Goal: Task Accomplishment & Management: Manage account settings

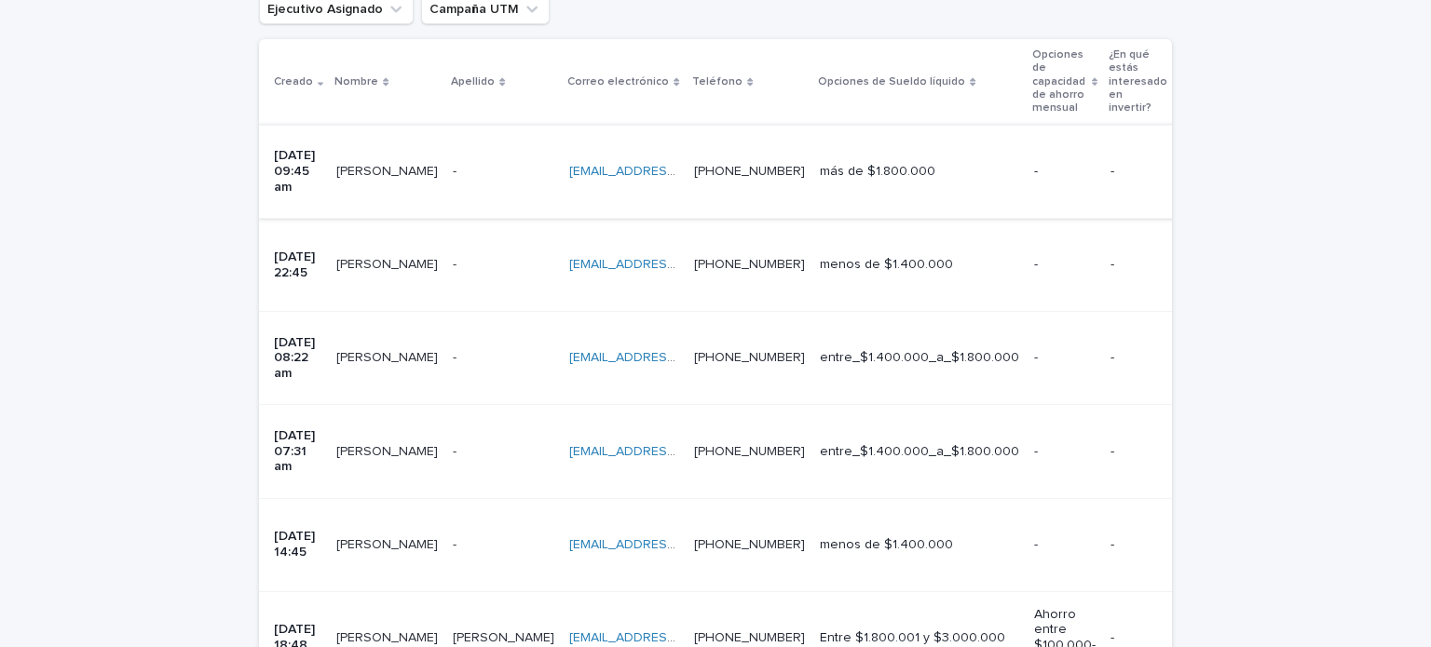
scroll to position [423, 0]
click at [1225, 512] on div "Cargando... Ahorro… Cargando... Ahorro… Registro asignado Socios comerciales (d…" at bounding box center [715, 403] width 1431 height 1069
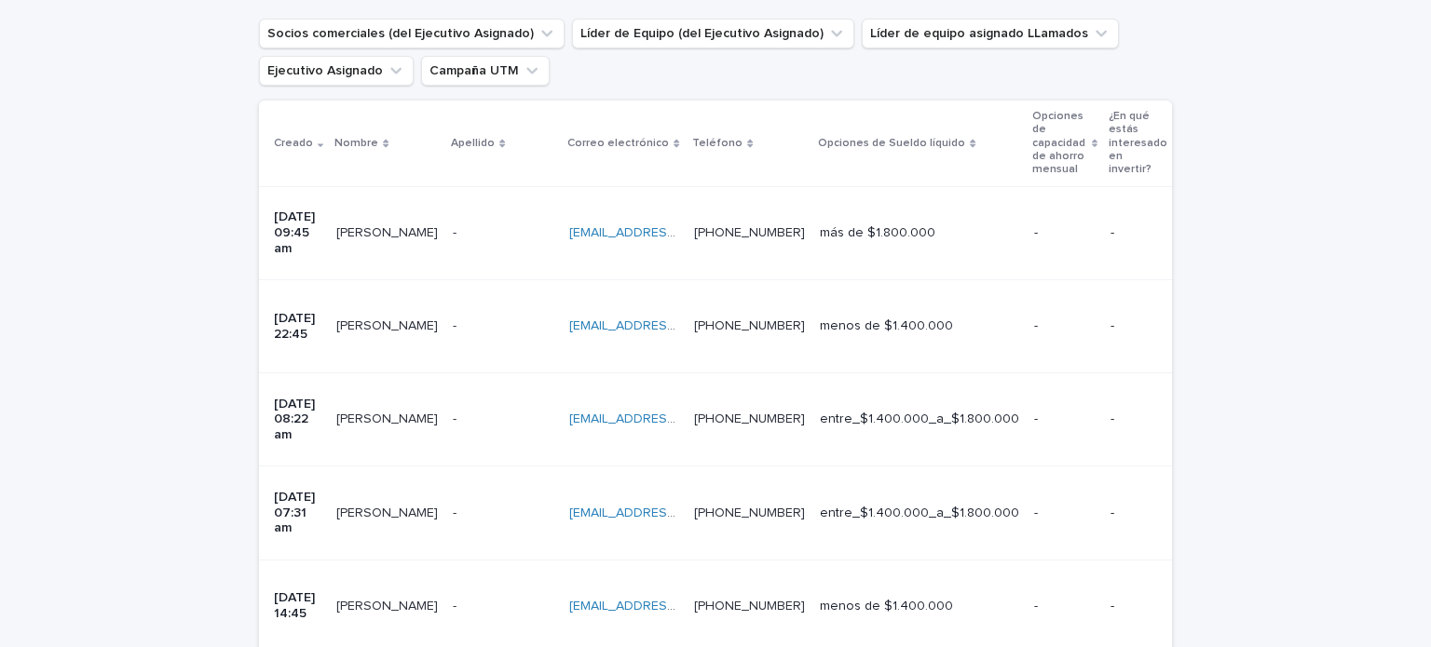
scroll to position [356, 0]
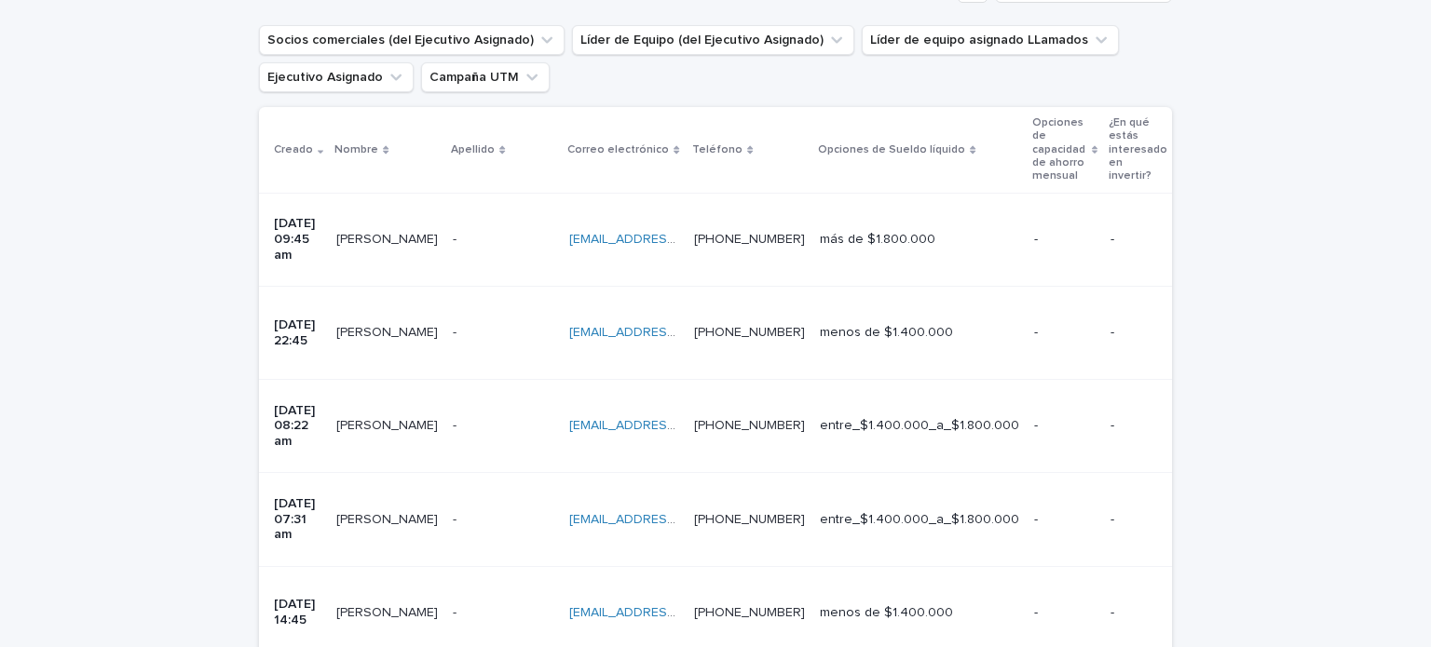
click at [483, 318] on div "- -" at bounding box center [504, 333] width 102 height 31
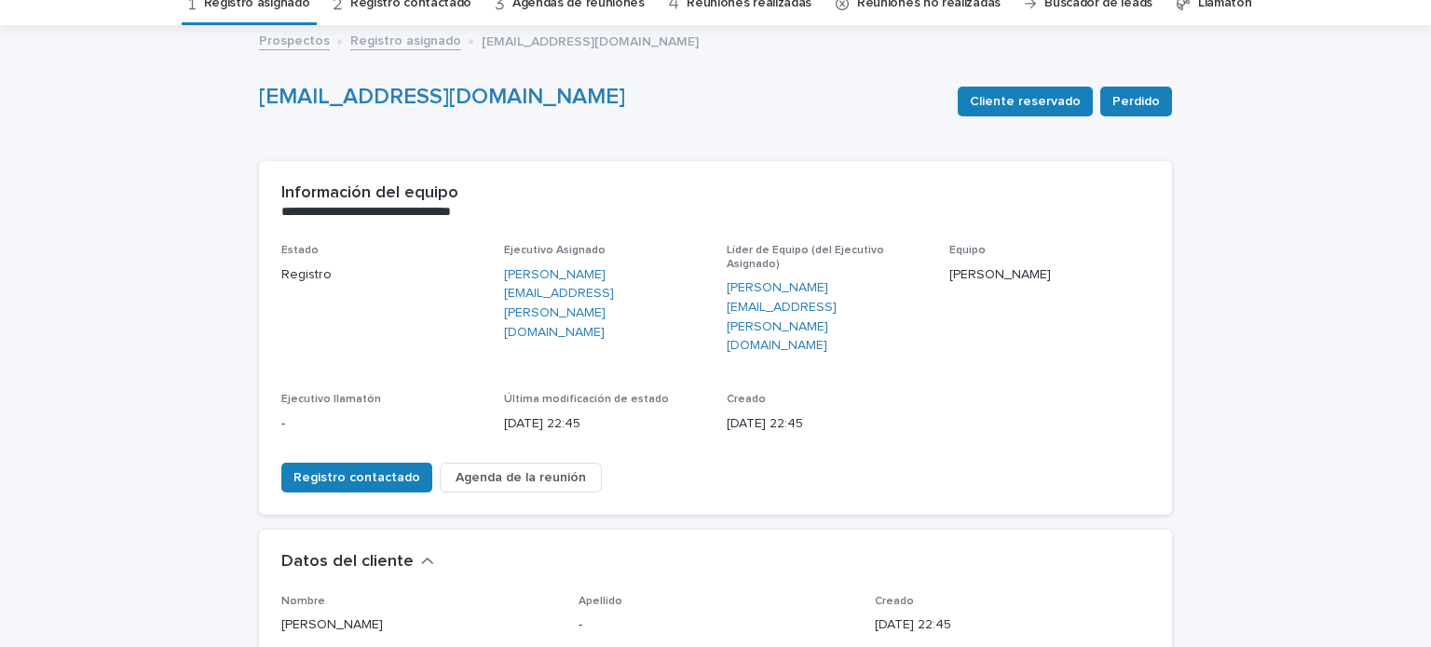
scroll to position [84, 0]
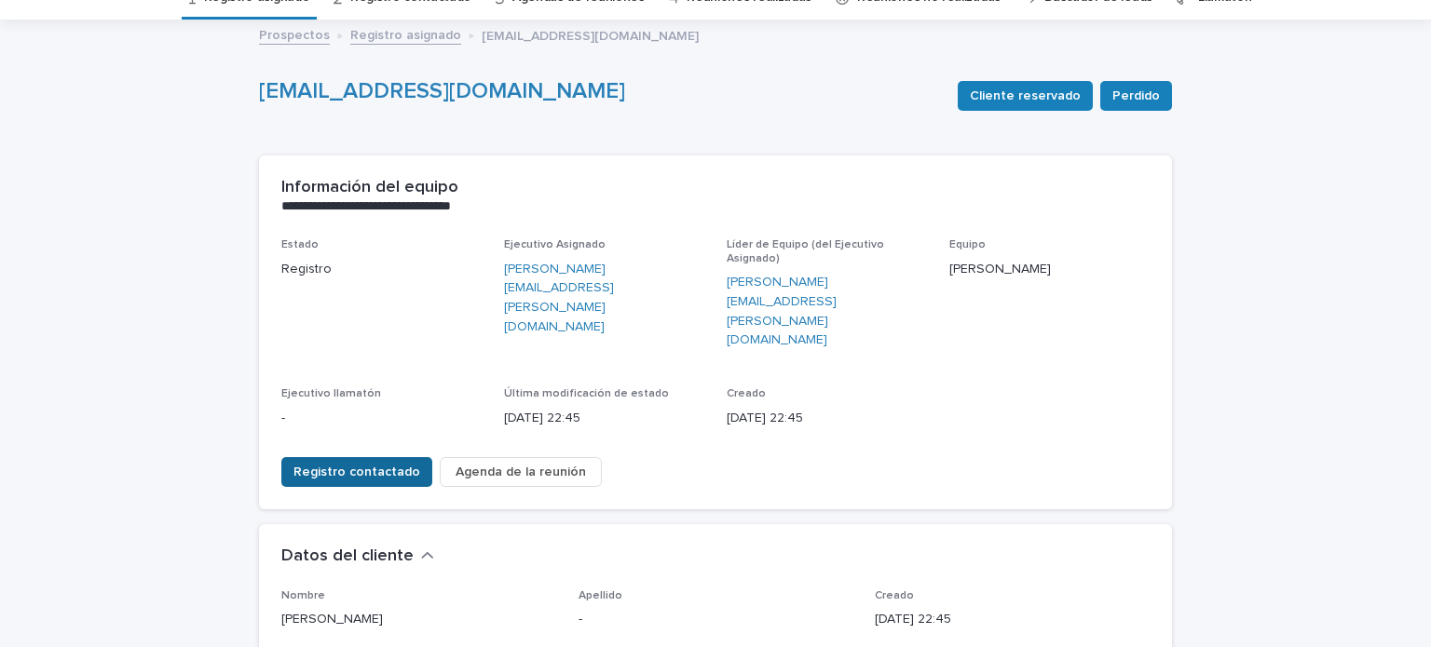
click at [344, 466] on font "Registro contactado" at bounding box center [356, 472] width 127 height 13
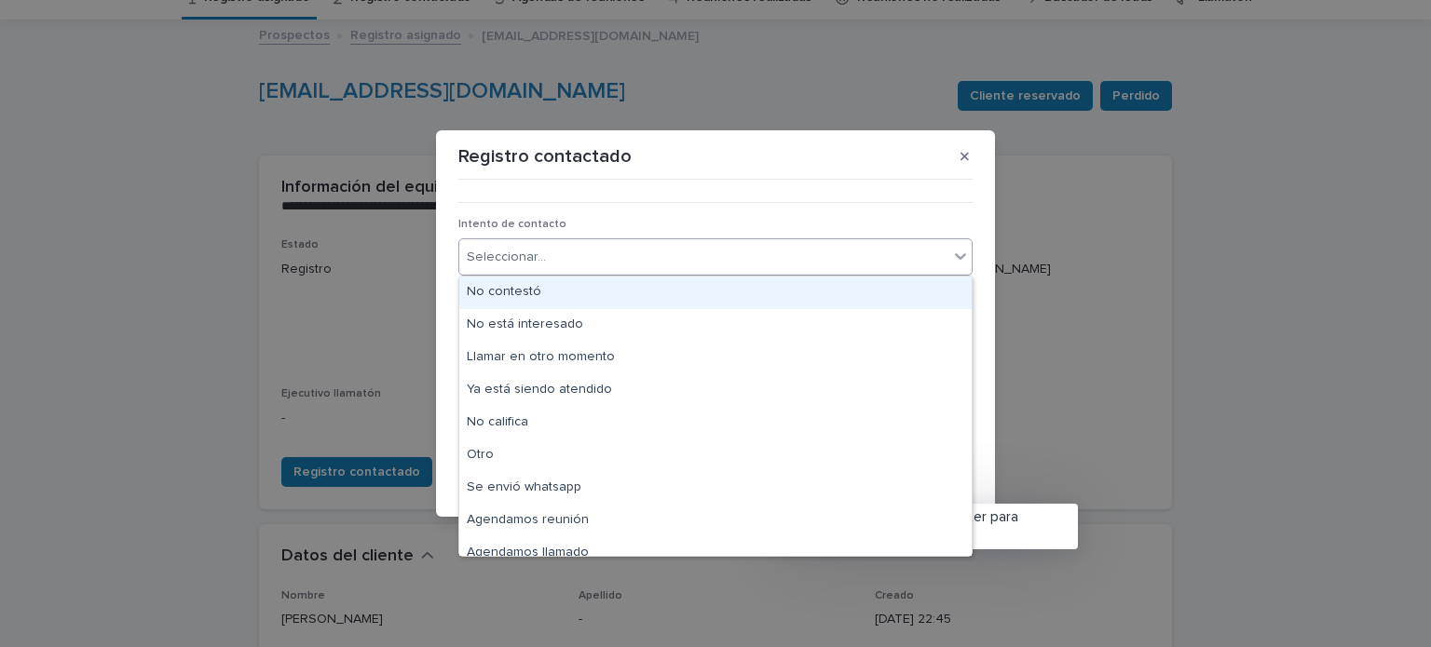
click at [575, 246] on div "Seleccionar..." at bounding box center [703, 257] width 489 height 31
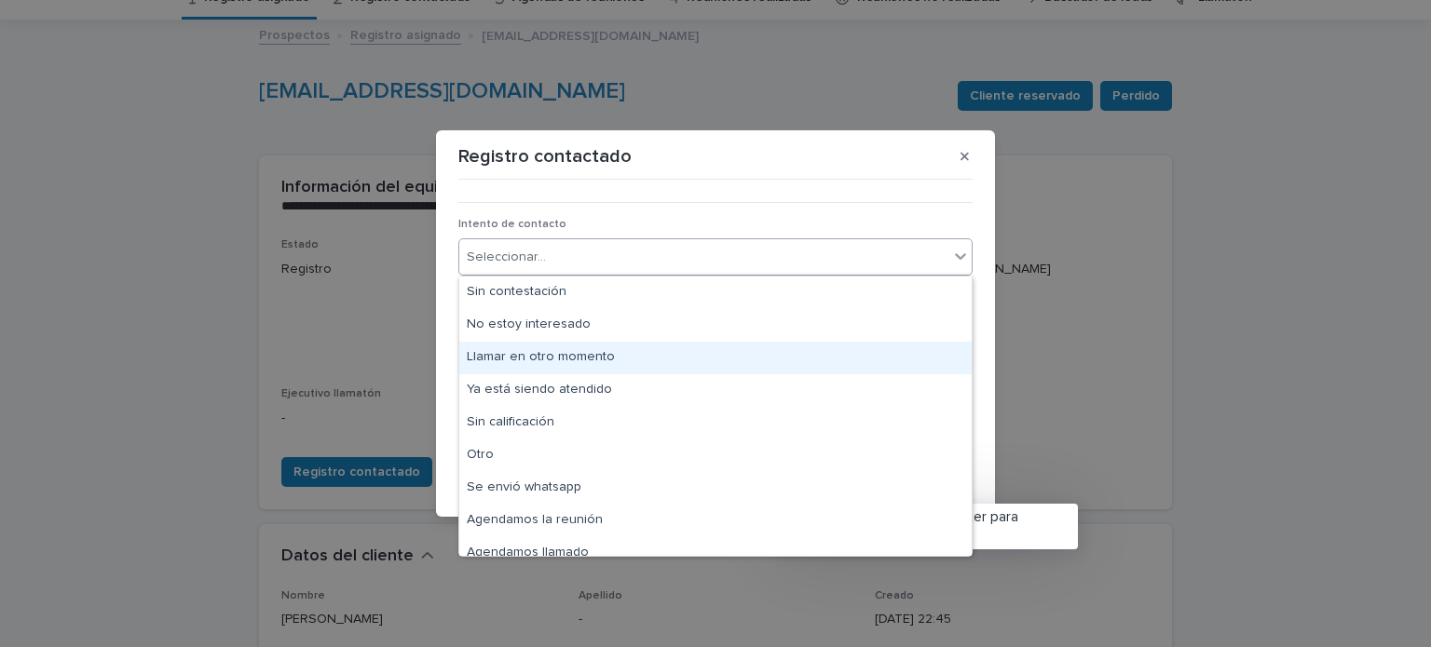
click at [585, 361] on font "Llamar en otro momento" at bounding box center [541, 356] width 148 height 13
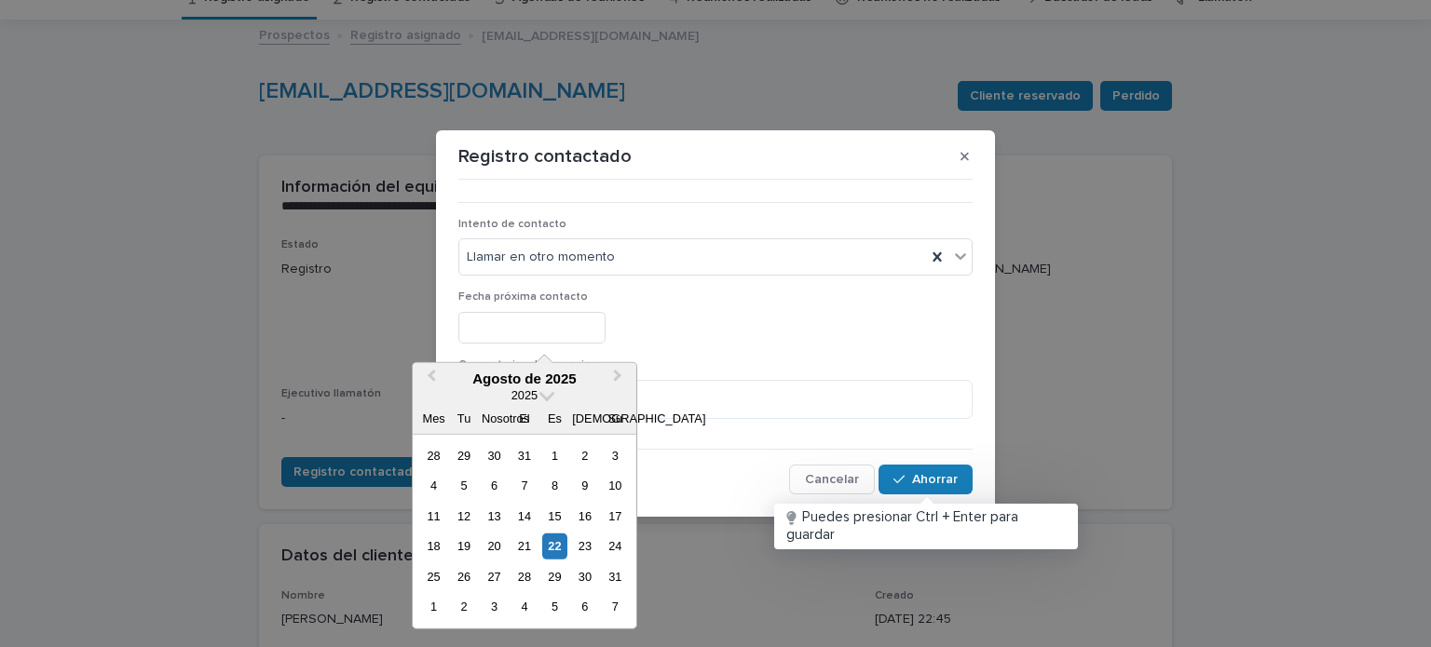
click at [606, 336] on input "text" at bounding box center [531, 328] width 147 height 33
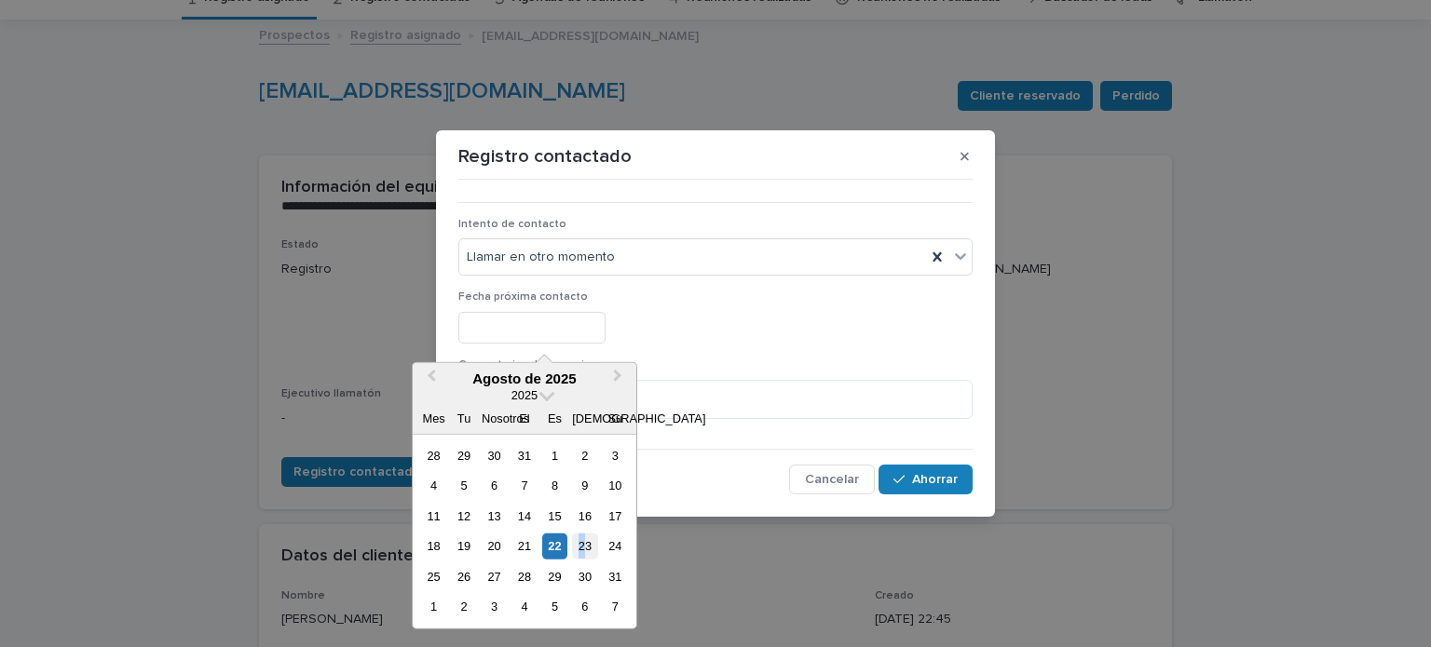
drag, startPoint x: 577, startPoint y: 538, endPoint x: 592, endPoint y: 540, distance: 15.9
click at [592, 540] on div "23" at bounding box center [584, 546] width 25 height 25
type input "**********"
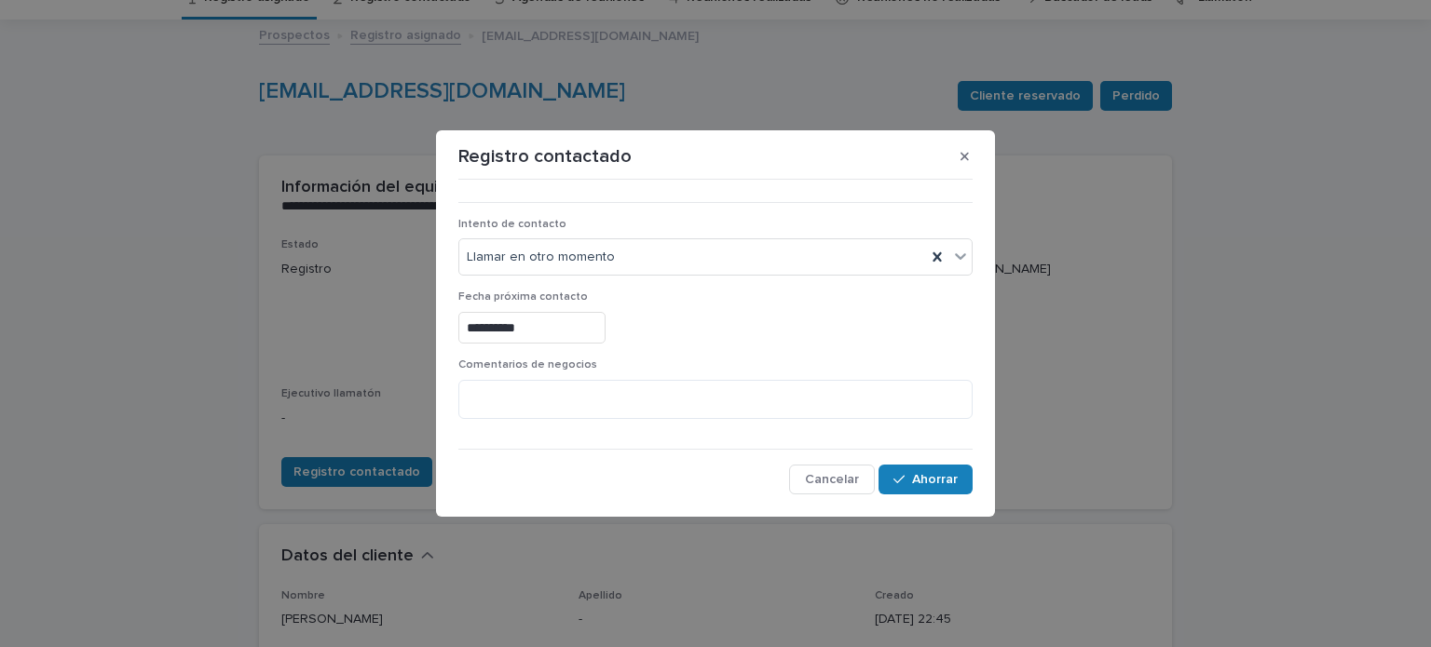
click at [552, 424] on div "Comentarios de negocios" at bounding box center [715, 396] width 514 height 75
click at [569, 402] on textarea at bounding box center [715, 400] width 514 height 40
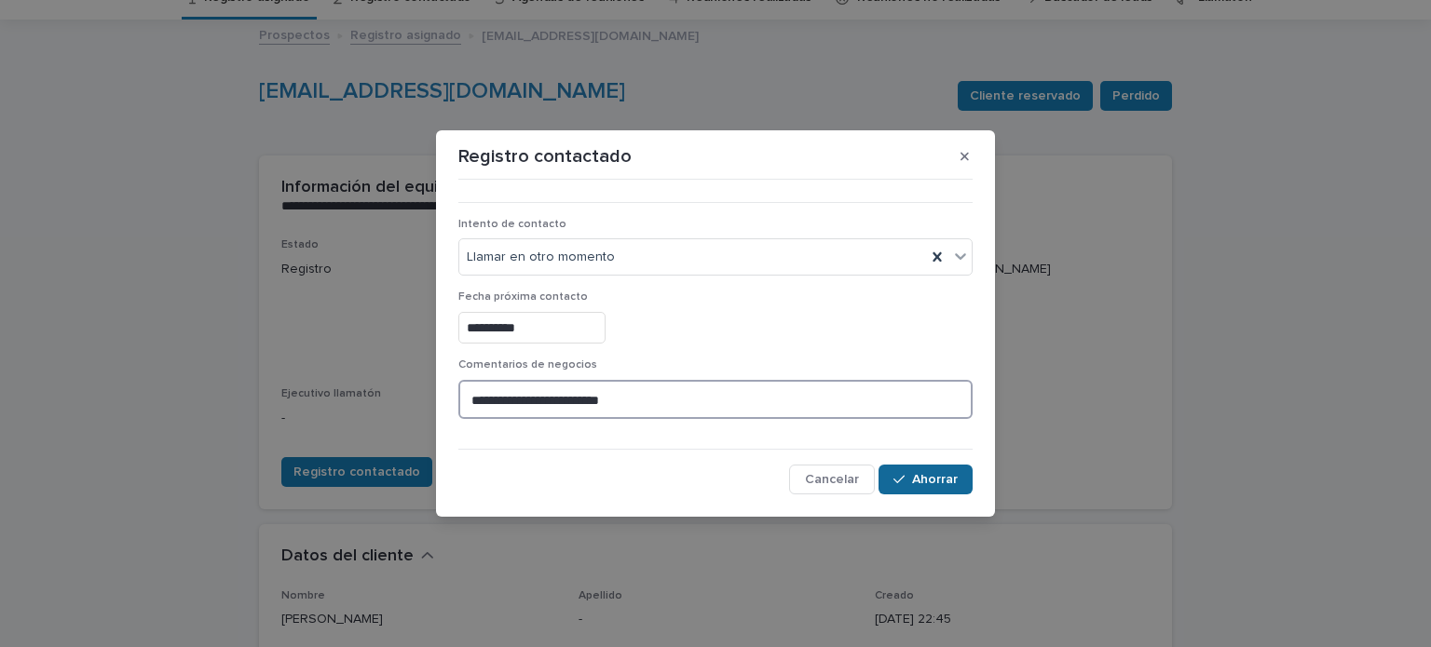
type textarea "**********"
click at [920, 473] on font "Ahorrar" at bounding box center [935, 479] width 46 height 13
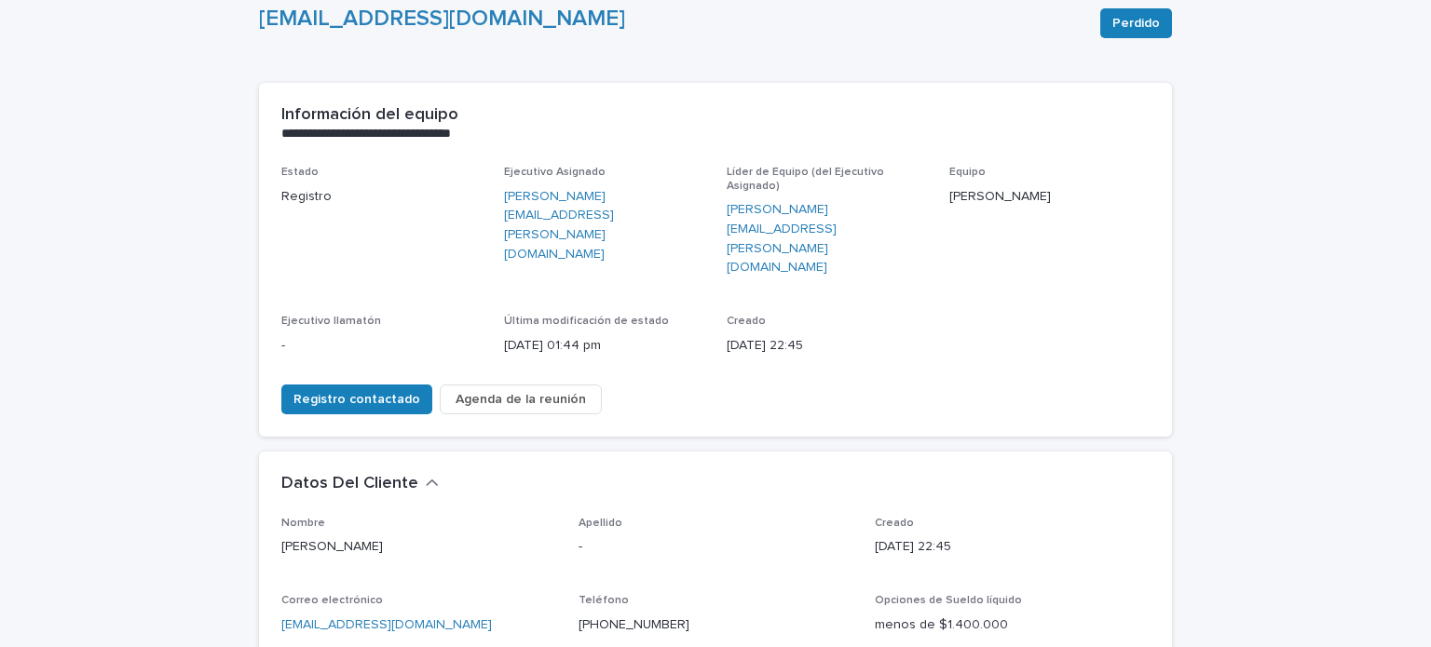
scroll to position [158, 0]
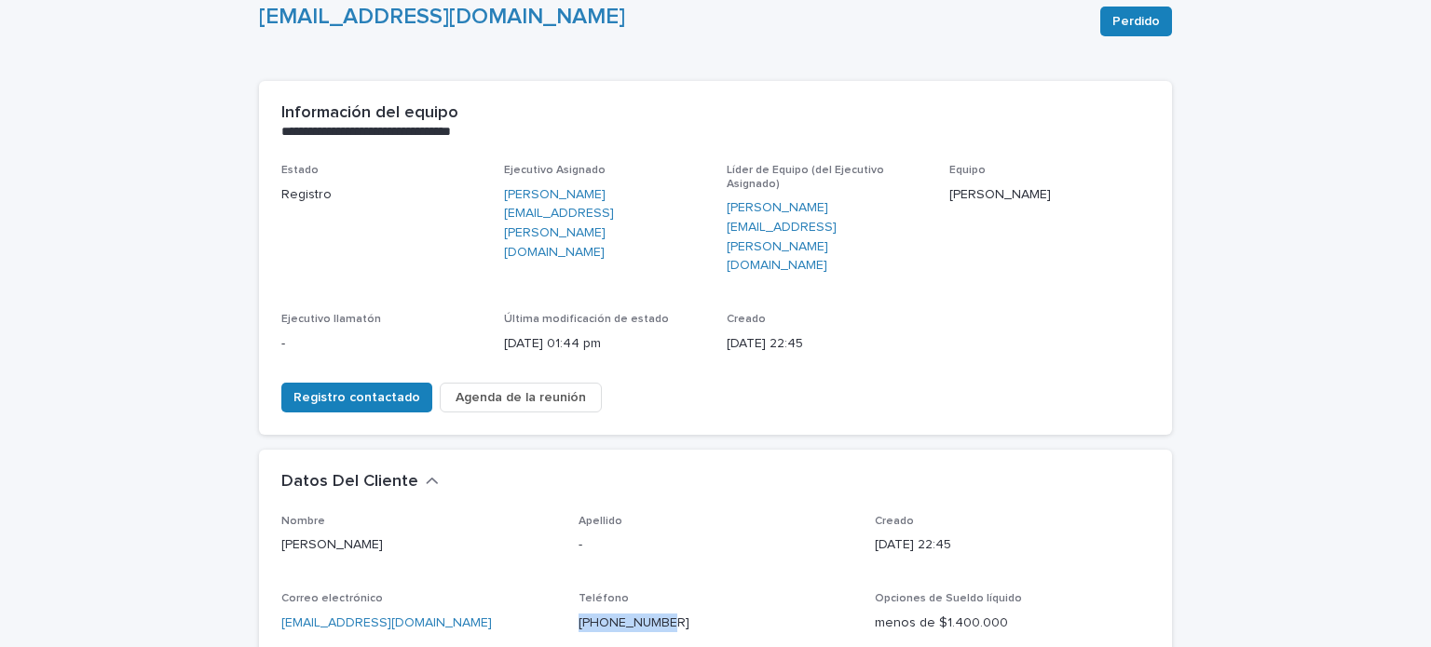
drag, startPoint x: 662, startPoint y: 558, endPoint x: 572, endPoint y: 572, distance: 91.4
click at [579, 614] on p "[PHONE_NUMBER]" at bounding box center [716, 624] width 275 height 20
copy font "[PHONE_NUMBER]"
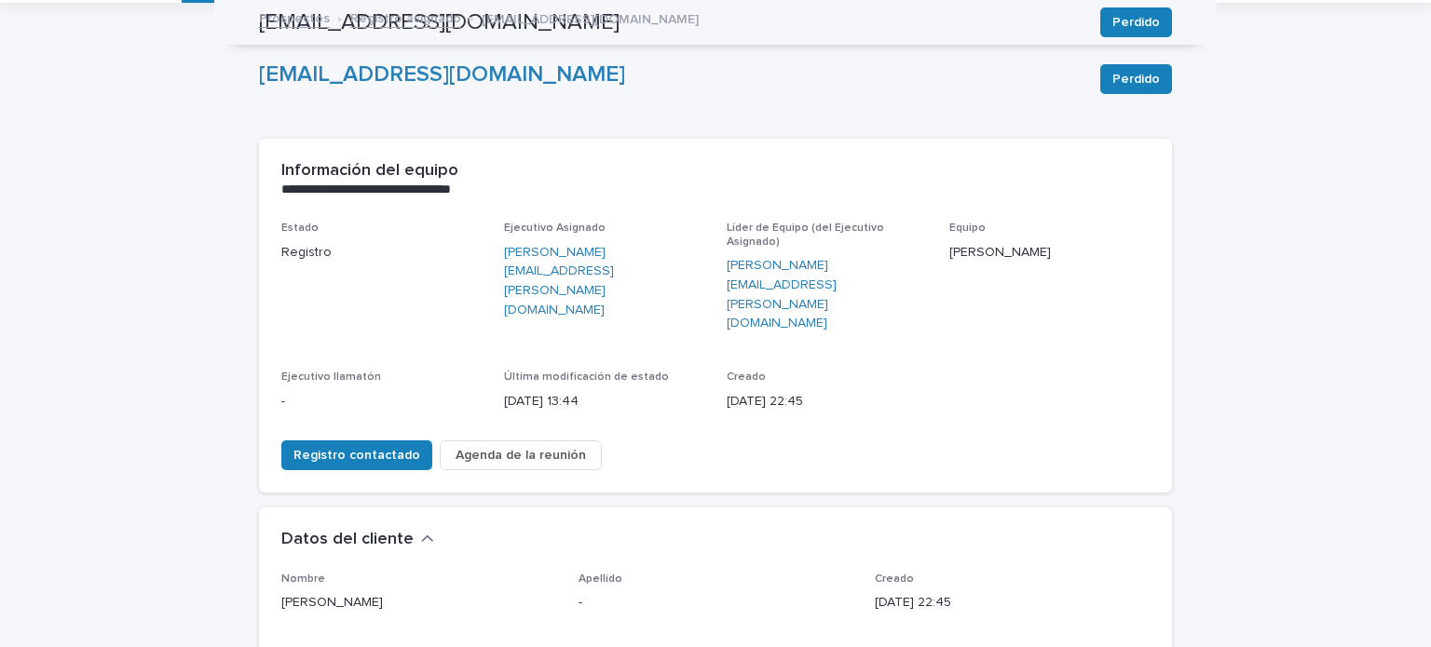
scroll to position [0, 0]
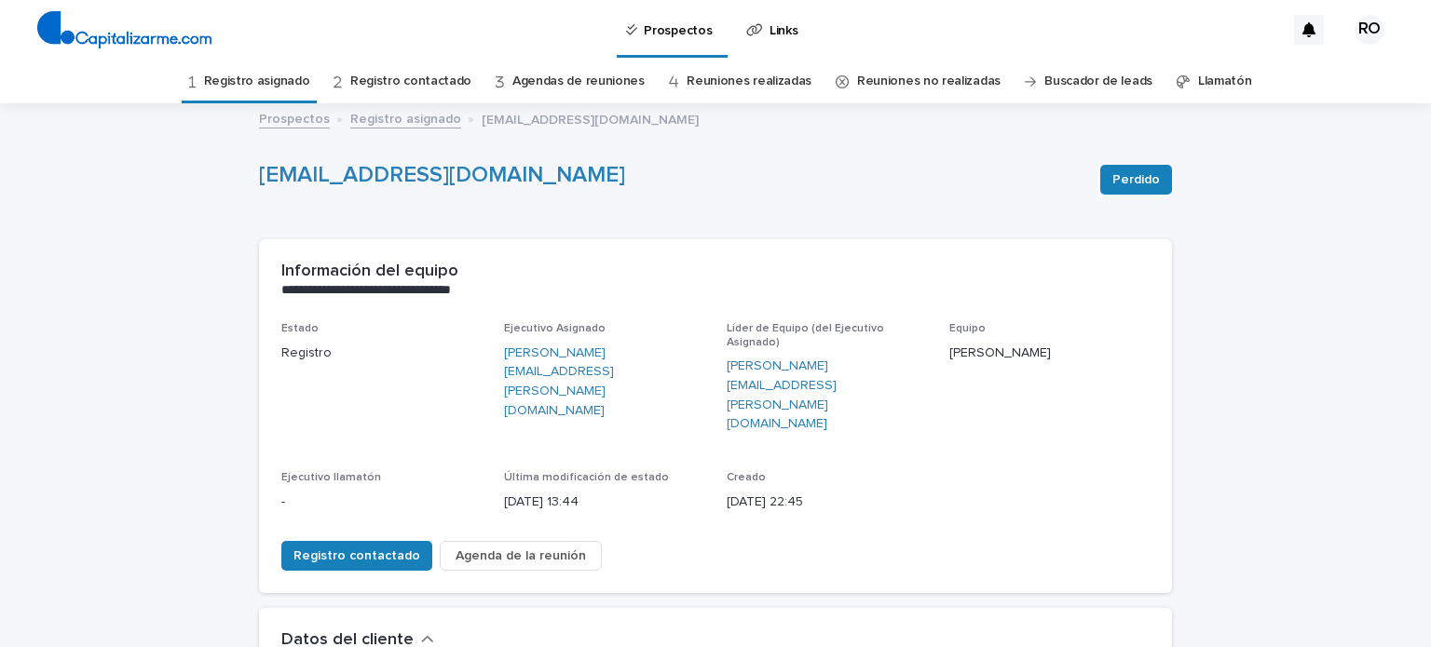
click at [300, 79] on font "Registro asignado" at bounding box center [257, 81] width 106 height 13
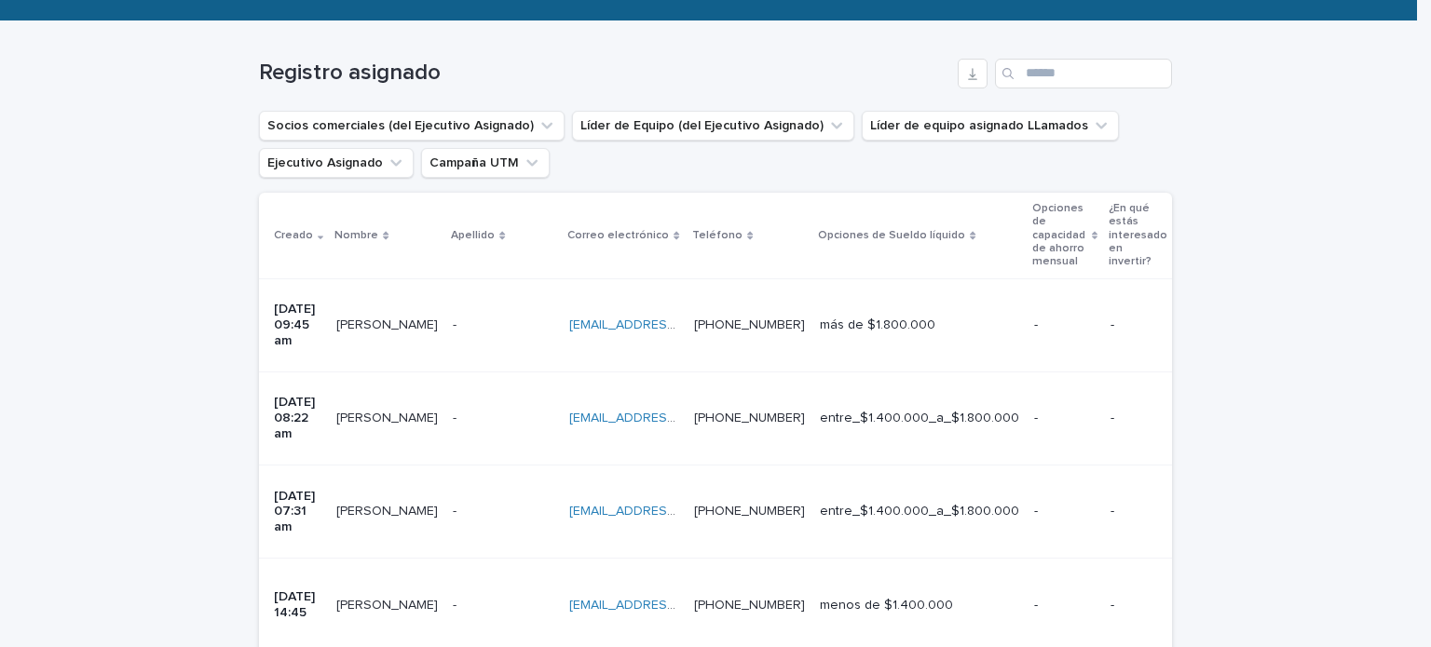
scroll to position [272, 0]
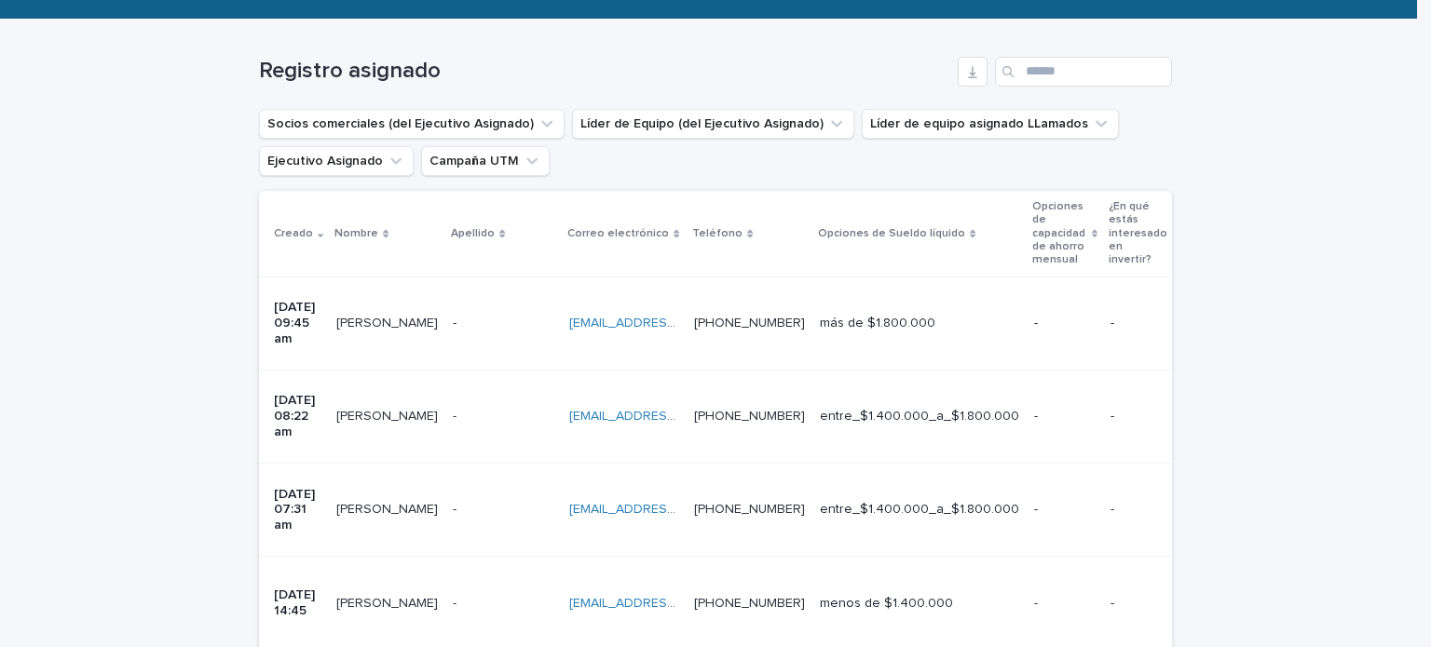
click at [1086, 376] on td "-" at bounding box center [1065, 416] width 76 height 93
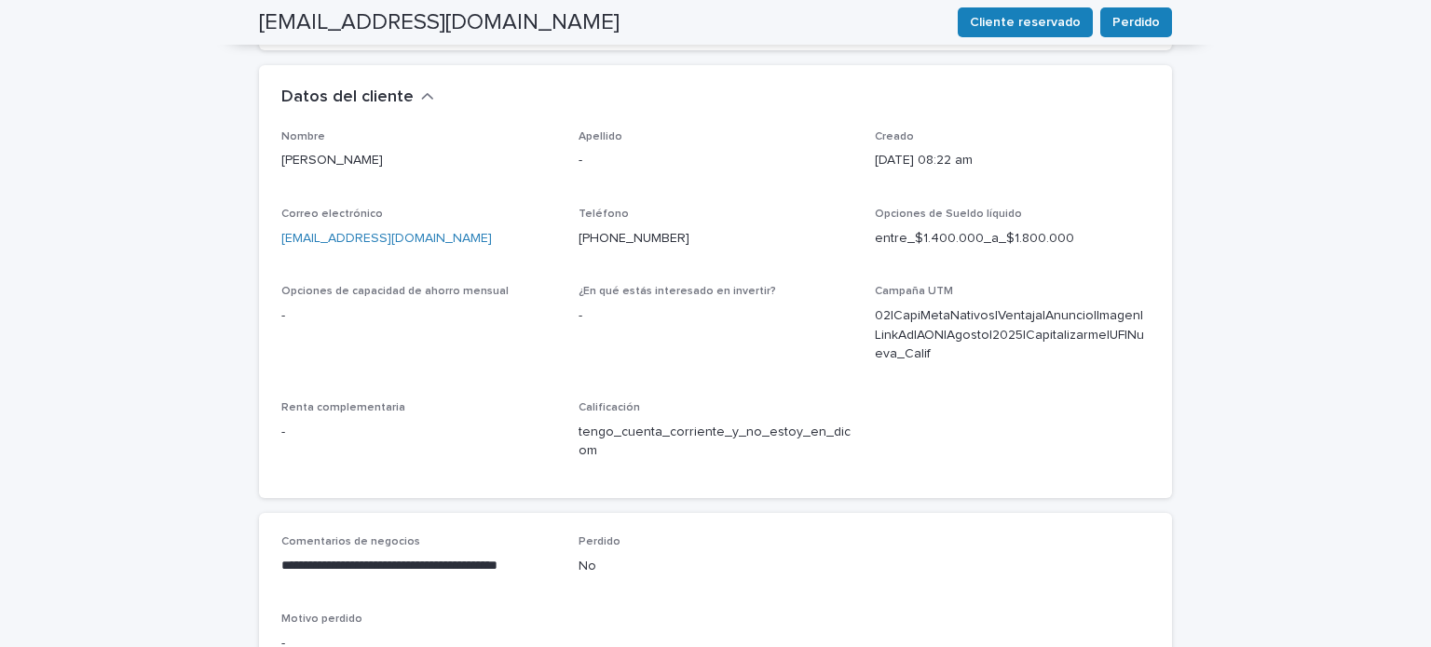
scroll to position [760, 0]
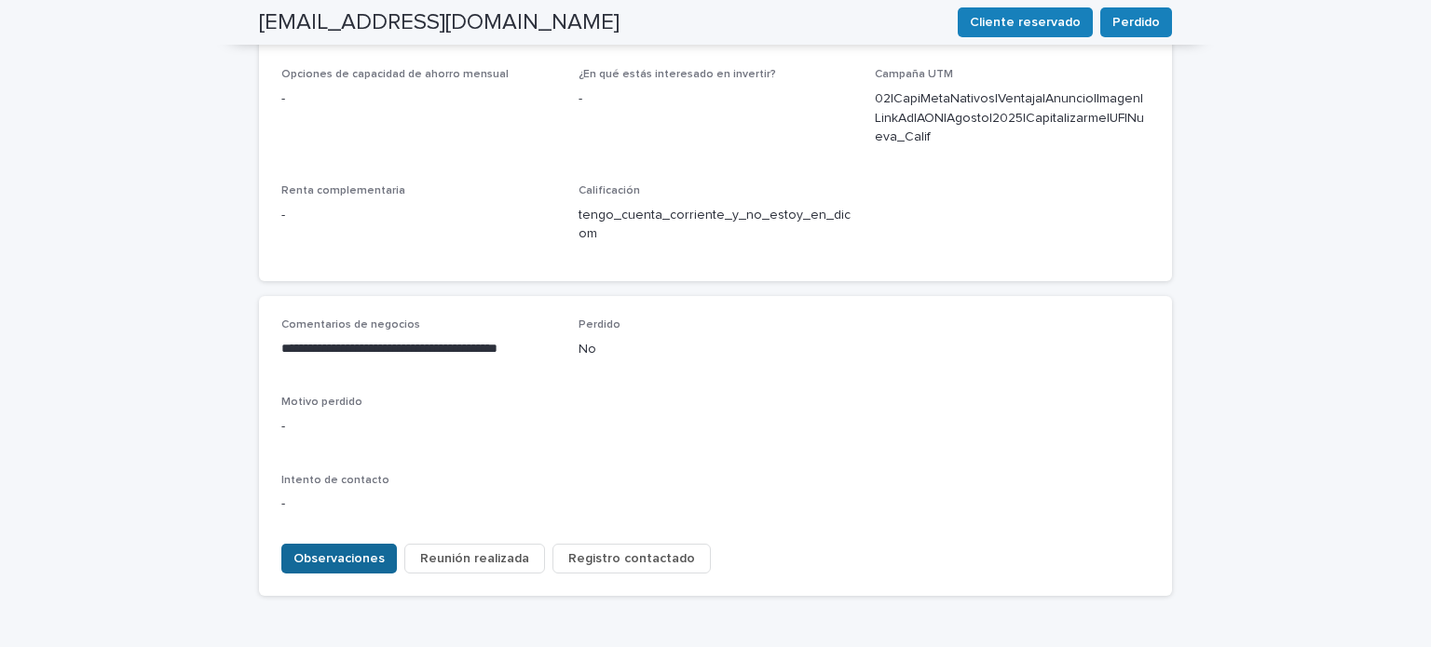
click at [339, 552] on font "Observaciones" at bounding box center [338, 558] width 91 height 13
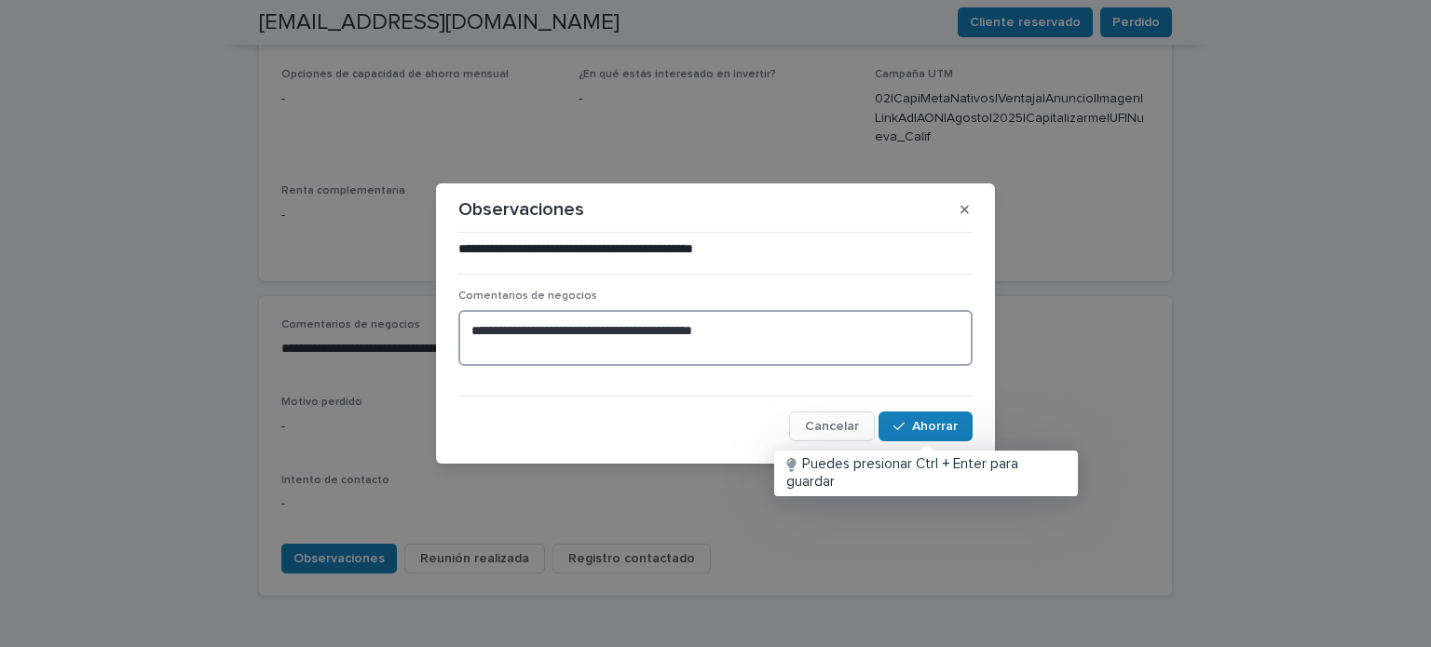
click at [785, 354] on textarea "**********" at bounding box center [715, 338] width 514 height 56
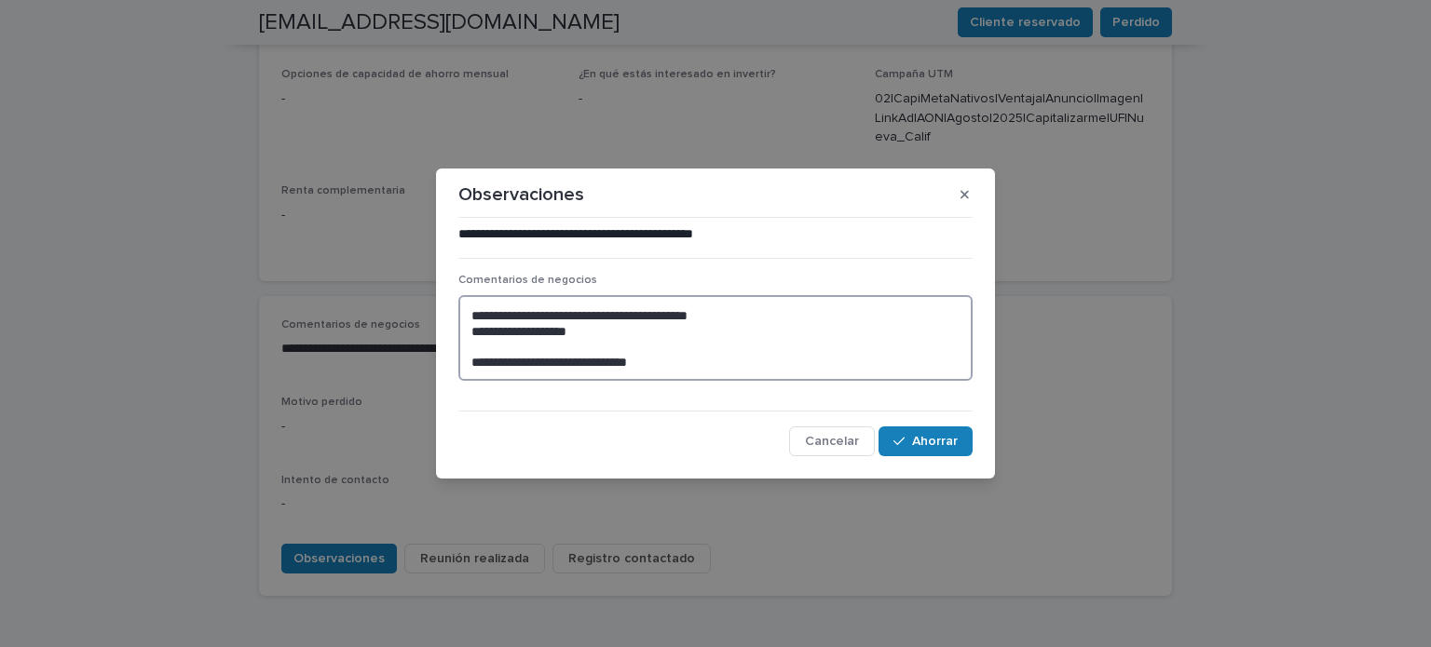
click at [555, 357] on textarea "**********" at bounding box center [715, 338] width 514 height 87
type textarea "**********"
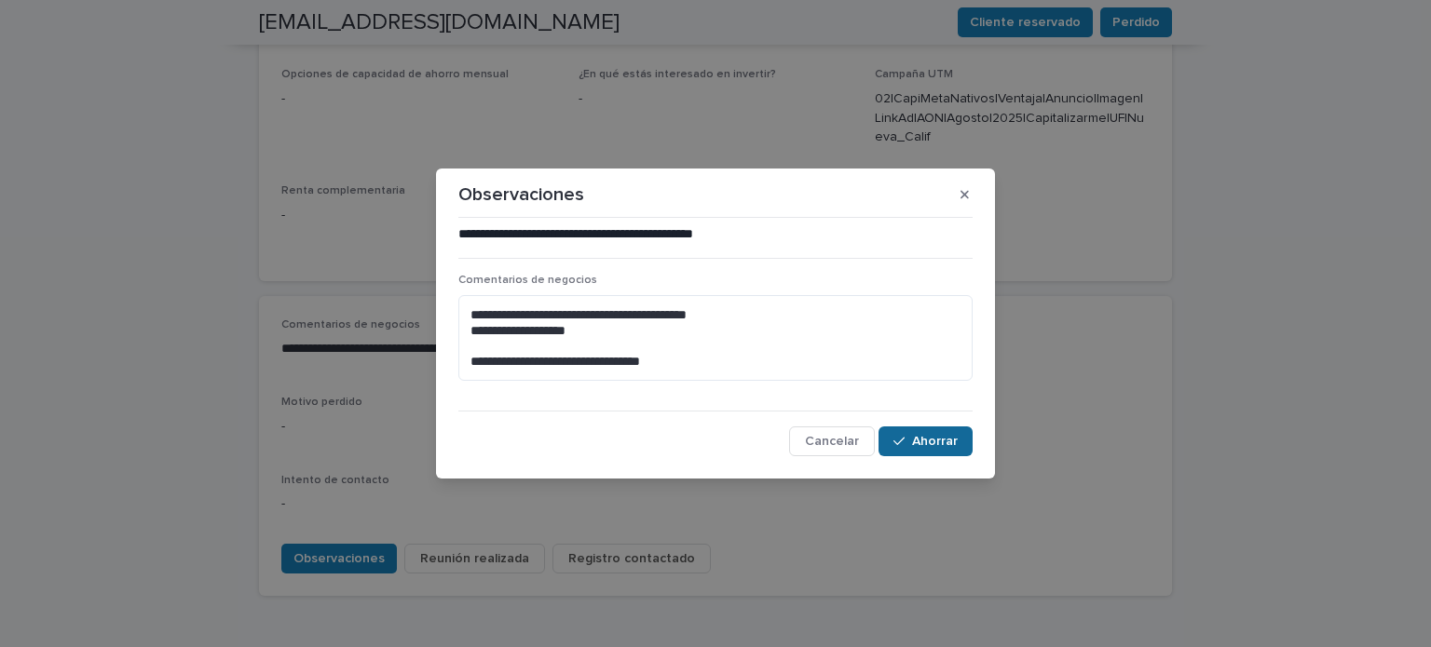
click at [925, 443] on font "Ahorrar" at bounding box center [935, 441] width 46 height 13
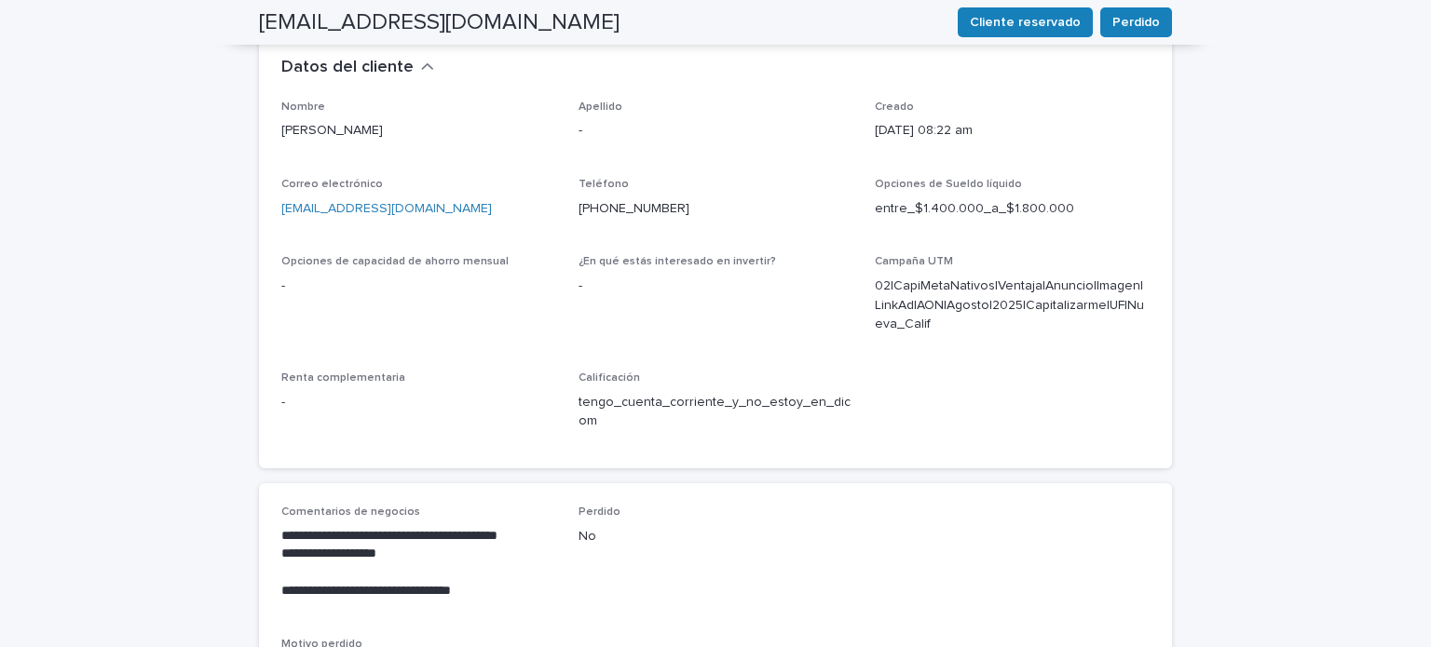
scroll to position [528, 0]
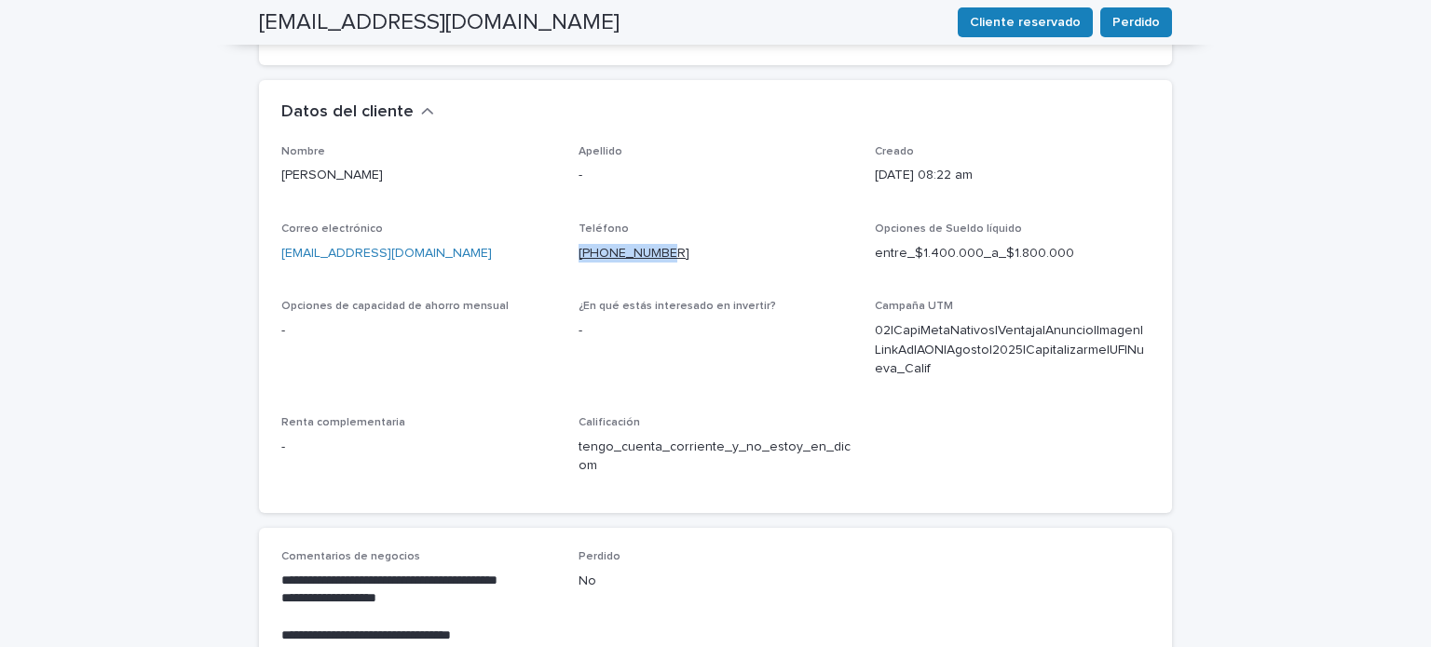
drag, startPoint x: 661, startPoint y: 194, endPoint x: 573, endPoint y: 194, distance: 88.5
click at [579, 244] on p "[PHONE_NUMBER]" at bounding box center [716, 254] width 275 height 20
copy font "[PHONE_NUMBER]"
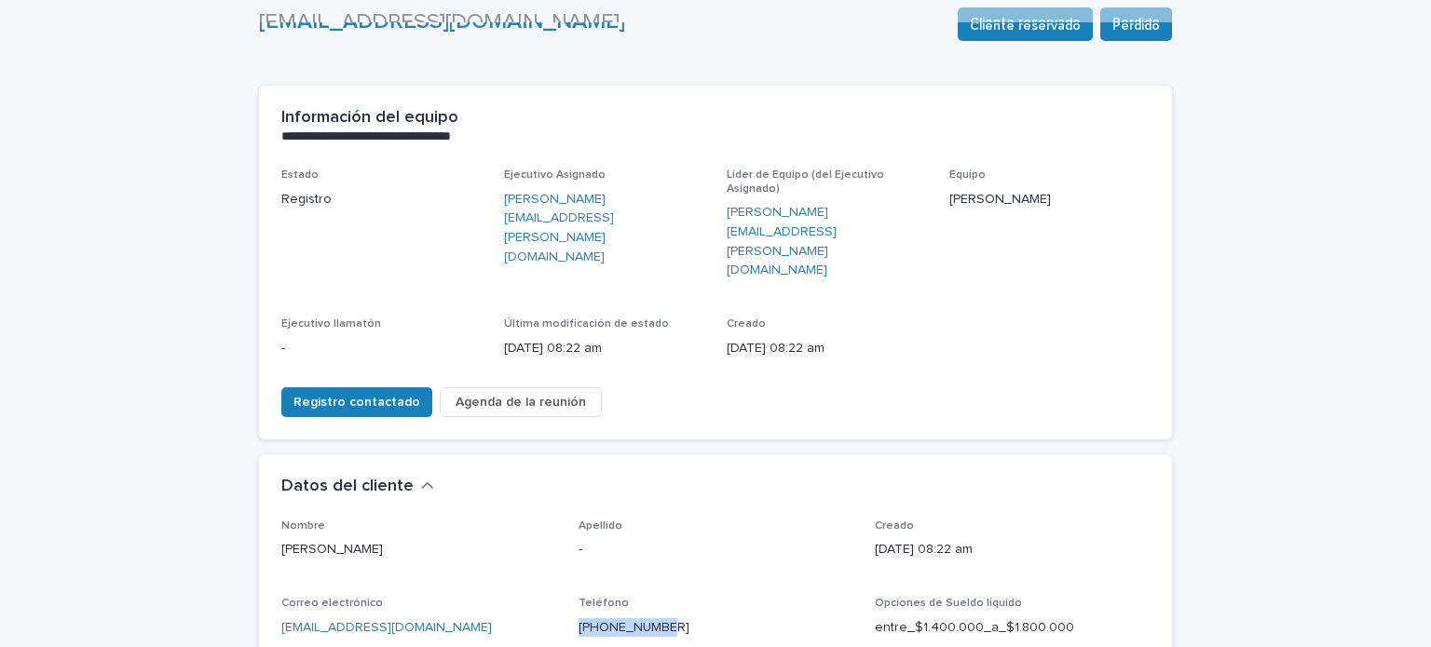
scroll to position [153, 0]
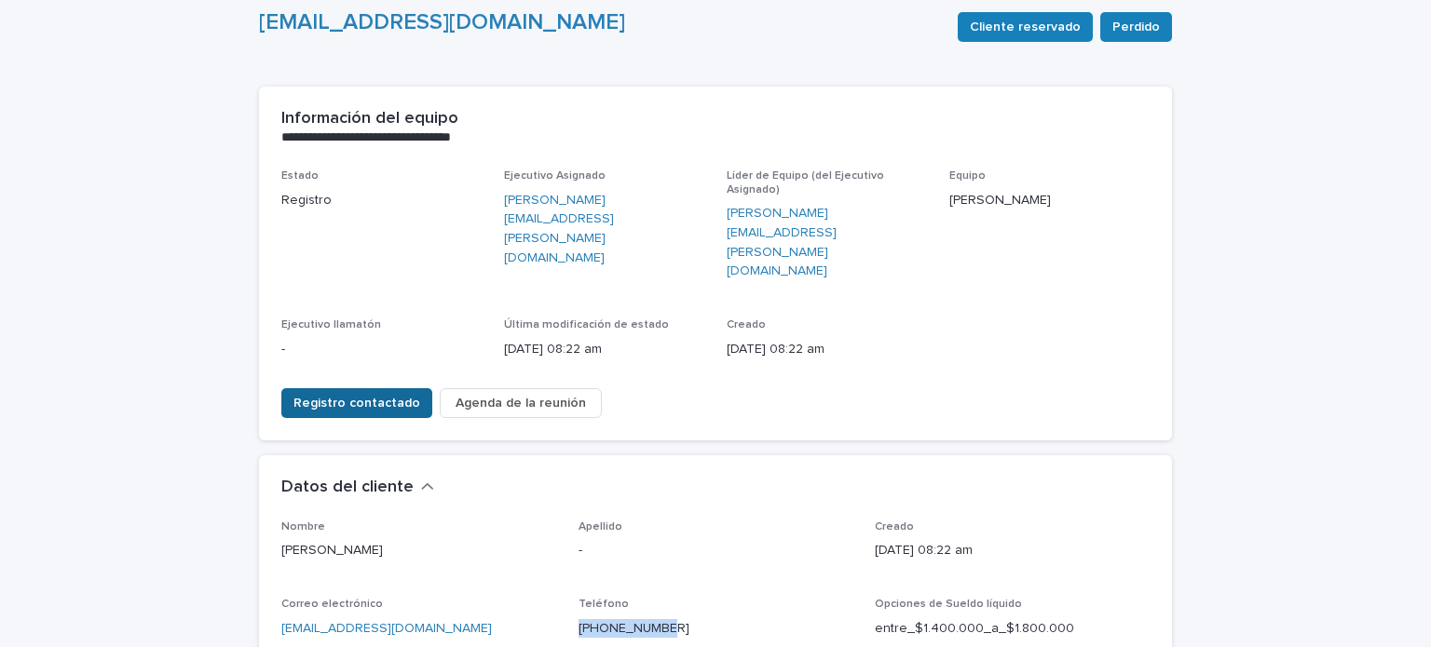
click at [374, 397] on font "Registro contactado" at bounding box center [356, 403] width 127 height 13
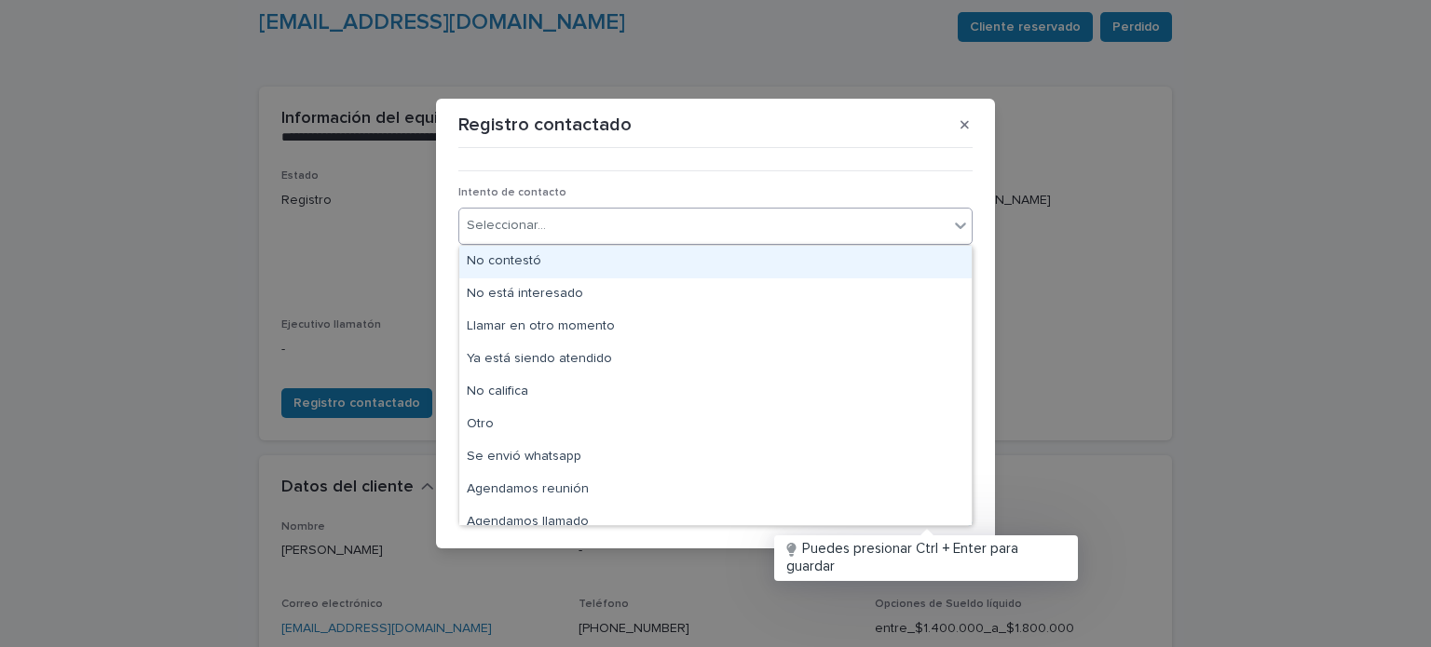
click at [596, 226] on div "Seleccionar..." at bounding box center [703, 226] width 489 height 31
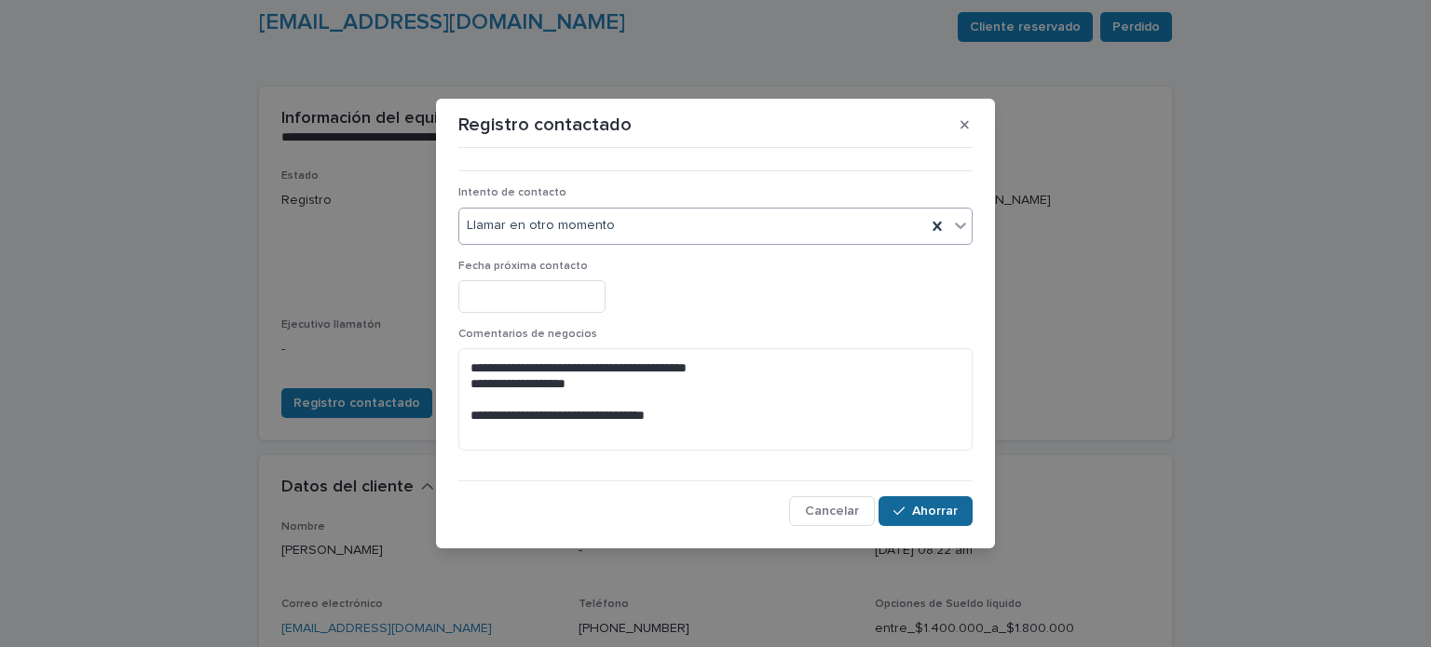
click at [935, 511] on font "Ahorrar" at bounding box center [935, 511] width 46 height 13
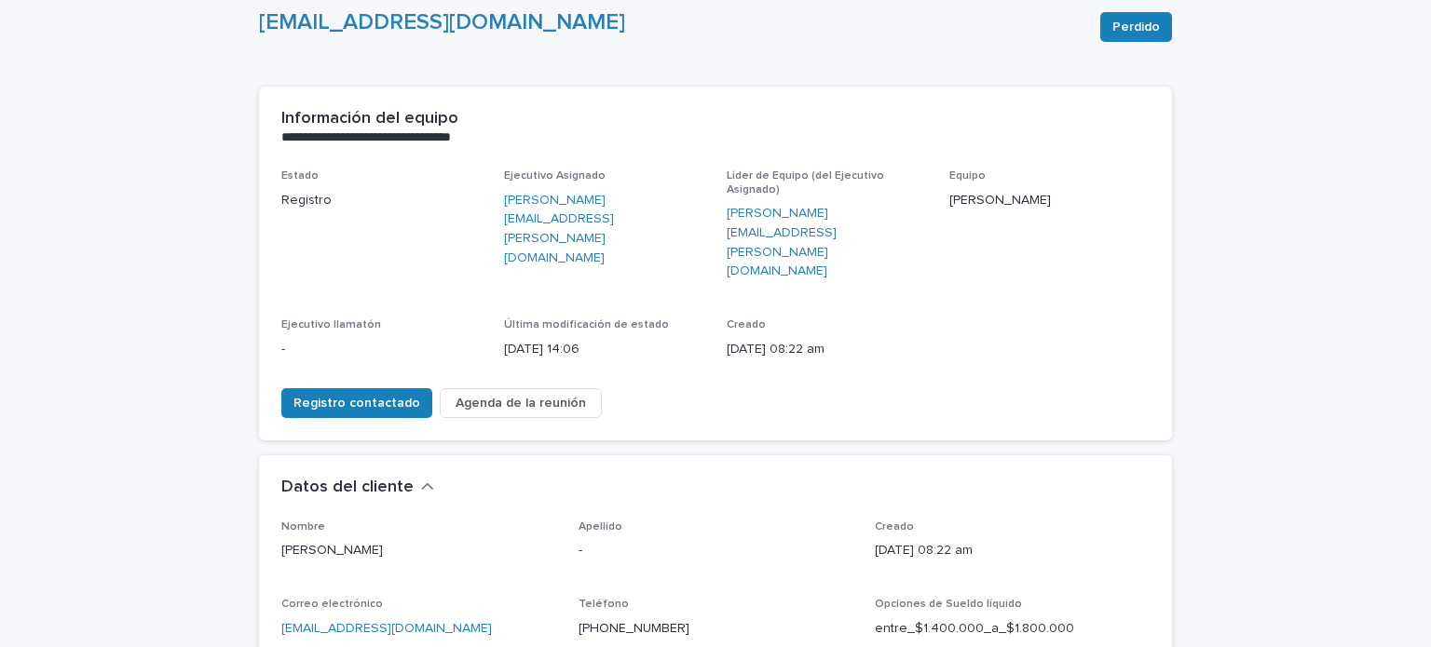
scroll to position [0, 0]
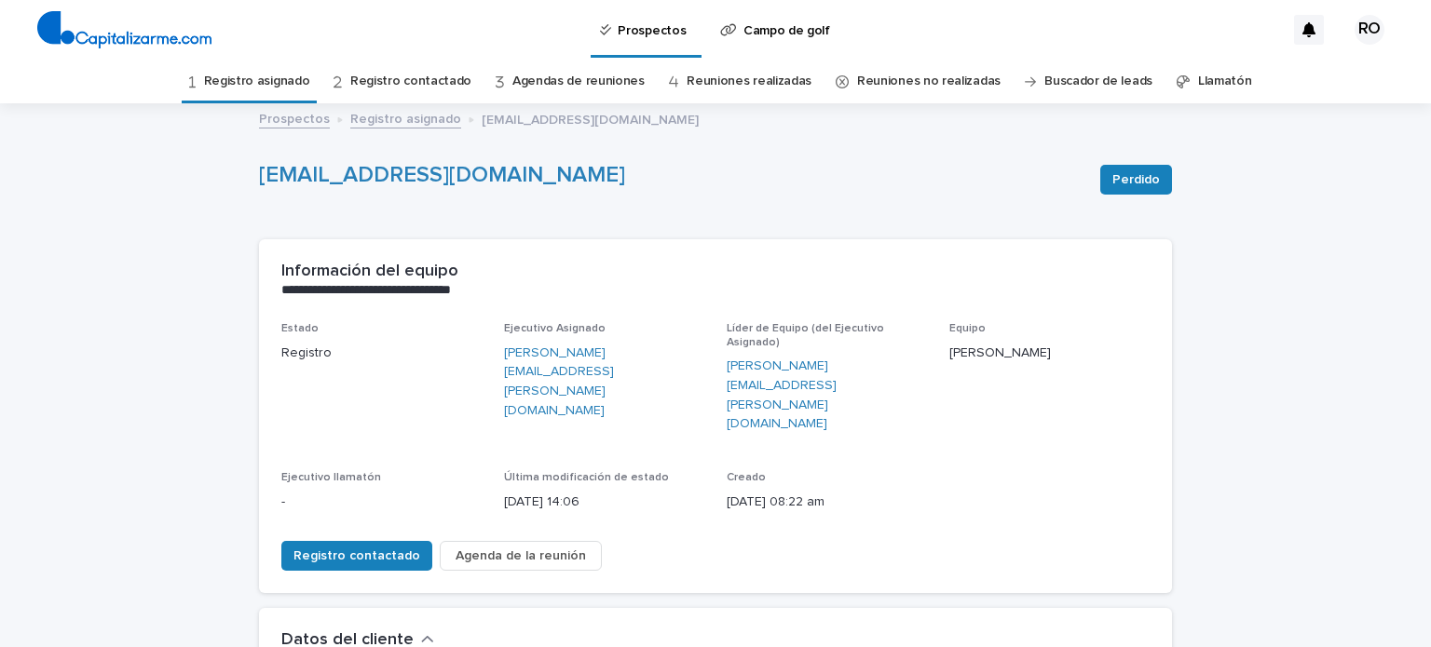
click at [309, 89] on link "Registro asignado" at bounding box center [257, 82] width 106 height 44
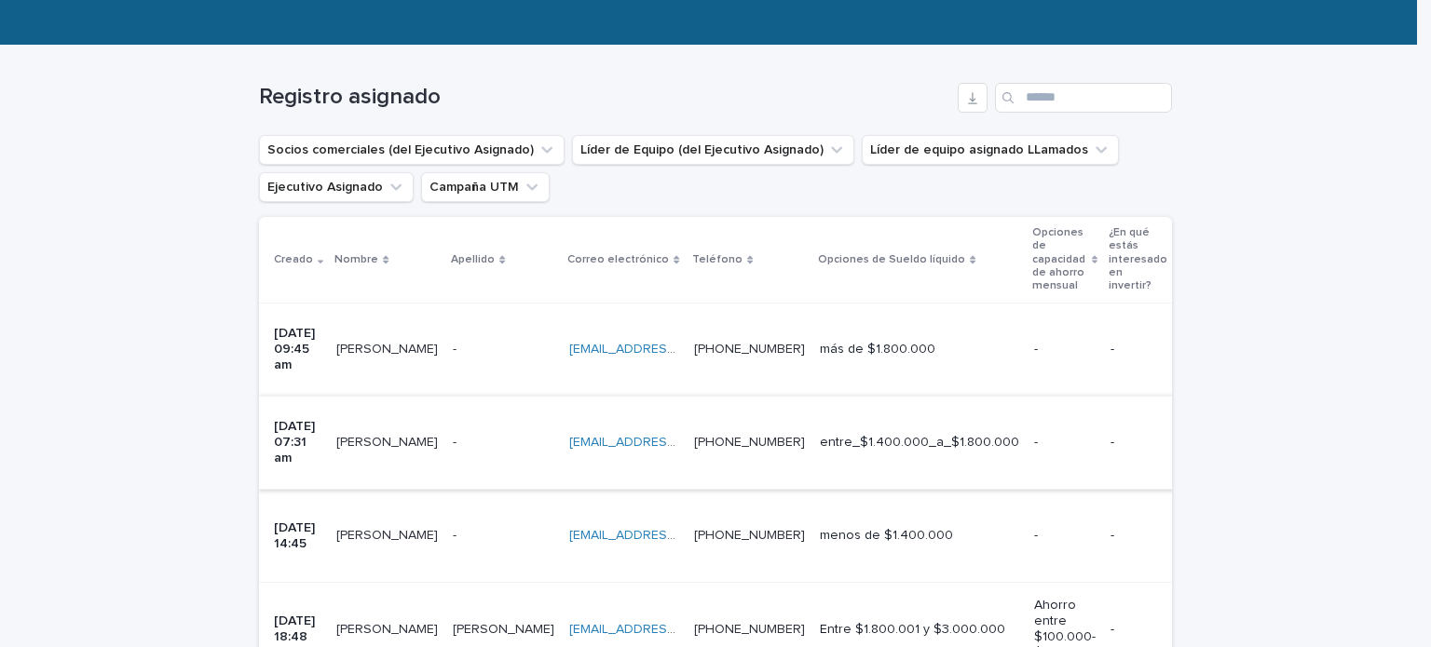
scroll to position [246, 0]
click at [482, 435] on p at bounding box center [504, 443] width 102 height 16
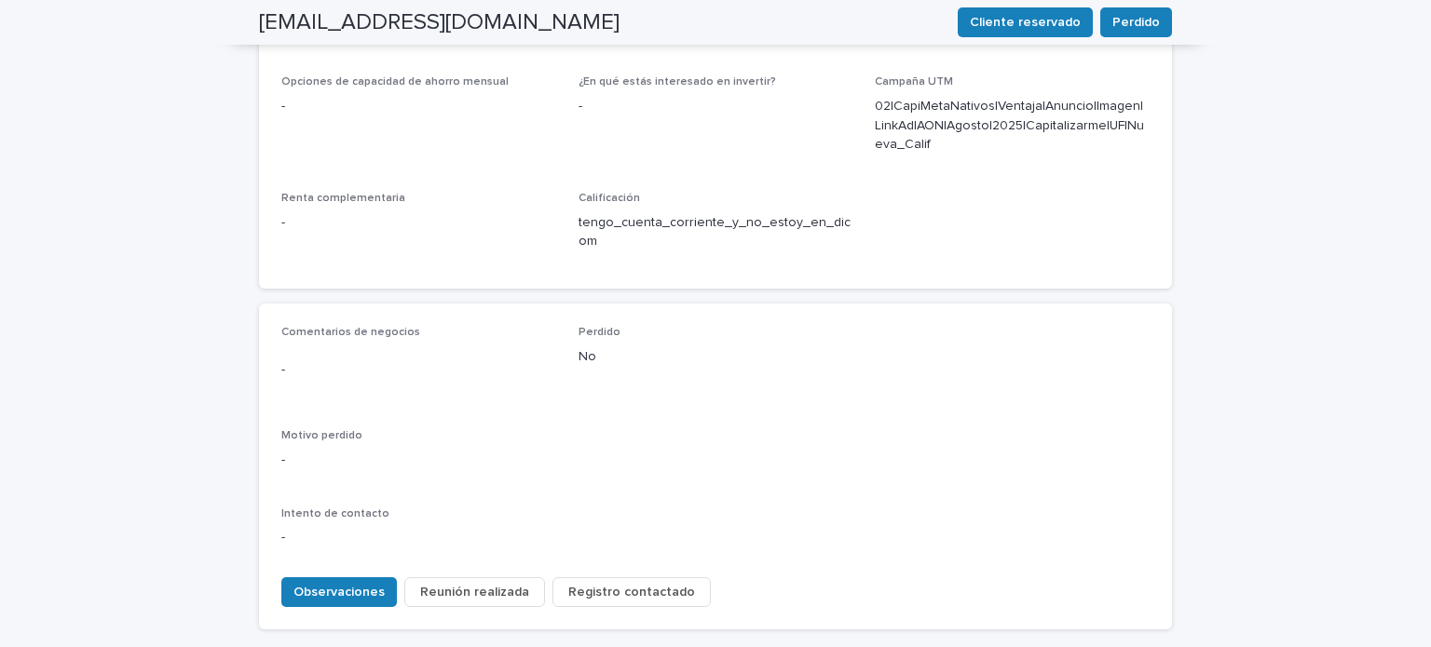
scroll to position [756, 0]
click at [347, 574] on button "Observaciones" at bounding box center [339, 589] width 116 height 30
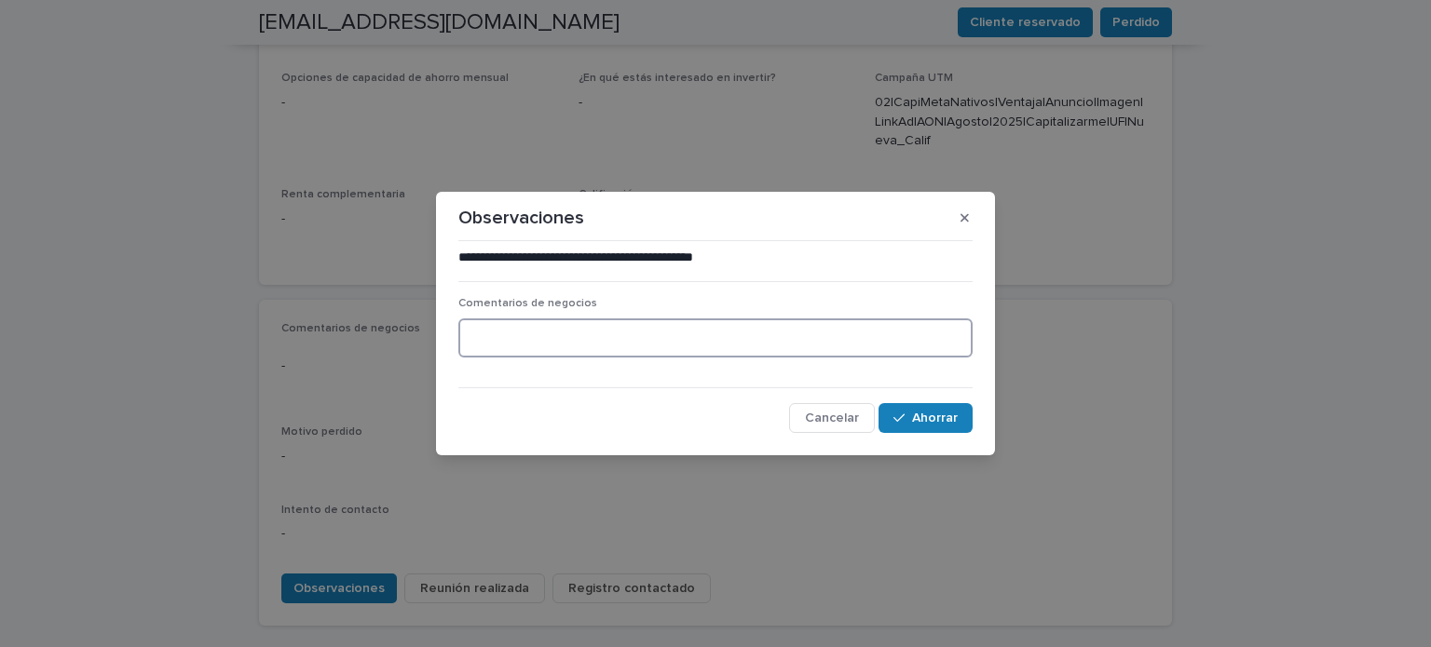
click at [652, 338] on textarea at bounding box center [715, 339] width 514 height 40
type textarea "**********"
click at [949, 413] on font "Ahorrar" at bounding box center [935, 418] width 46 height 13
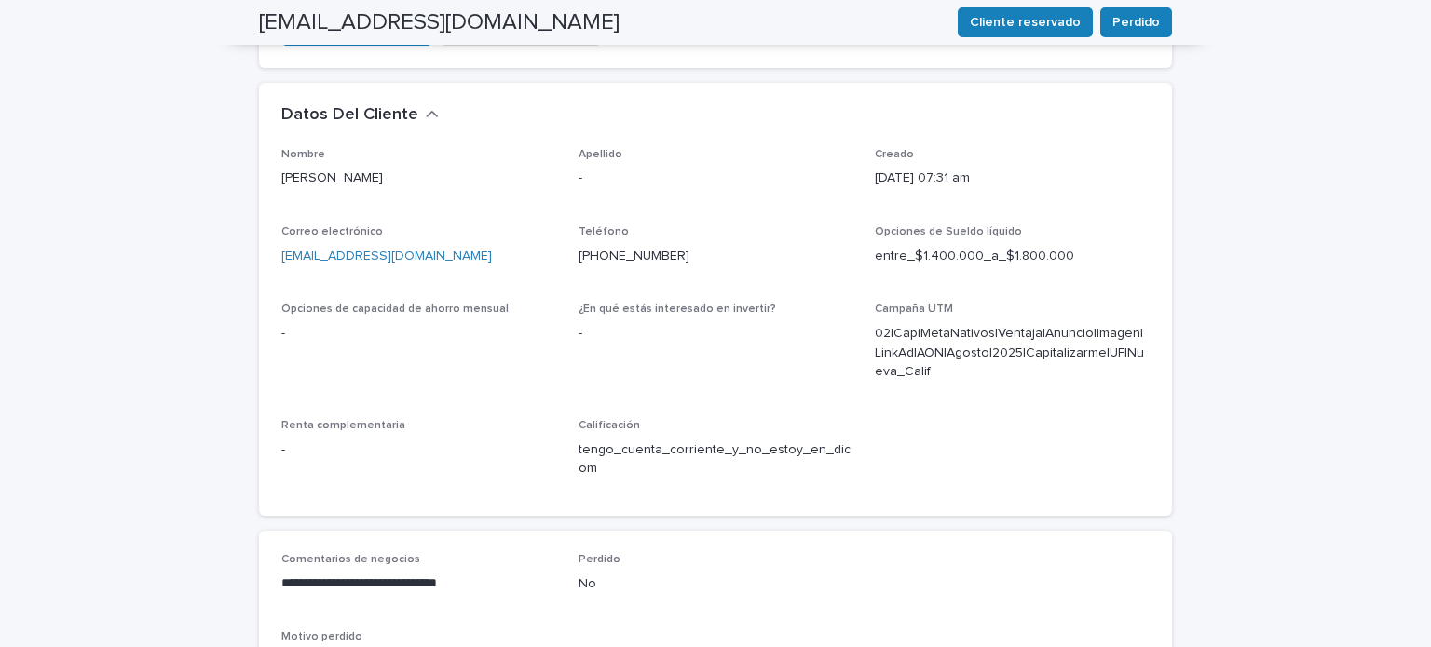
scroll to position [524, 0]
drag, startPoint x: 663, startPoint y: 200, endPoint x: 570, endPoint y: 189, distance: 93.8
click at [570, 189] on div "Nombre [PERSON_NAME] Apellido - Creado [DATE] 07:31 am Correo electrónico [EMAI…" at bounding box center [715, 322] width 868 height 346
copy font "[PHONE_NUMBER]"
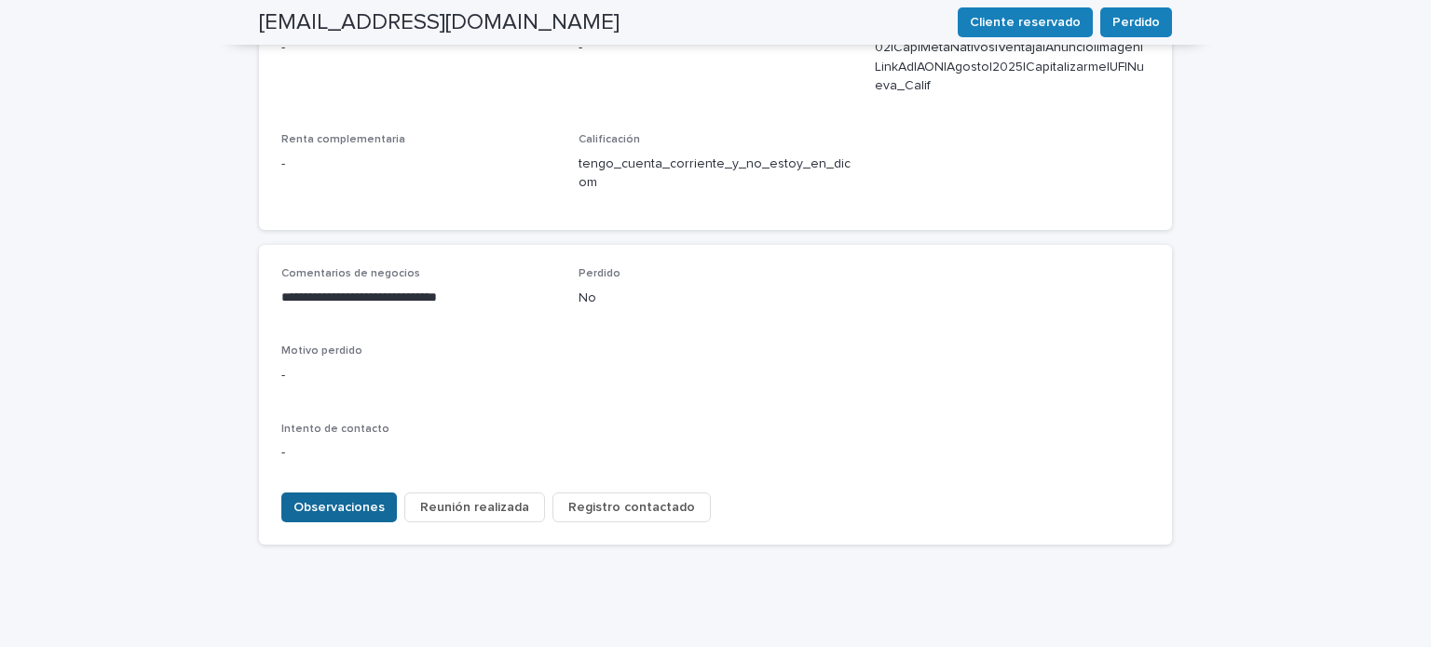
click at [320, 501] on font "Observaciones" at bounding box center [338, 507] width 91 height 13
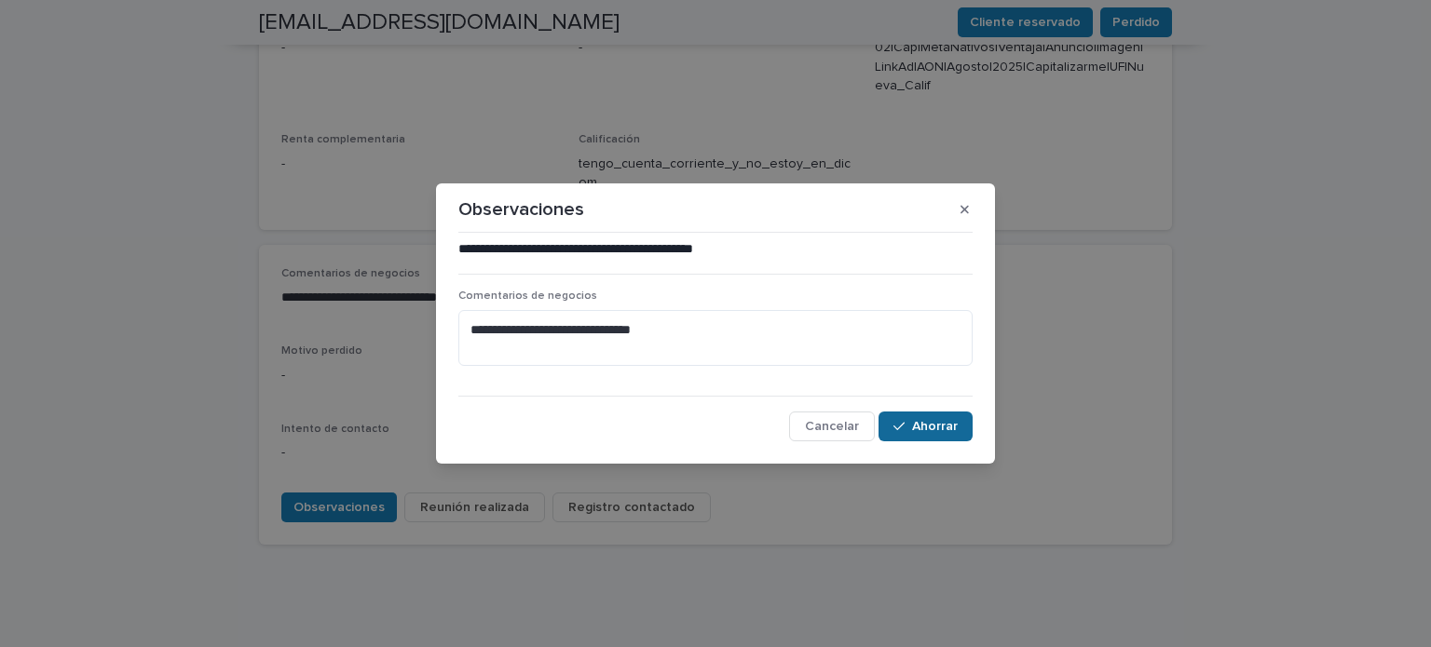
click at [913, 430] on font "Ahorrar" at bounding box center [935, 426] width 46 height 13
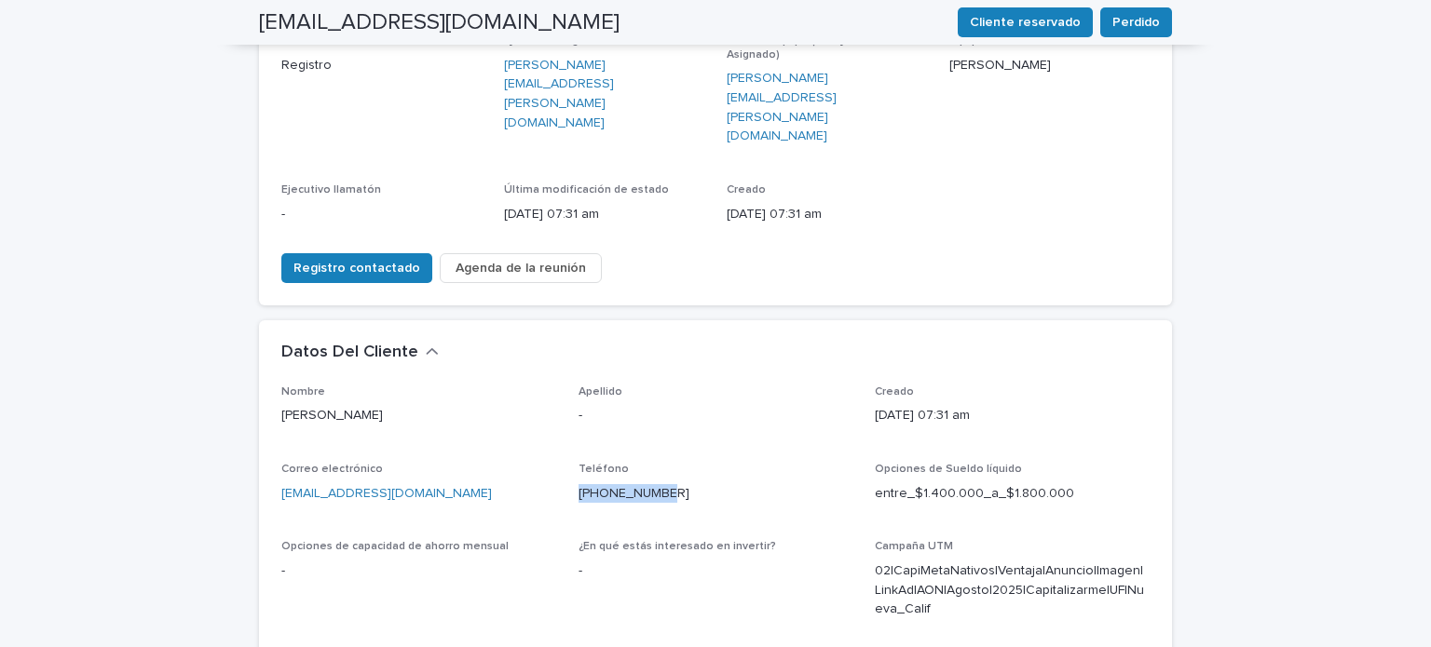
scroll to position [287, 0]
click at [330, 254] on button "Registro contactado" at bounding box center [356, 269] width 151 height 30
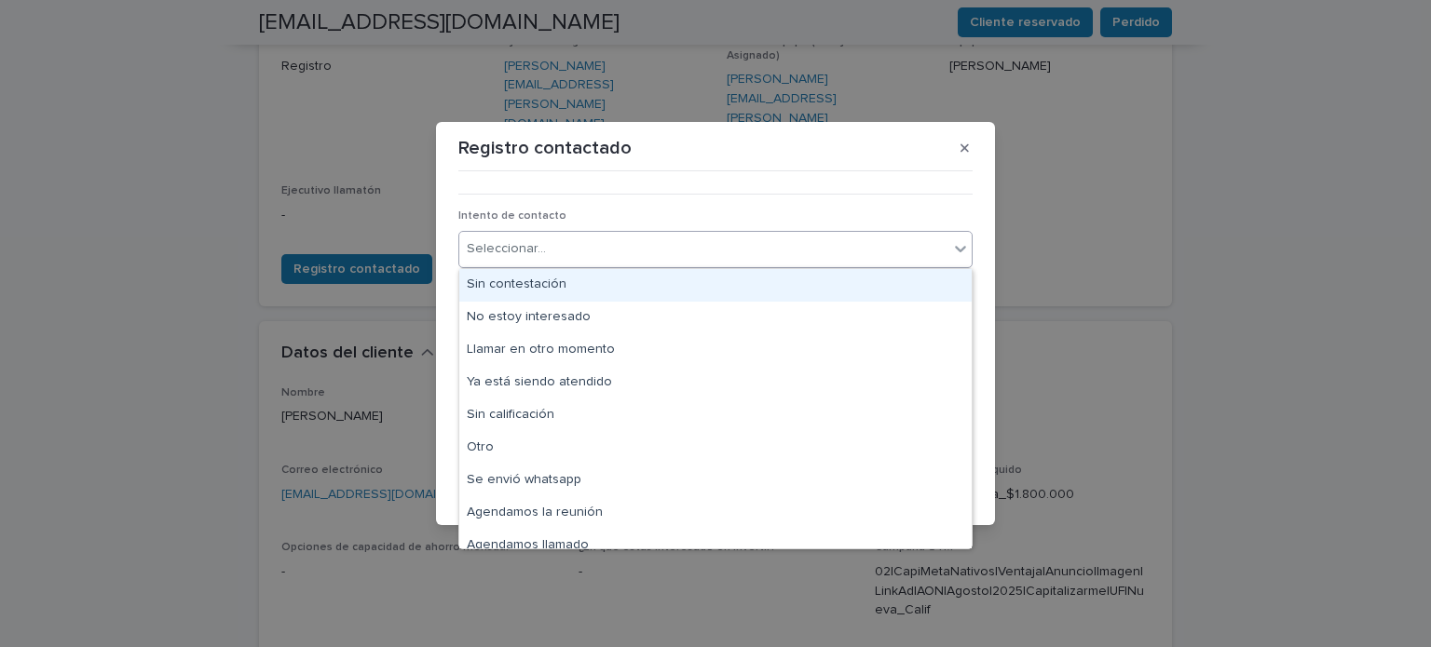
click at [519, 251] on font "Seleccionar..." at bounding box center [506, 248] width 79 height 13
type input "**"
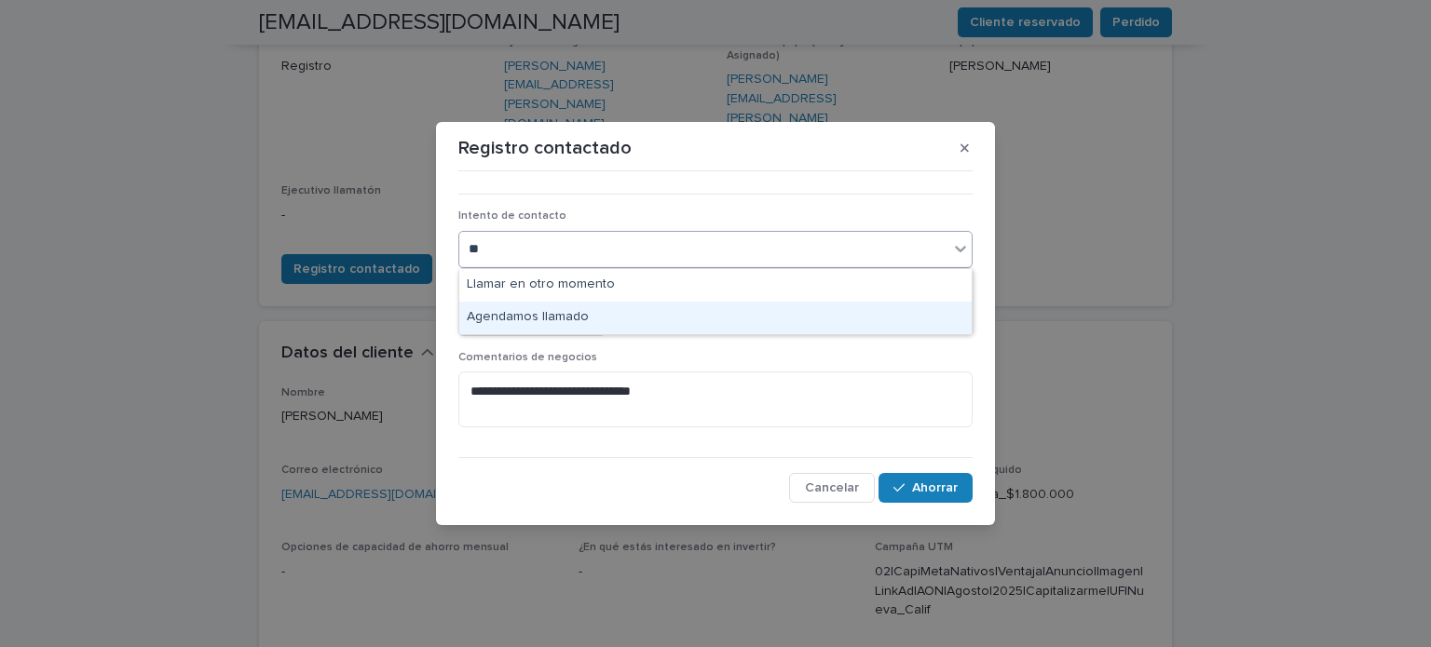
click at [535, 312] on font "Agendamos llamado" at bounding box center [528, 316] width 122 height 13
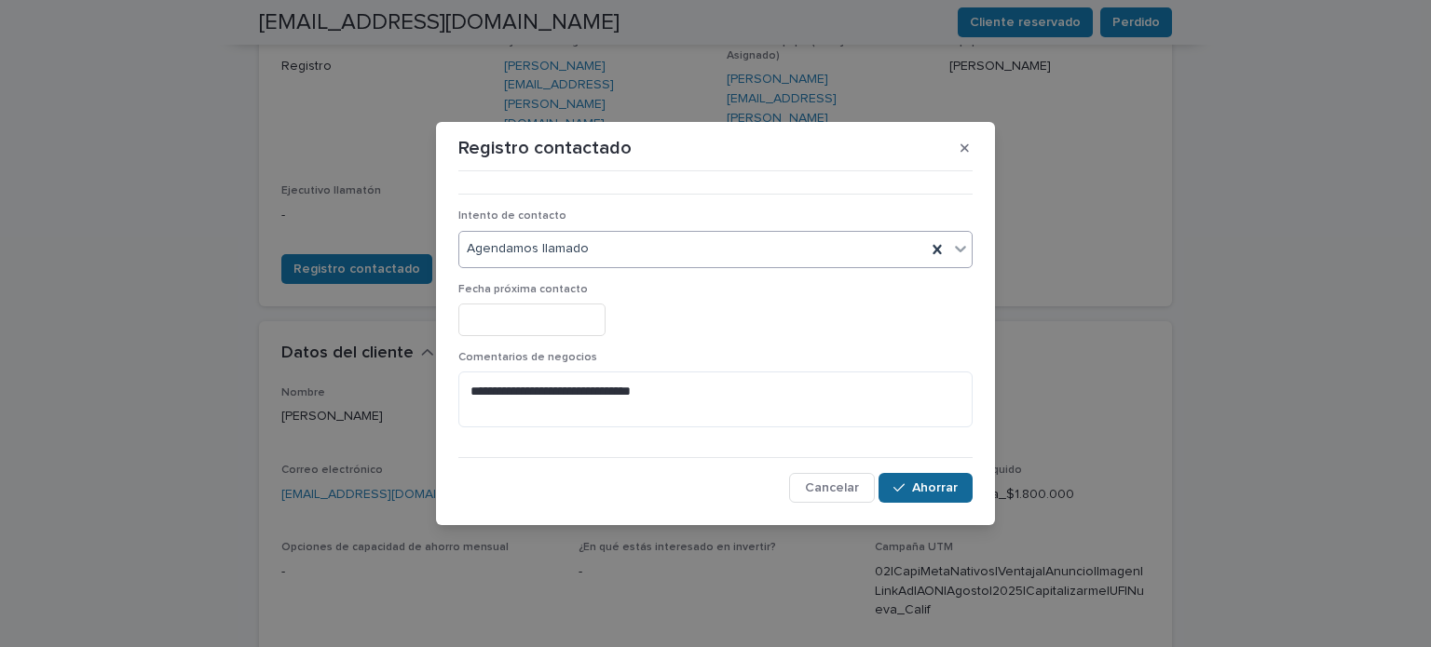
click at [918, 485] on font "Ahorrar" at bounding box center [935, 488] width 46 height 13
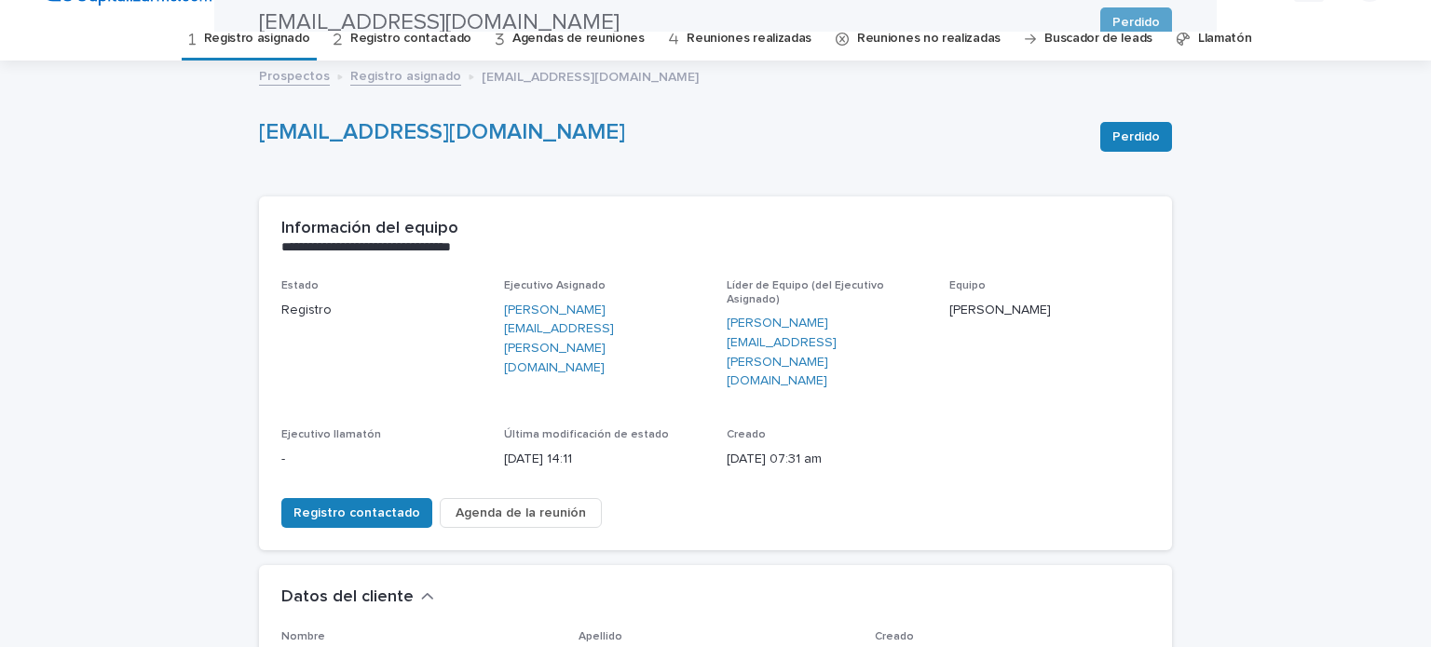
scroll to position [0, 0]
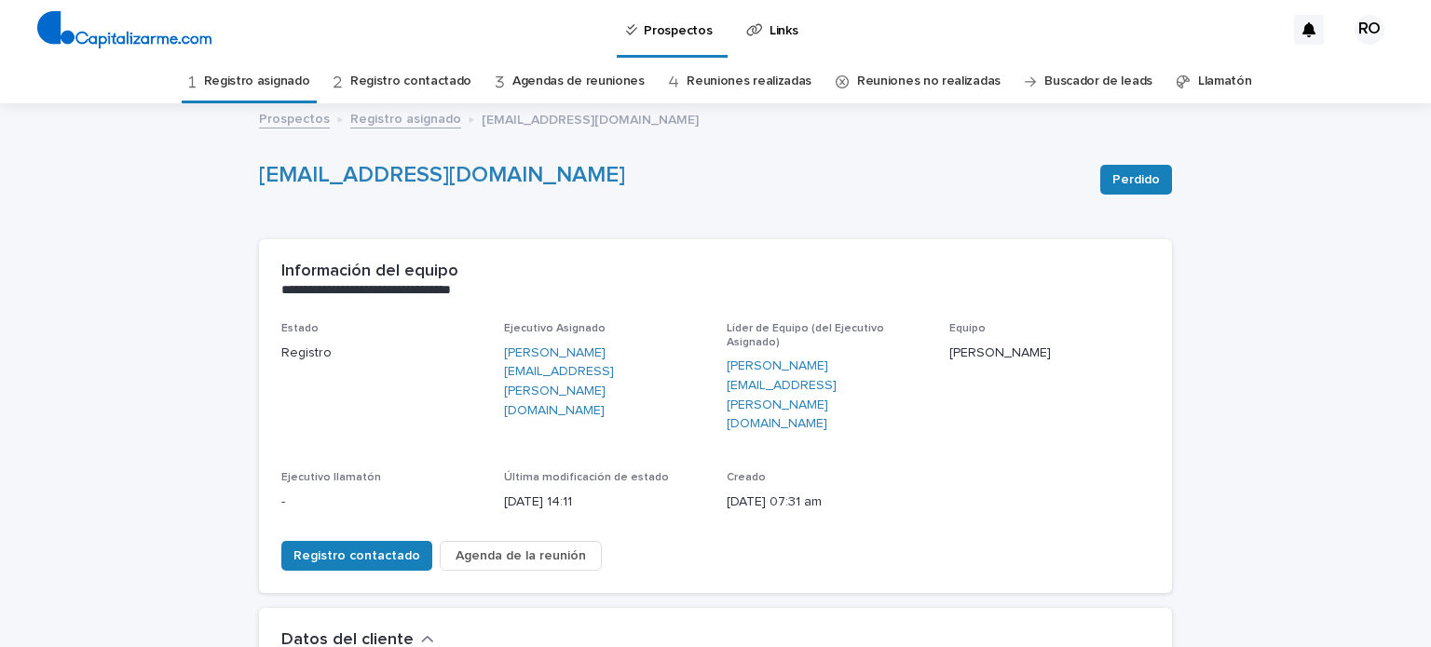
click at [267, 67] on link "Registro asignado" at bounding box center [257, 82] width 106 height 44
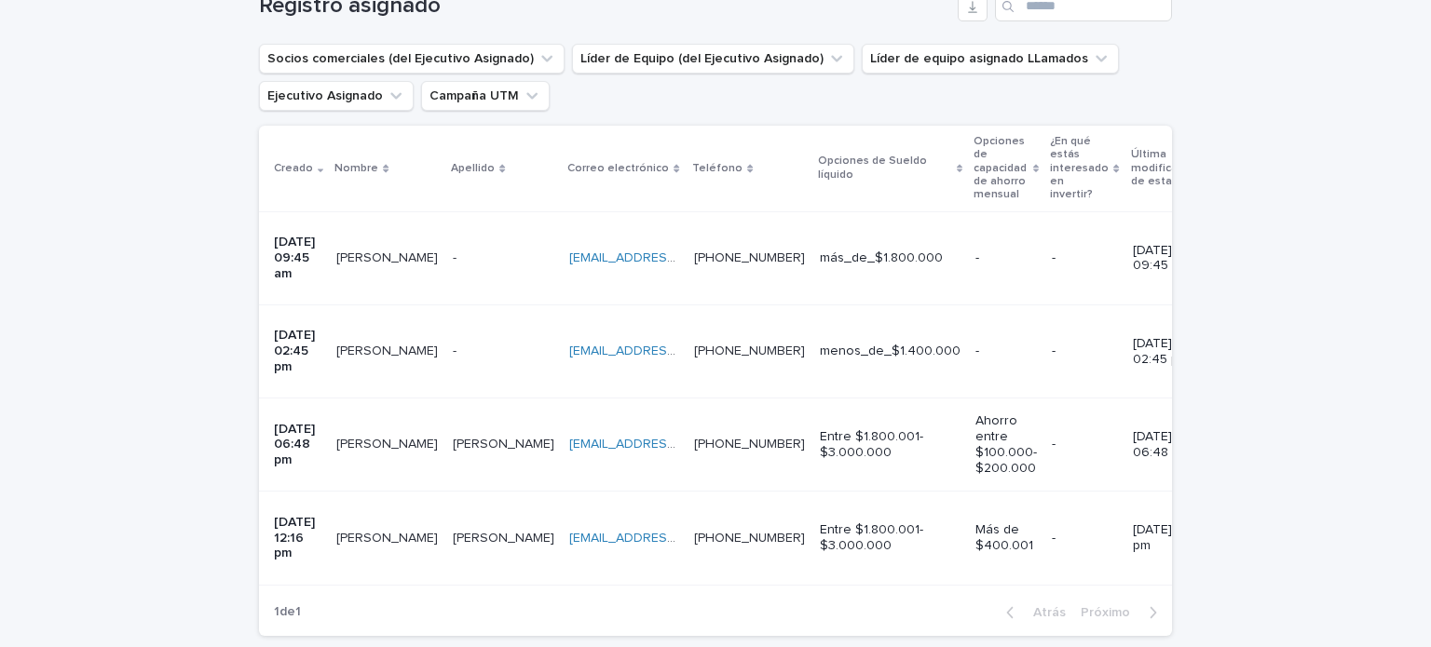
scroll to position [337, 0]
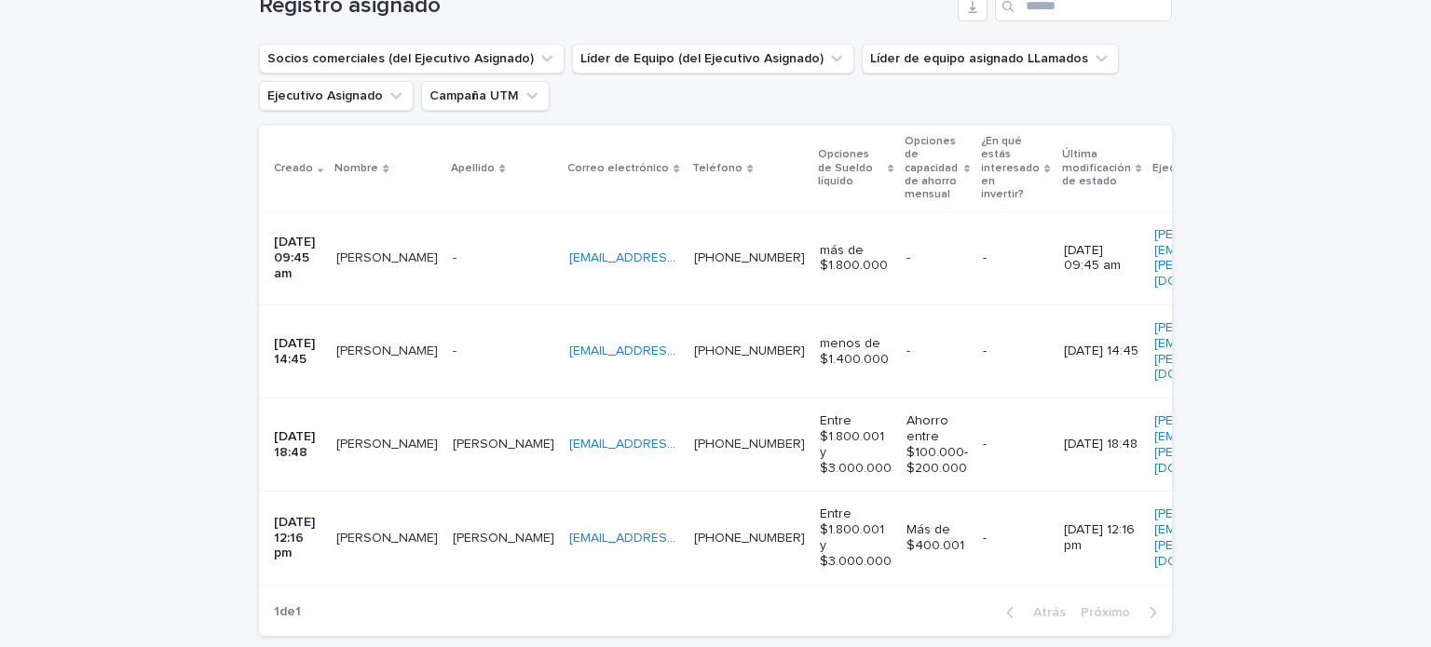
click at [451, 305] on td "- -" at bounding box center [503, 351] width 116 height 93
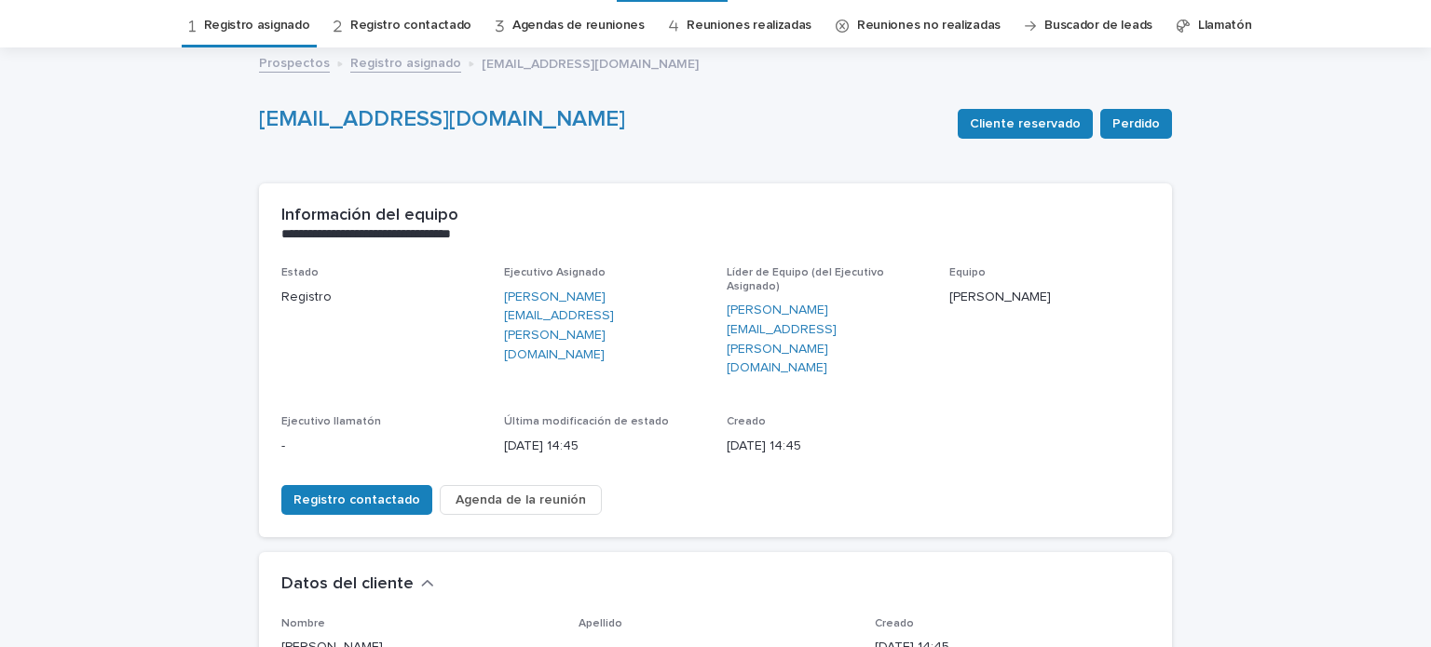
scroll to position [88, 0]
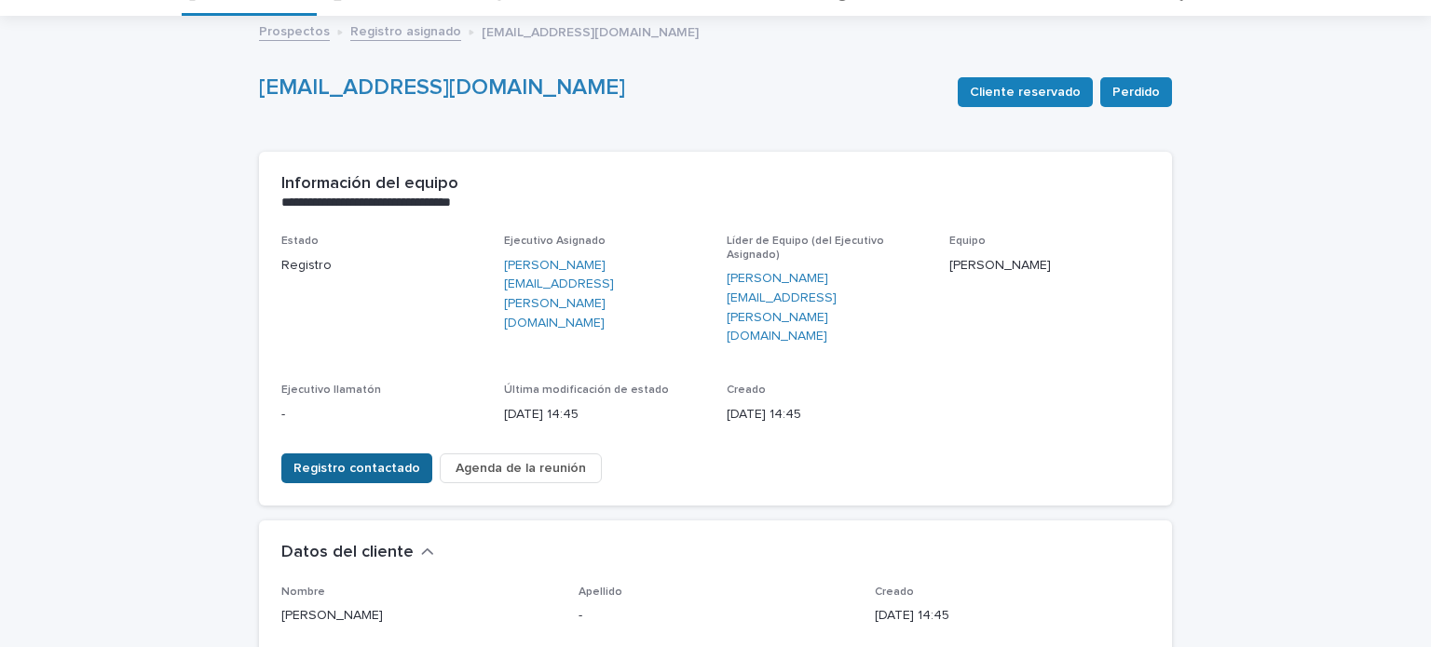
click at [365, 459] on span "Registro contactado" at bounding box center [356, 468] width 127 height 19
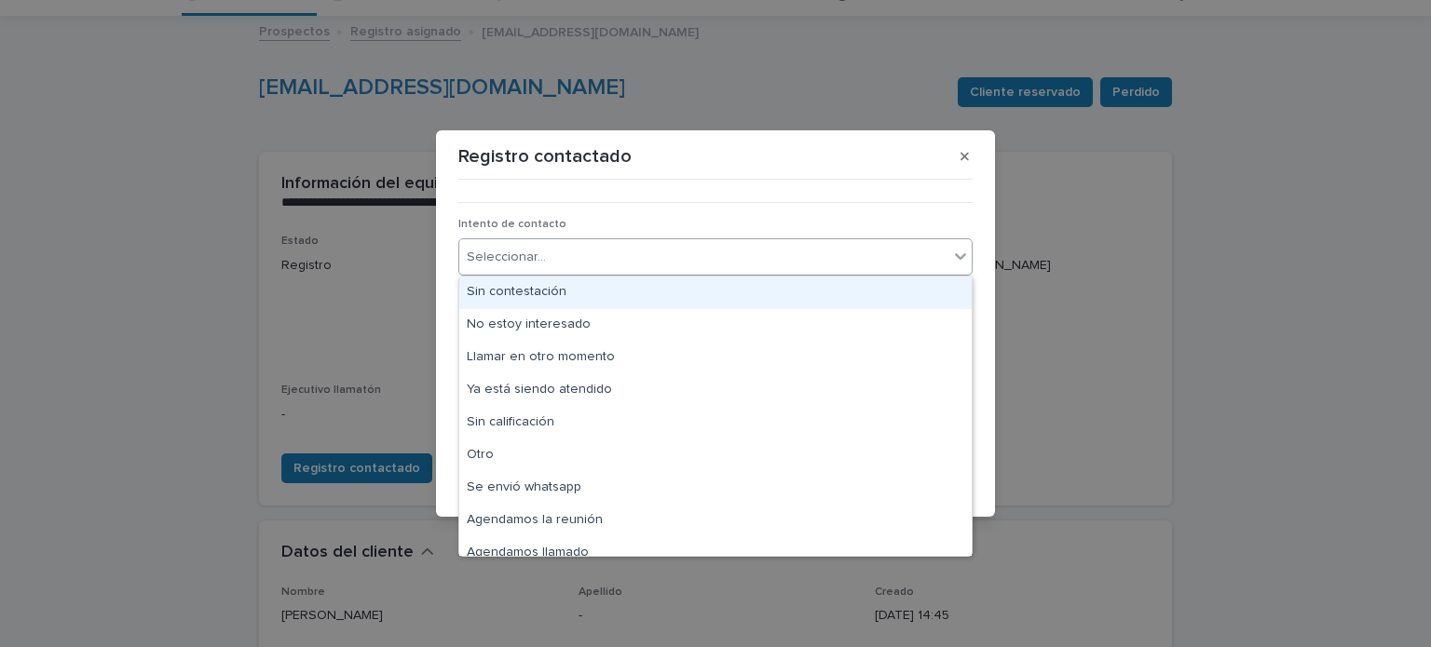
click at [669, 256] on div "Seleccionar..." at bounding box center [703, 257] width 489 height 31
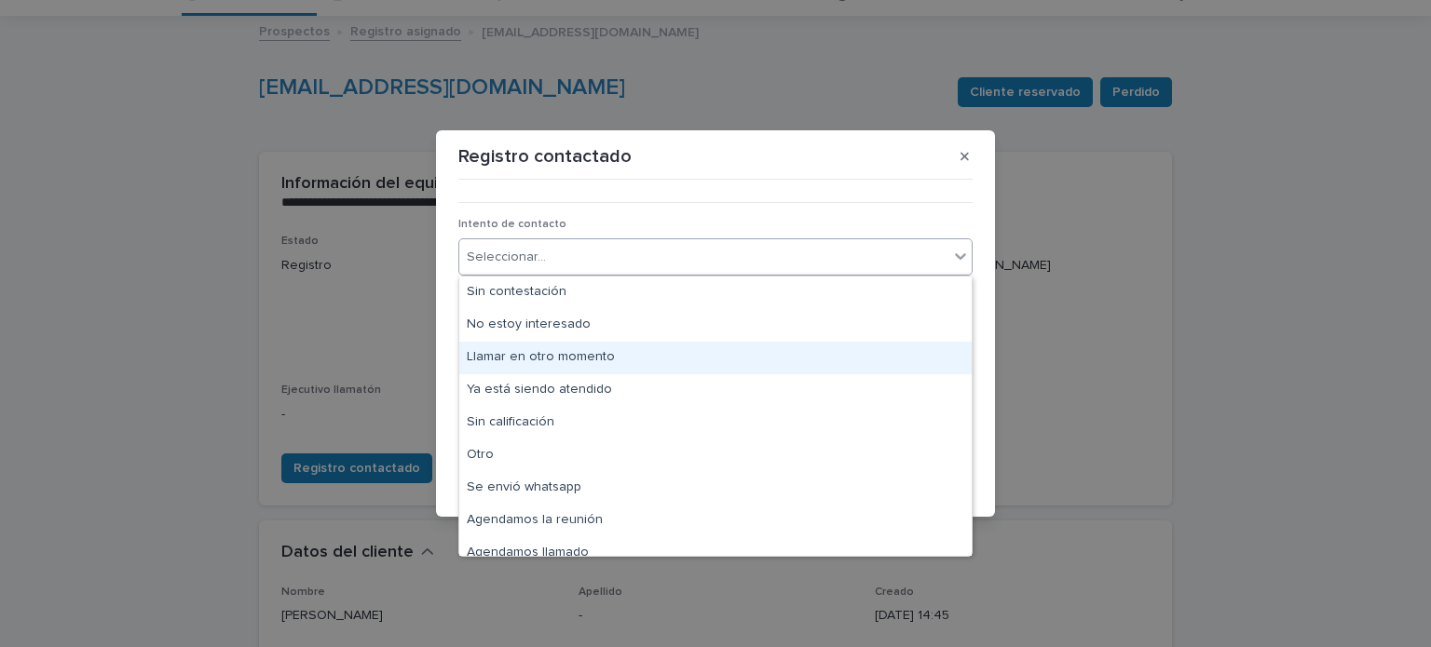
click at [648, 361] on div "Llamar en otro momento" at bounding box center [715, 358] width 512 height 33
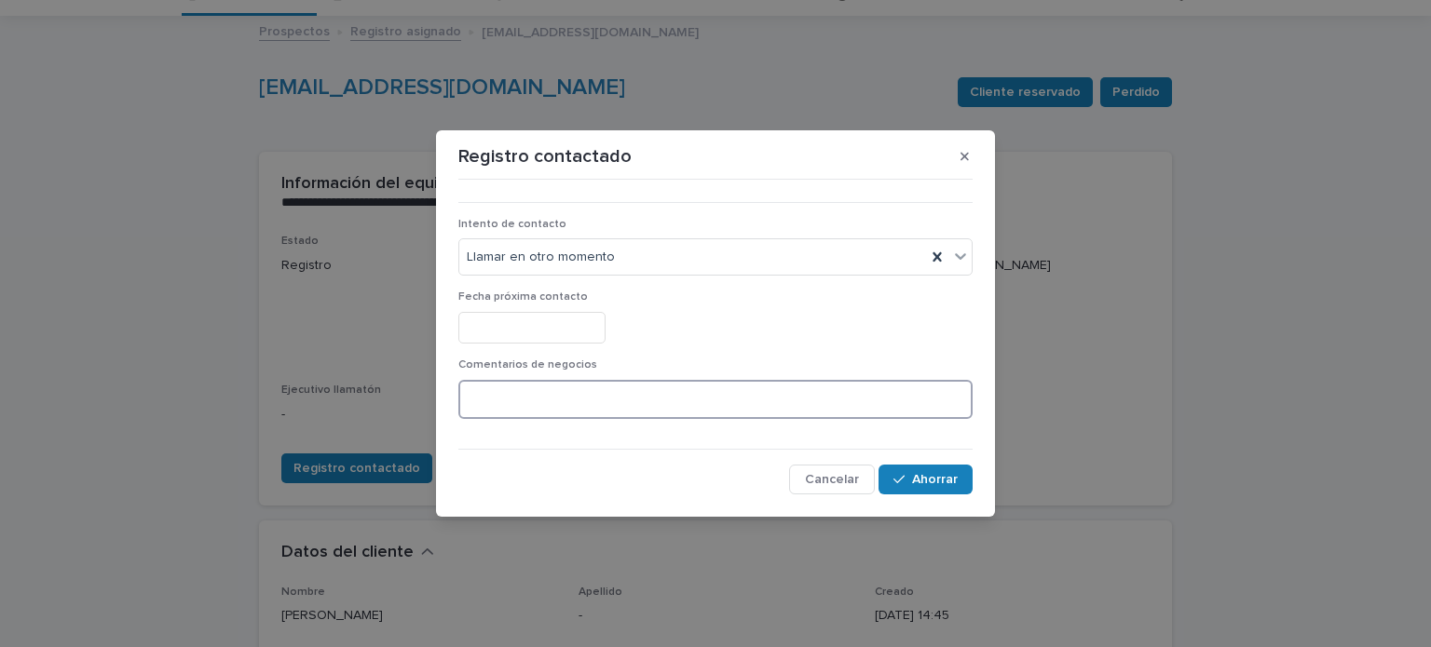
click at [590, 415] on textarea at bounding box center [715, 400] width 514 height 40
click at [659, 255] on div "Llamar en otro momento" at bounding box center [692, 257] width 467 height 31
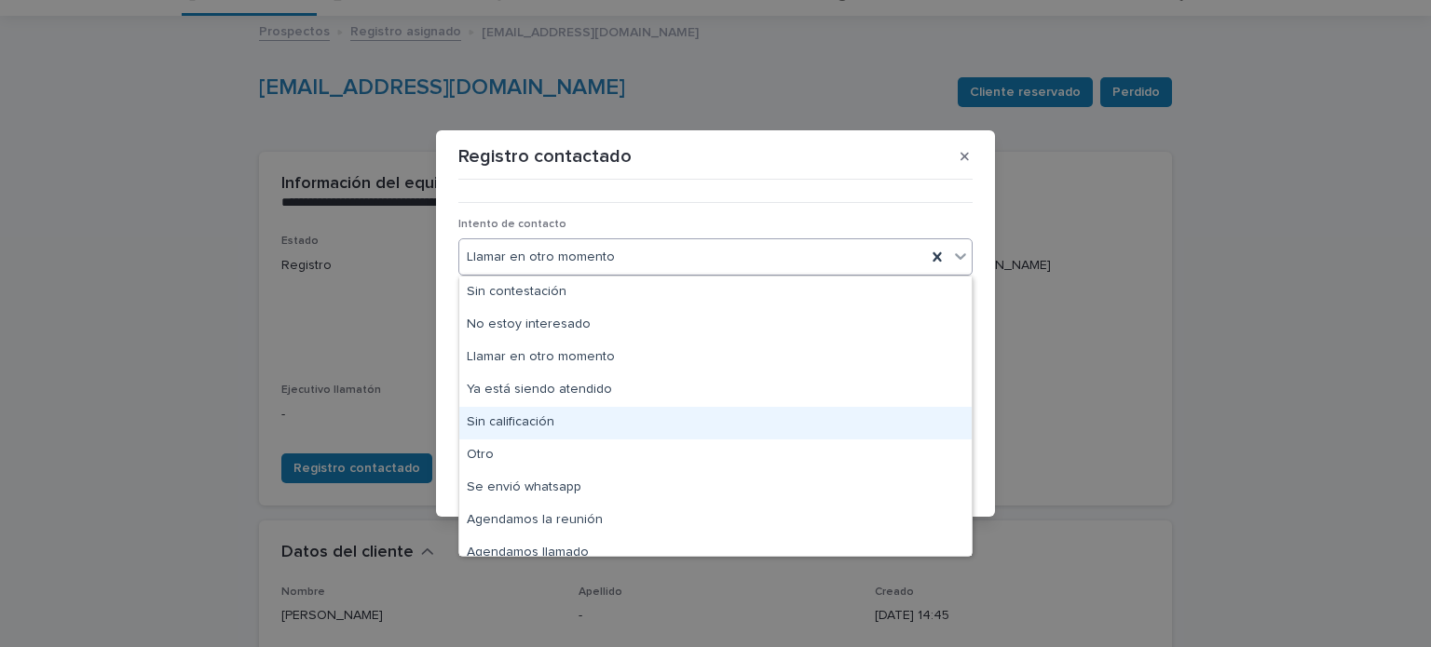
click at [618, 418] on div "Sin calificación" at bounding box center [715, 423] width 512 height 33
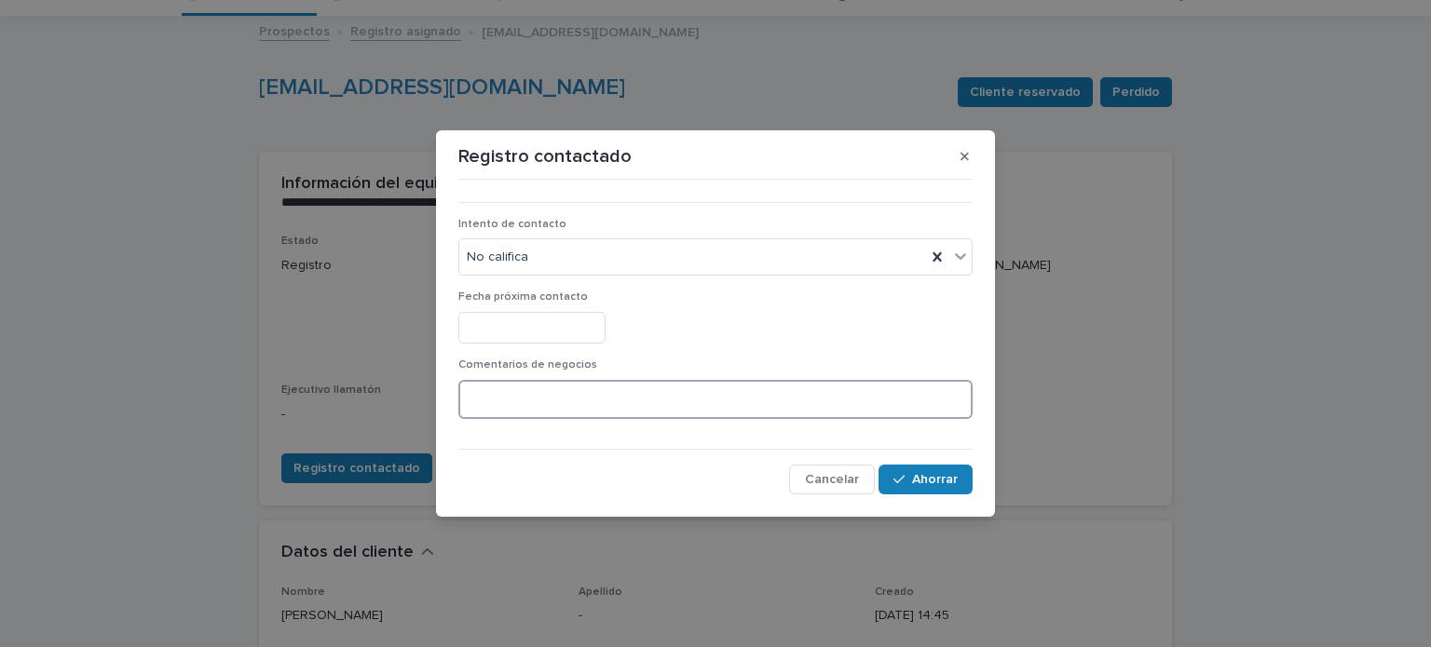
click at [630, 408] on textarea at bounding box center [715, 400] width 514 height 40
type textarea "*"
type textarea "**********"
click at [933, 480] on font "Ahorrar" at bounding box center [935, 479] width 46 height 13
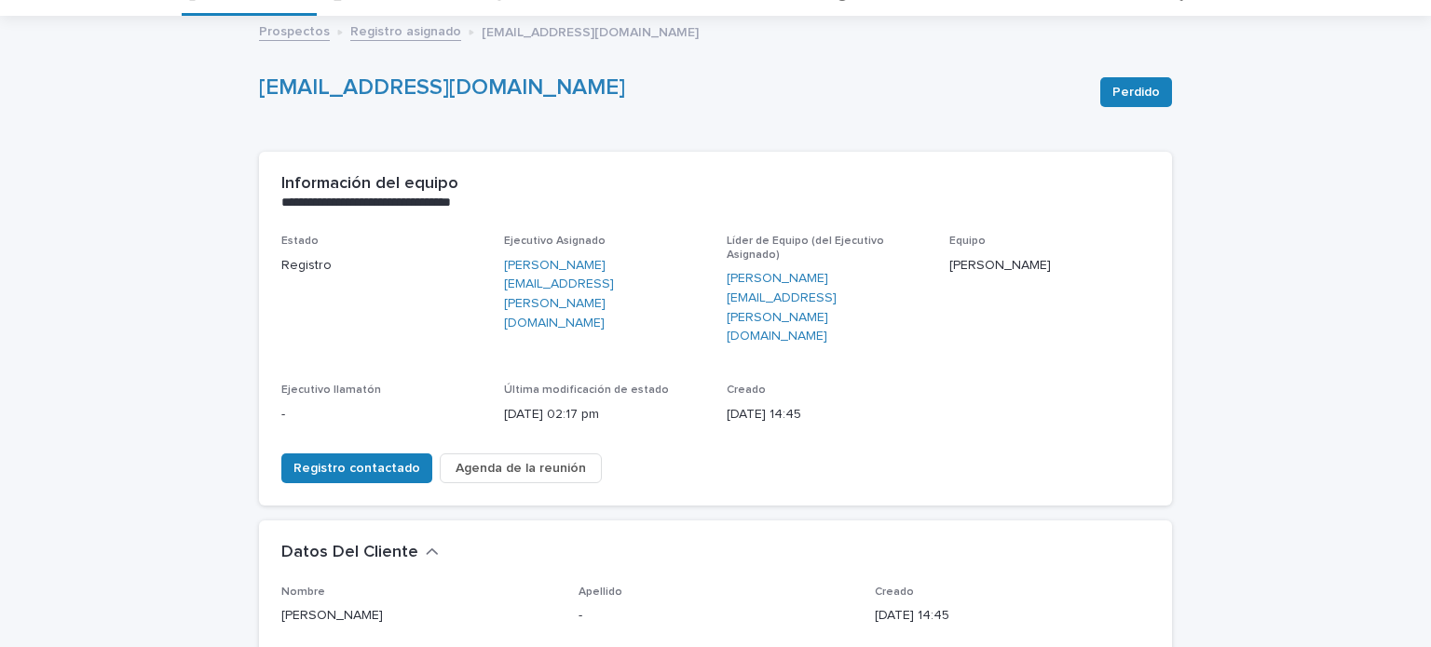
scroll to position [0, 0]
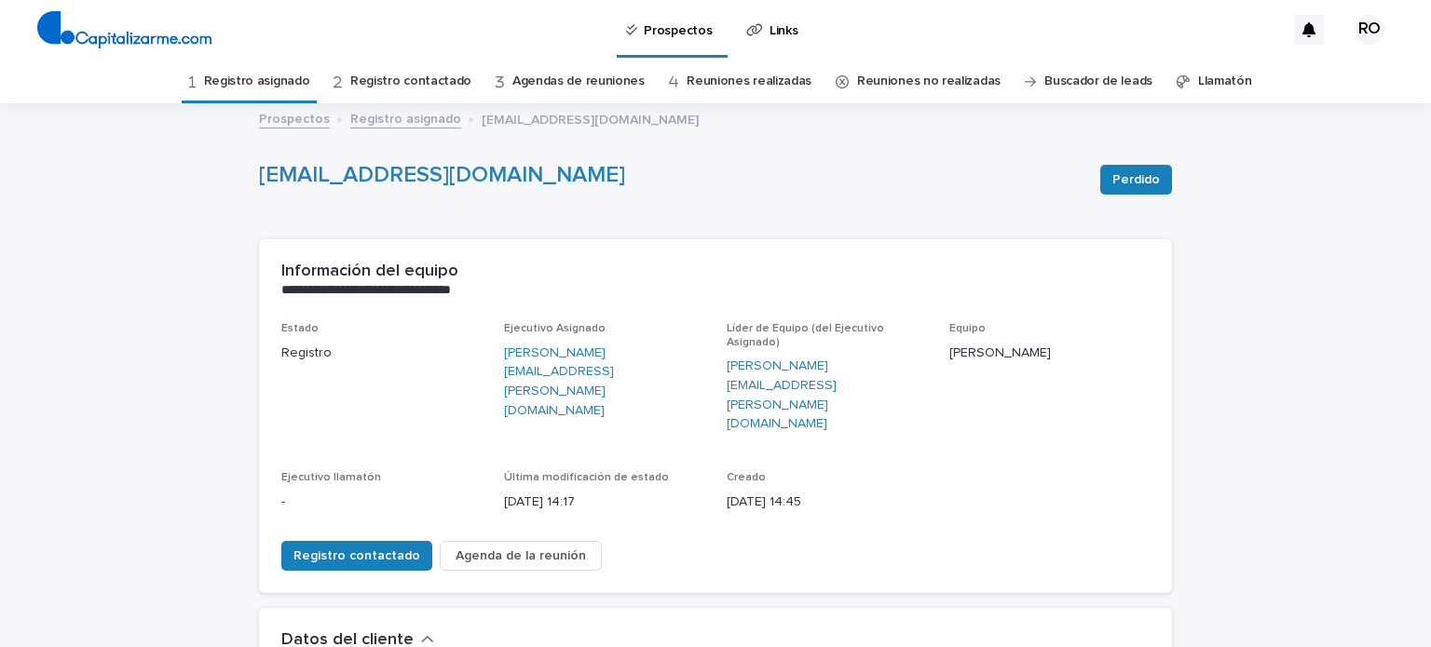
click at [278, 78] on font "Registro asignado" at bounding box center [257, 81] width 106 height 13
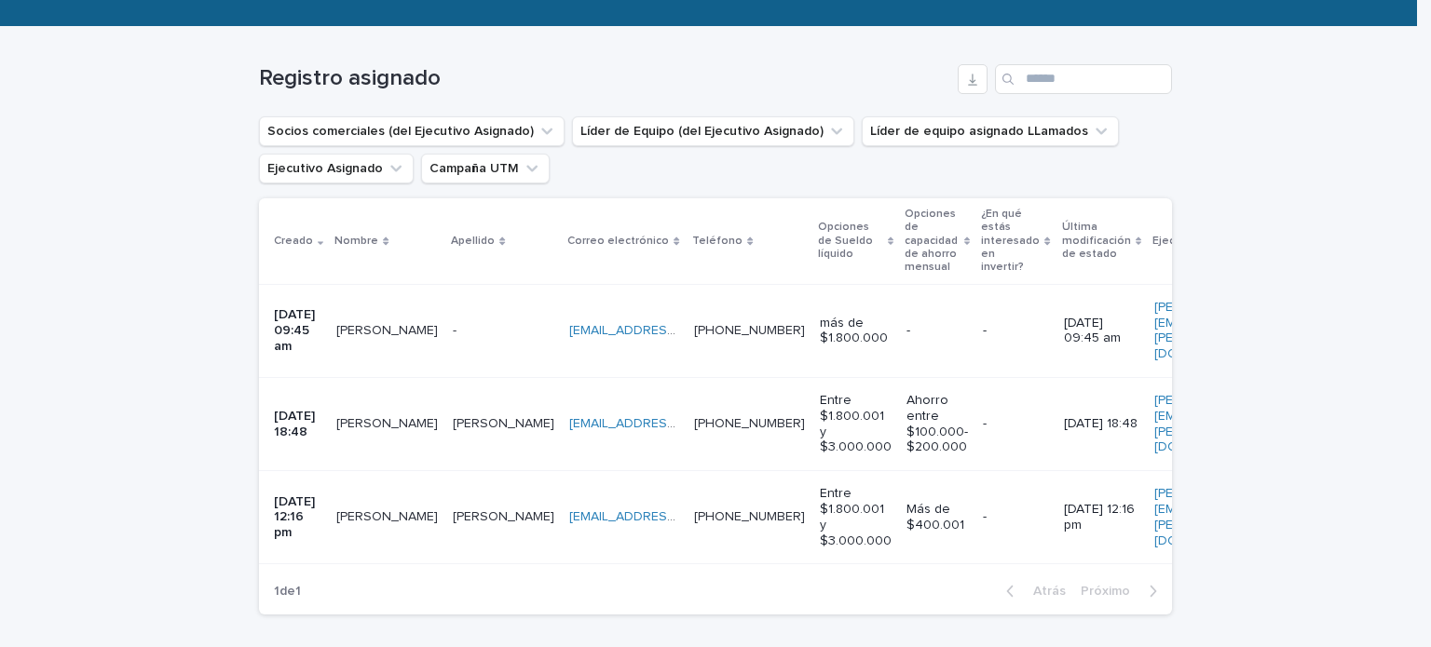
scroll to position [268, 0]
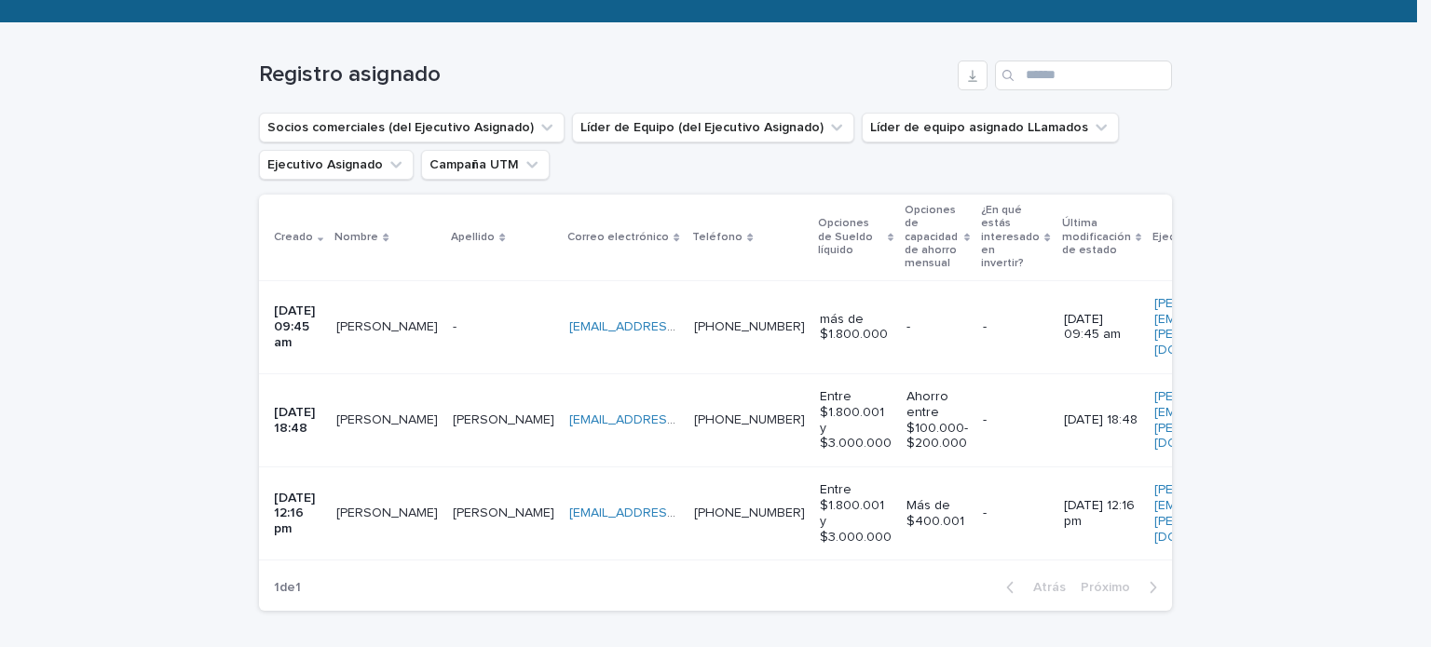
click at [374, 405] on div "[PERSON_NAME]" at bounding box center [387, 420] width 102 height 31
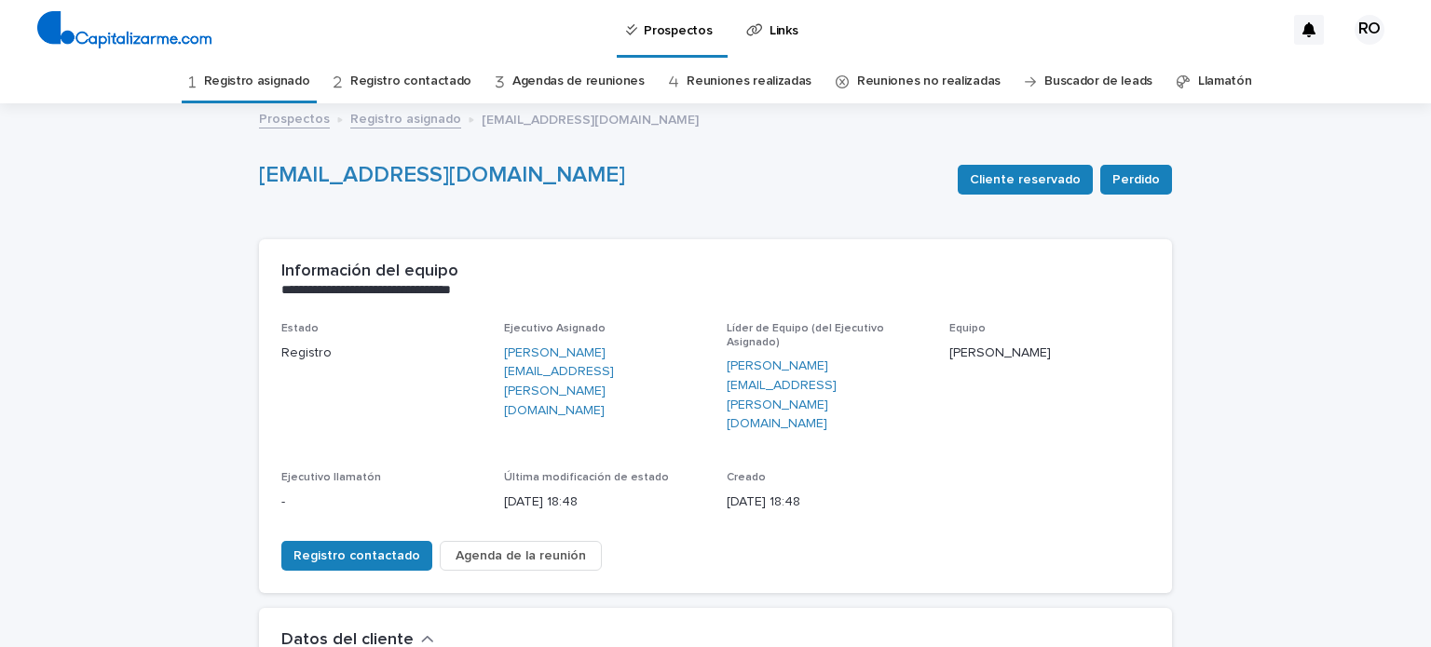
click at [275, 75] on font "Registro asignado" at bounding box center [257, 81] width 106 height 13
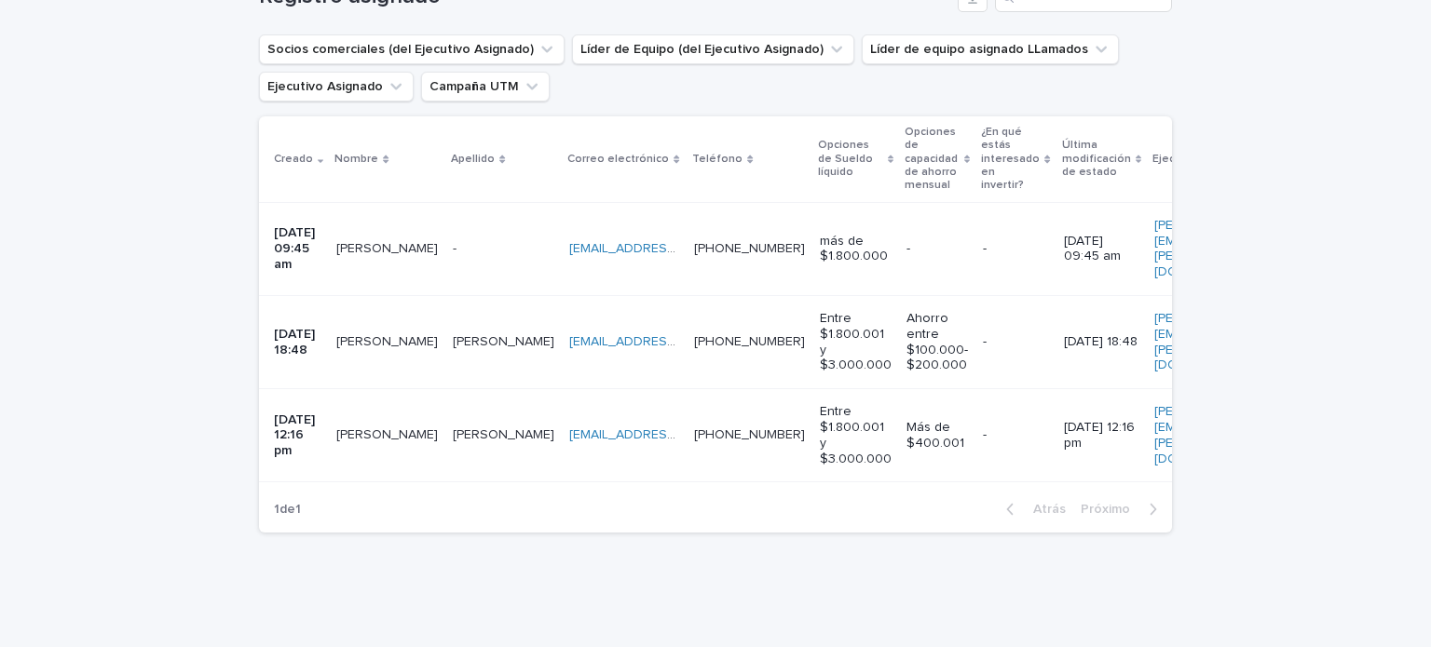
scroll to position [345, 0]
click at [376, 430] on font "[PERSON_NAME]" at bounding box center [387, 436] width 102 height 13
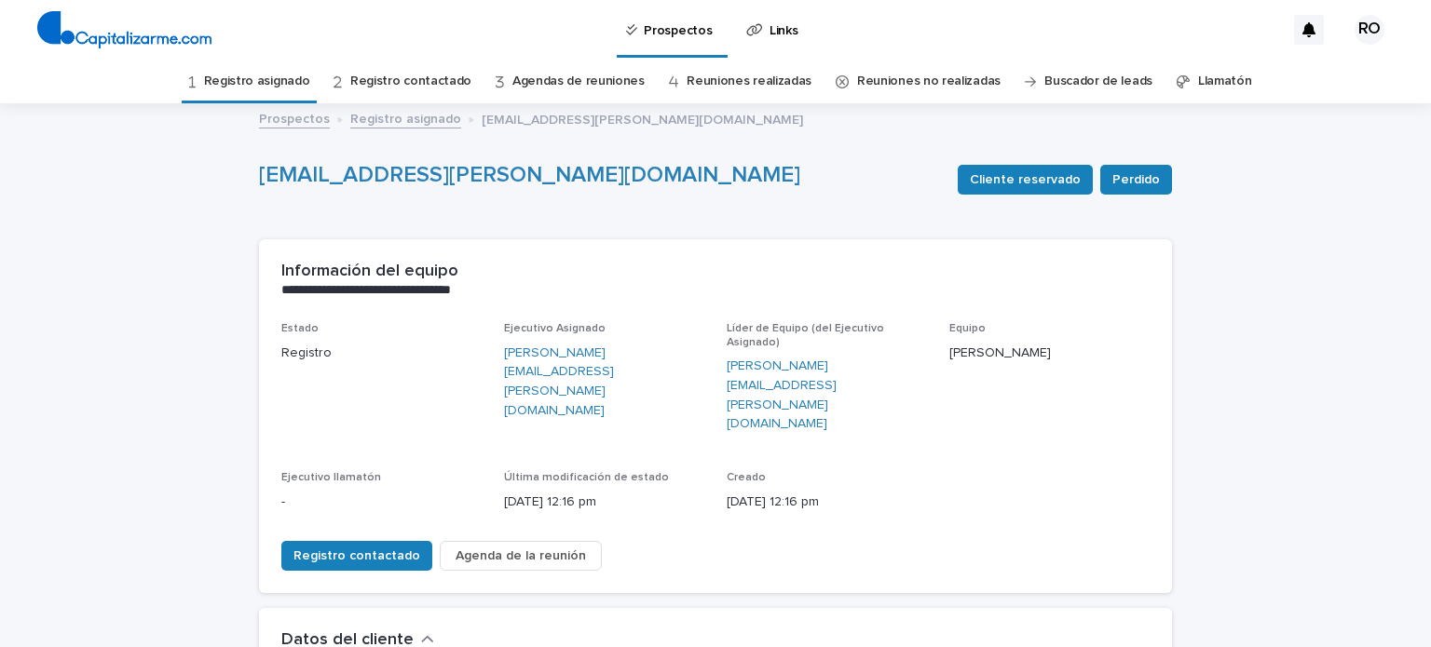
click at [399, 75] on font "Registro contactado" at bounding box center [410, 81] width 121 height 13
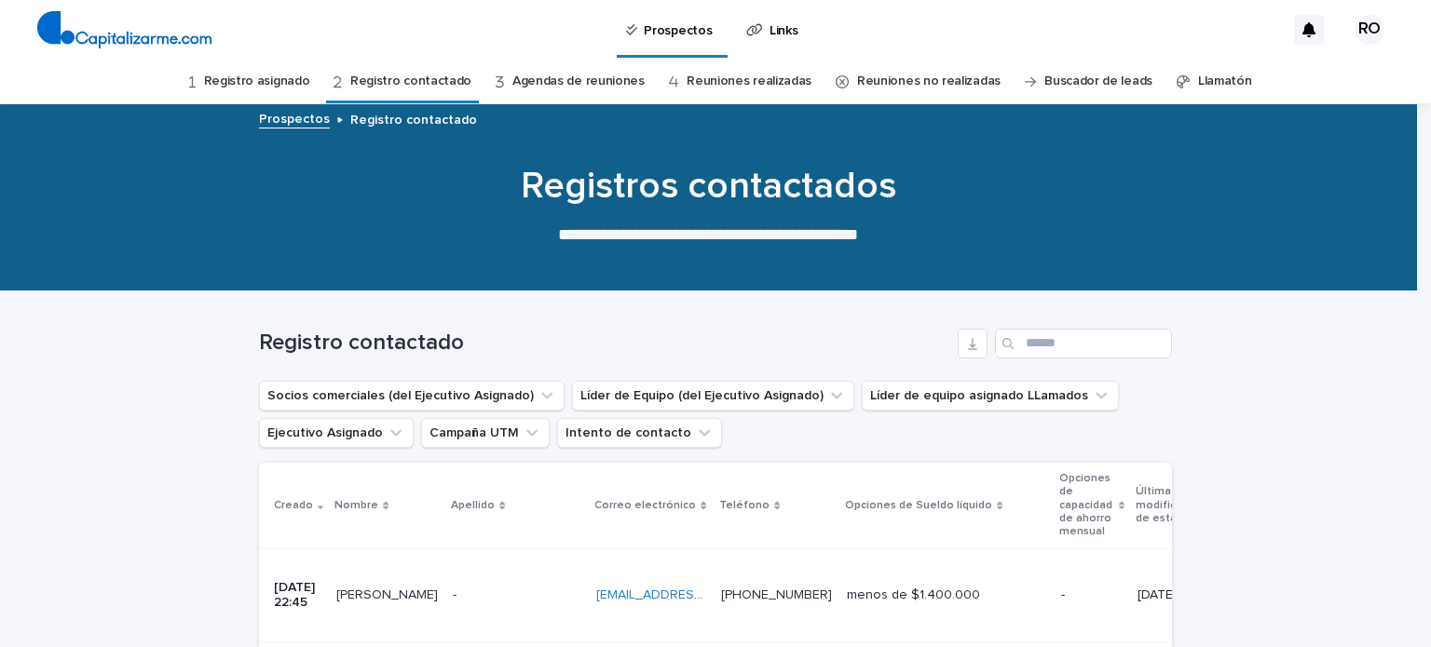
click at [430, 75] on font "Registro contactado" at bounding box center [410, 81] width 121 height 13
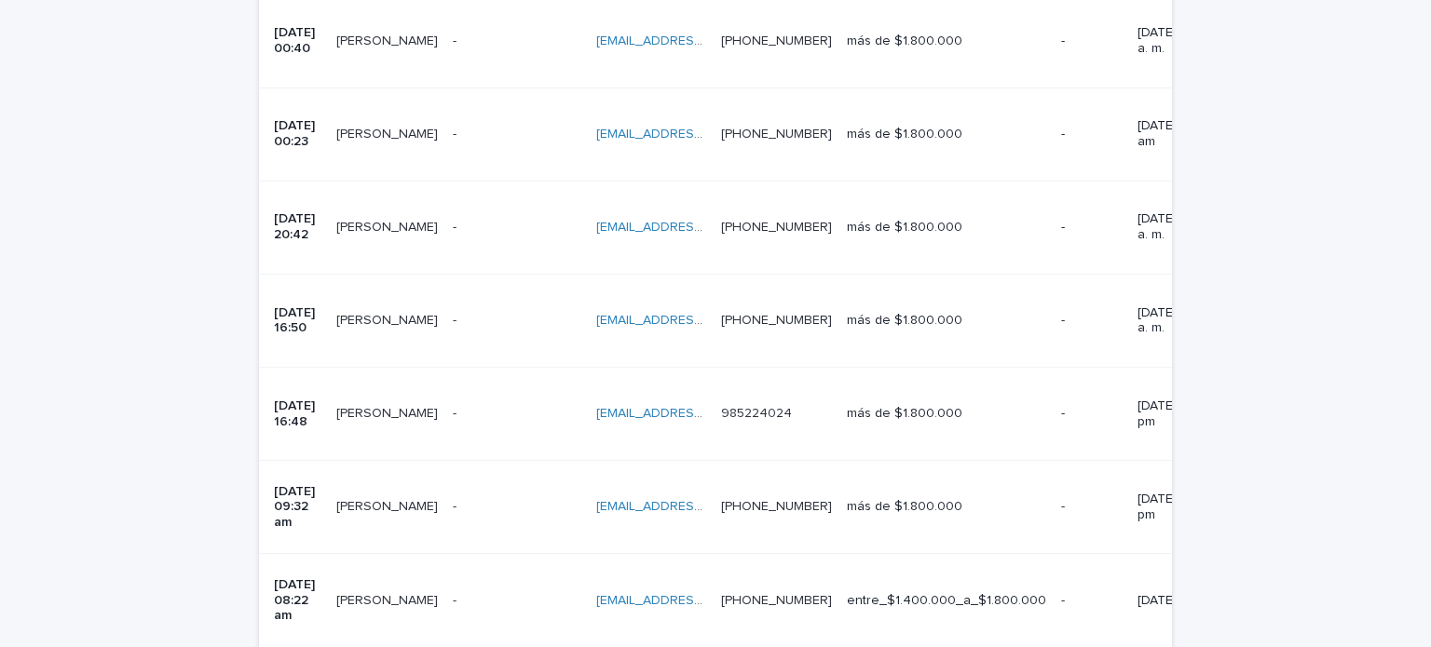
scroll to position [857, 0]
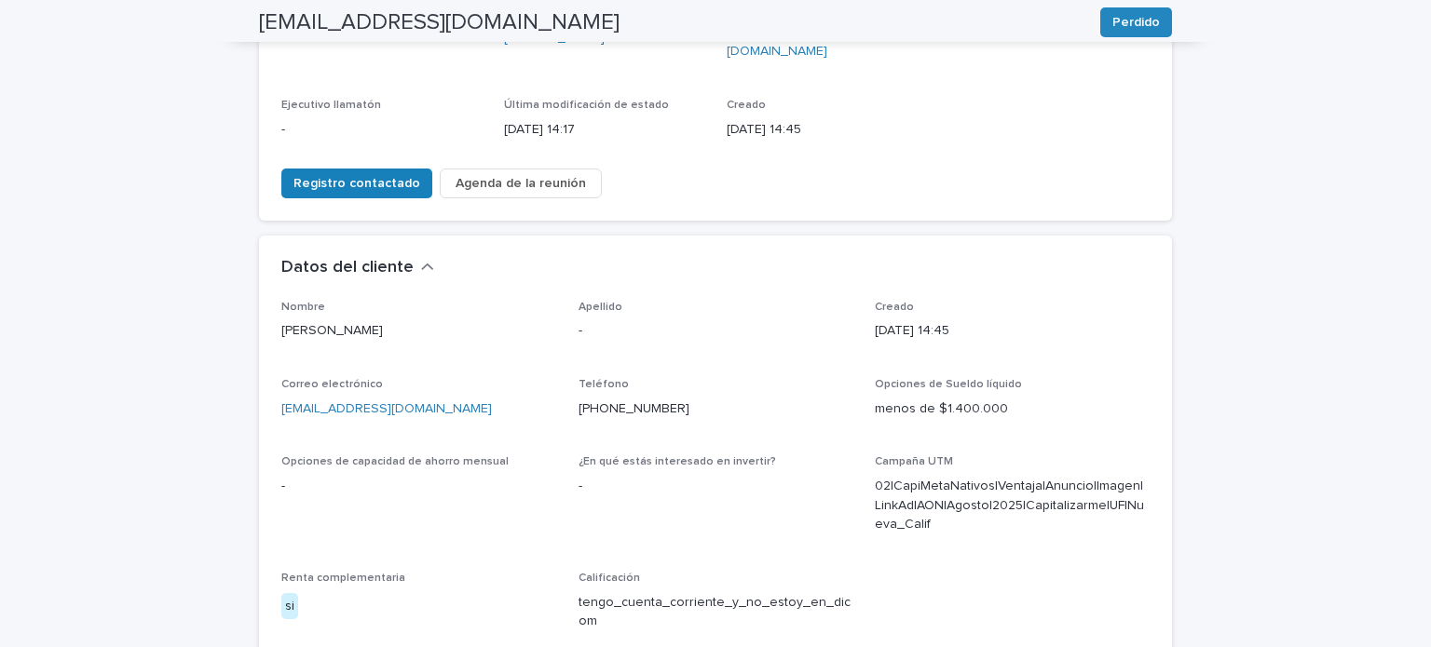
scroll to position [60, 0]
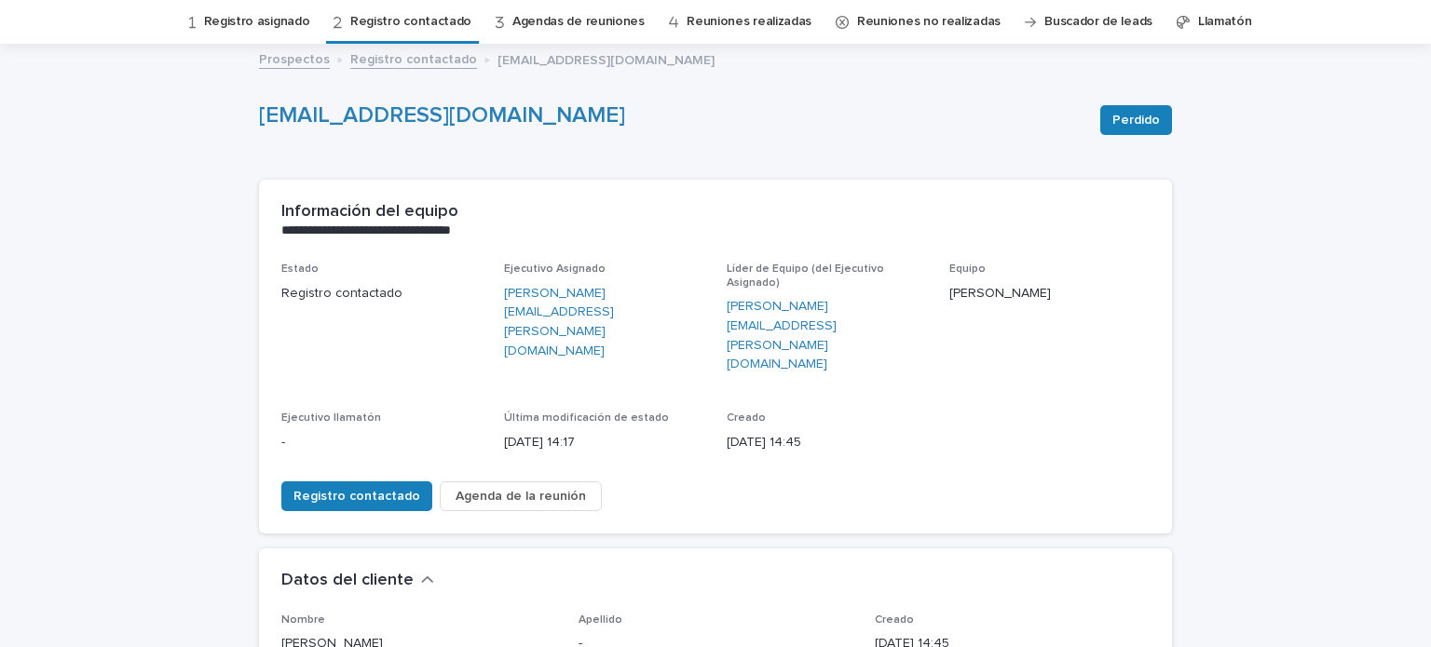
click at [424, 251] on div "**********" at bounding box center [715, 221] width 913 height 83
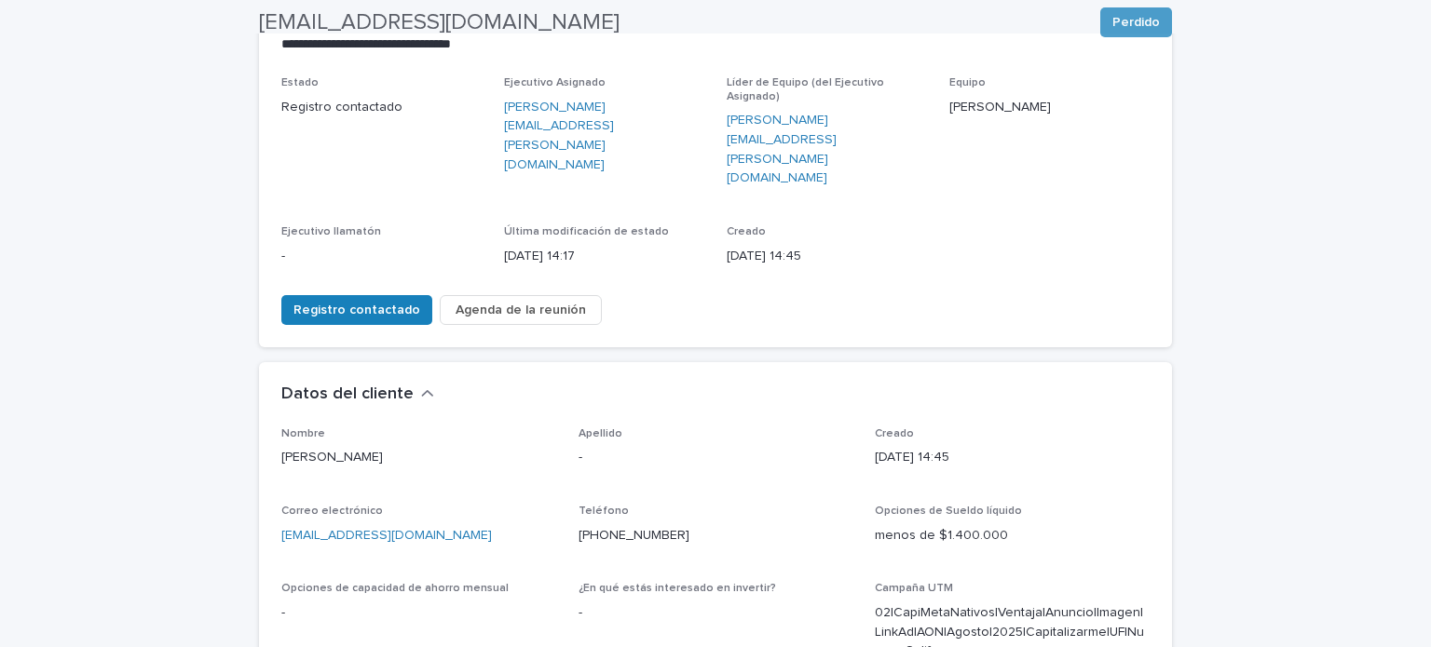
scroll to position [294, 0]
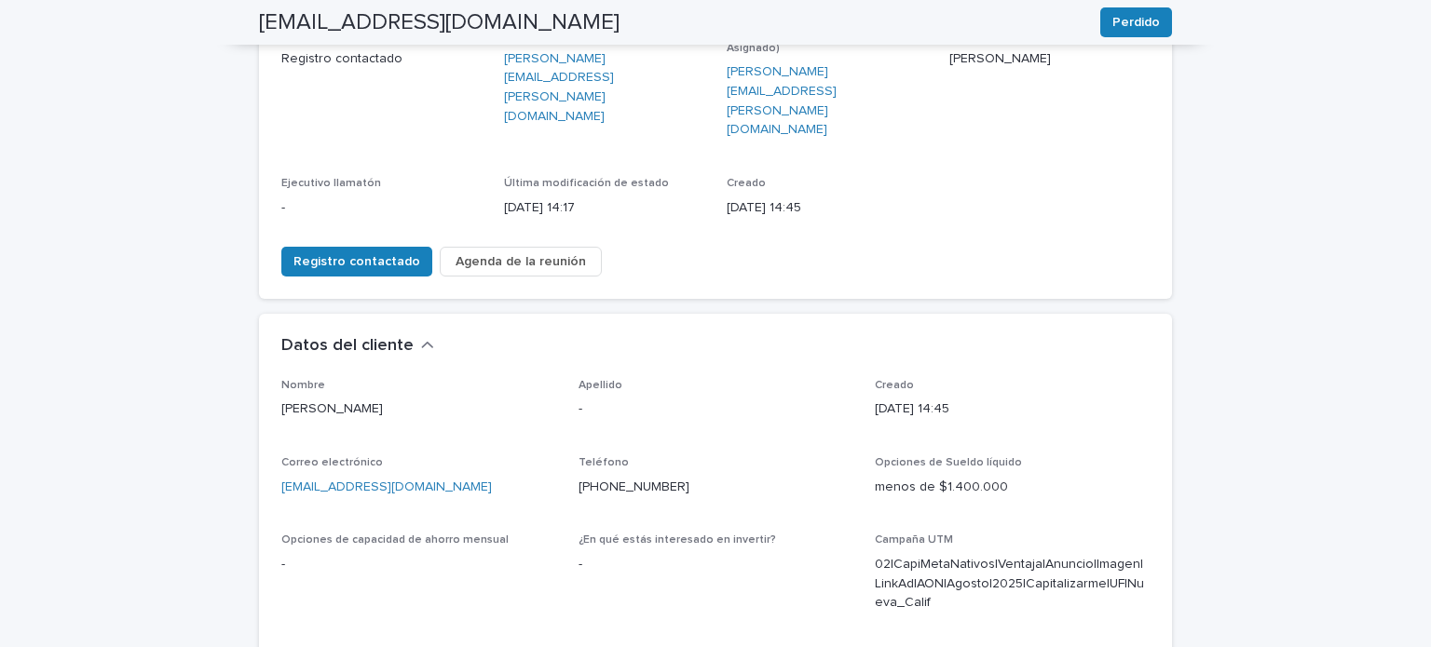
click at [436, 478] on p "[EMAIL_ADDRESS][DOMAIN_NAME]" at bounding box center [418, 488] width 275 height 20
drag, startPoint x: 418, startPoint y: 429, endPoint x: 274, endPoint y: 420, distance: 144.6
click at [281, 478] on p "[EMAIL_ADDRESS][DOMAIN_NAME]" at bounding box center [418, 488] width 275 height 20
click at [410, 481] on font "[EMAIL_ADDRESS][DOMAIN_NAME]" at bounding box center [386, 487] width 211 height 13
click at [472, 478] on p "[EMAIL_ADDRESS][DOMAIN_NAME]" at bounding box center [418, 488] width 275 height 20
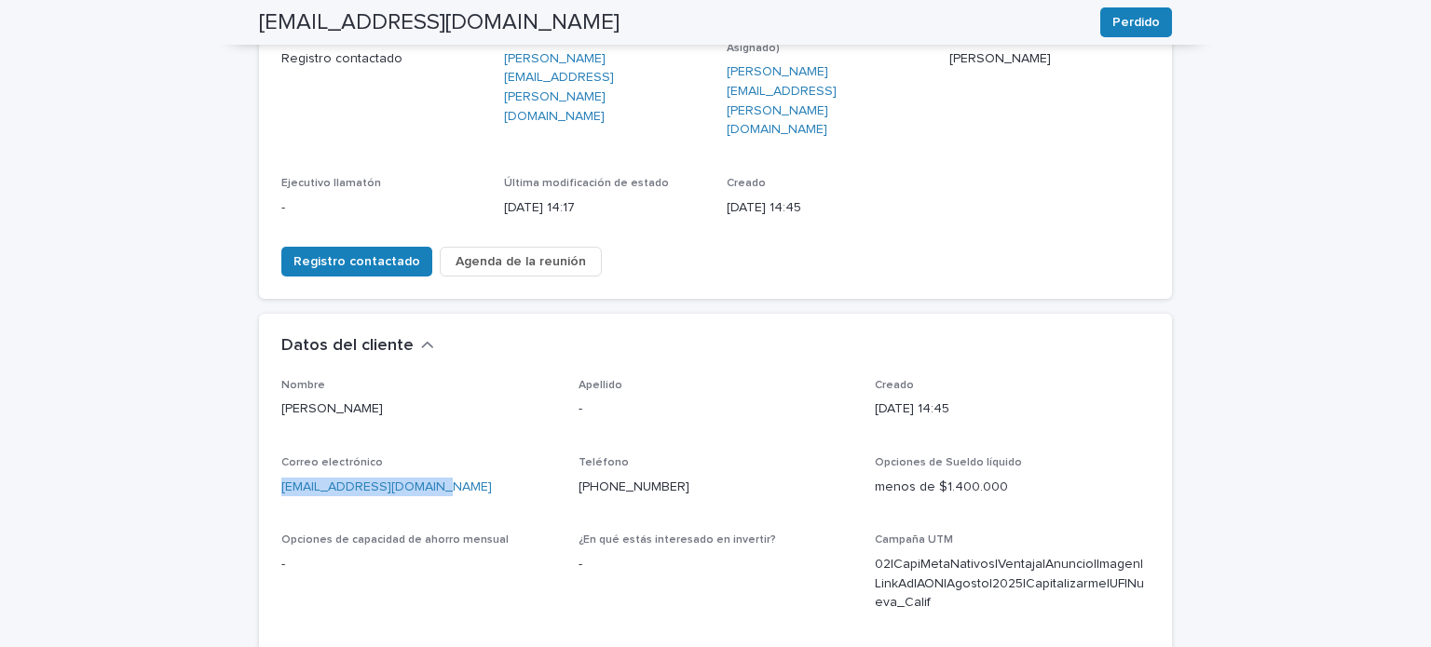
drag, startPoint x: 425, startPoint y: 431, endPoint x: 277, endPoint y: 426, distance: 148.2
click at [281, 478] on p "[EMAIL_ADDRESS][DOMAIN_NAME]" at bounding box center [418, 488] width 275 height 20
copy font "[EMAIL_ADDRESS][DOMAIN_NAME]"
click at [439, 379] on div "Nombre [PERSON_NAME]" at bounding box center [418, 406] width 275 height 55
drag, startPoint x: 669, startPoint y: 429, endPoint x: 570, endPoint y: 428, distance: 98.8
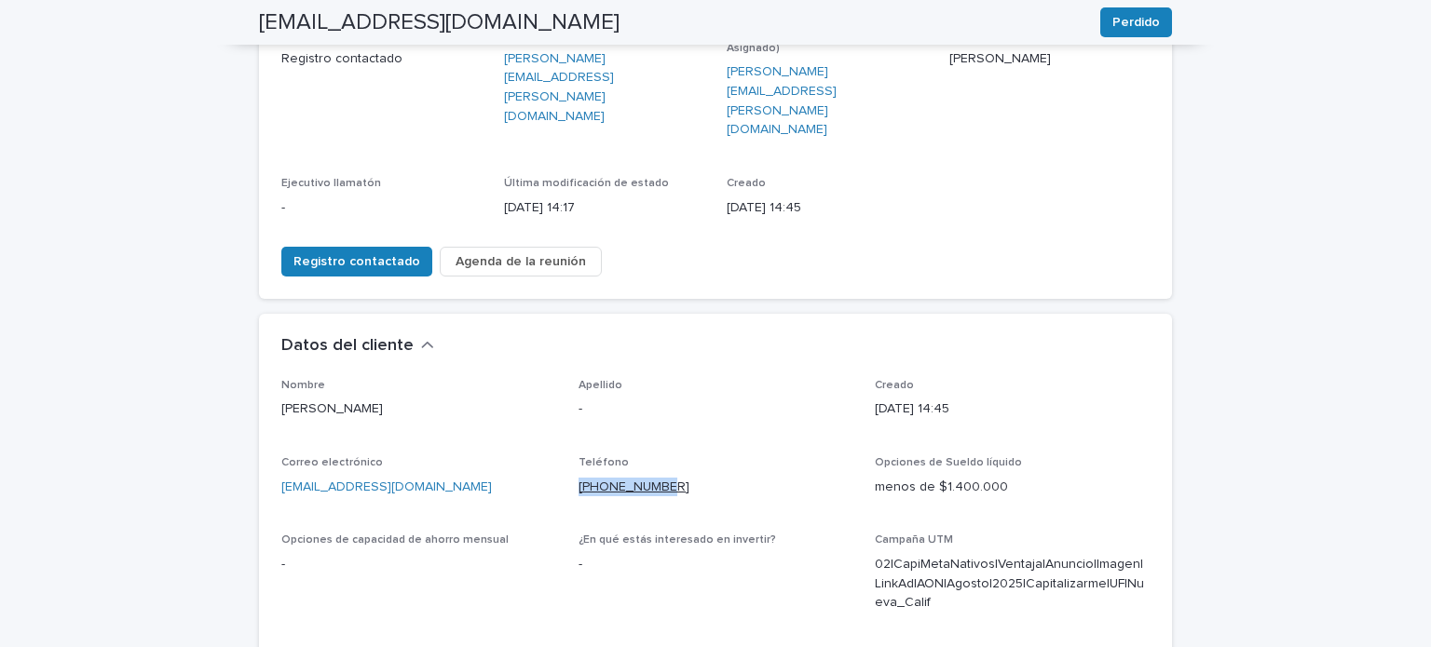
click at [579, 478] on p "[PHONE_NUMBER]" at bounding box center [716, 488] width 275 height 20
copy font "[PHONE_NUMBER]"
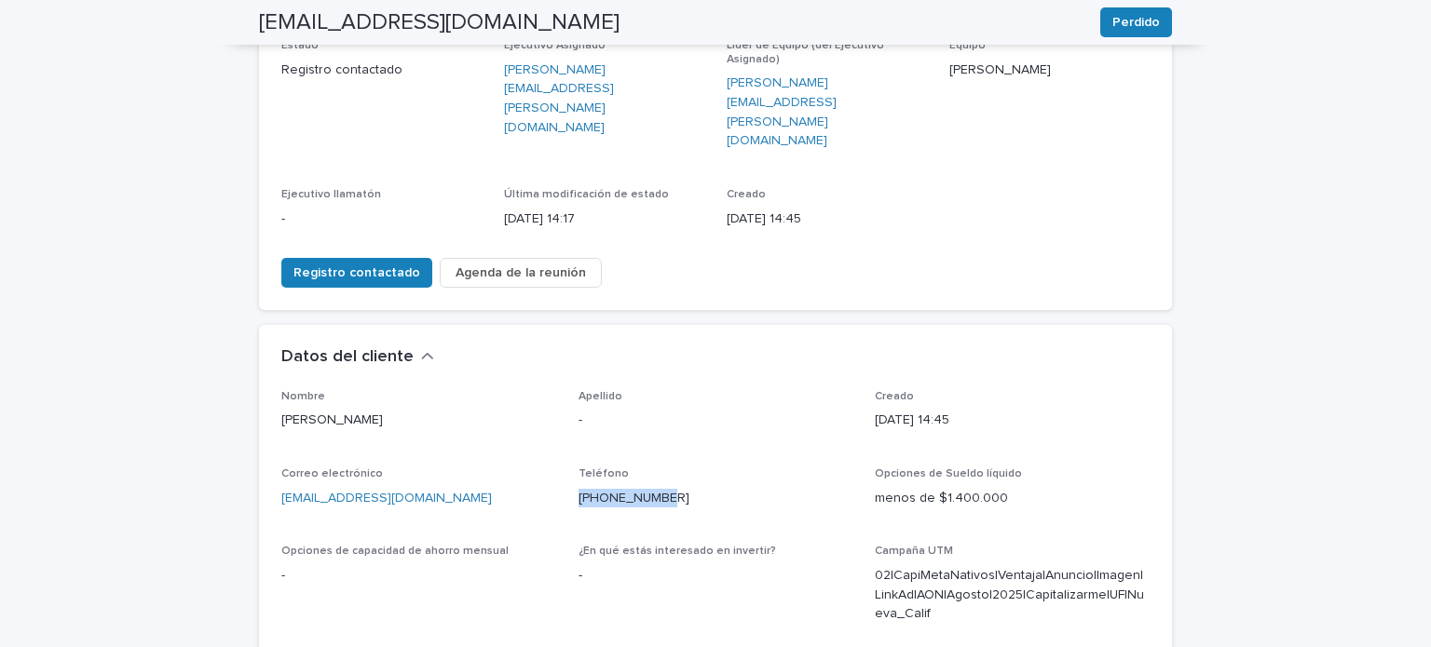
scroll to position [289, 0]
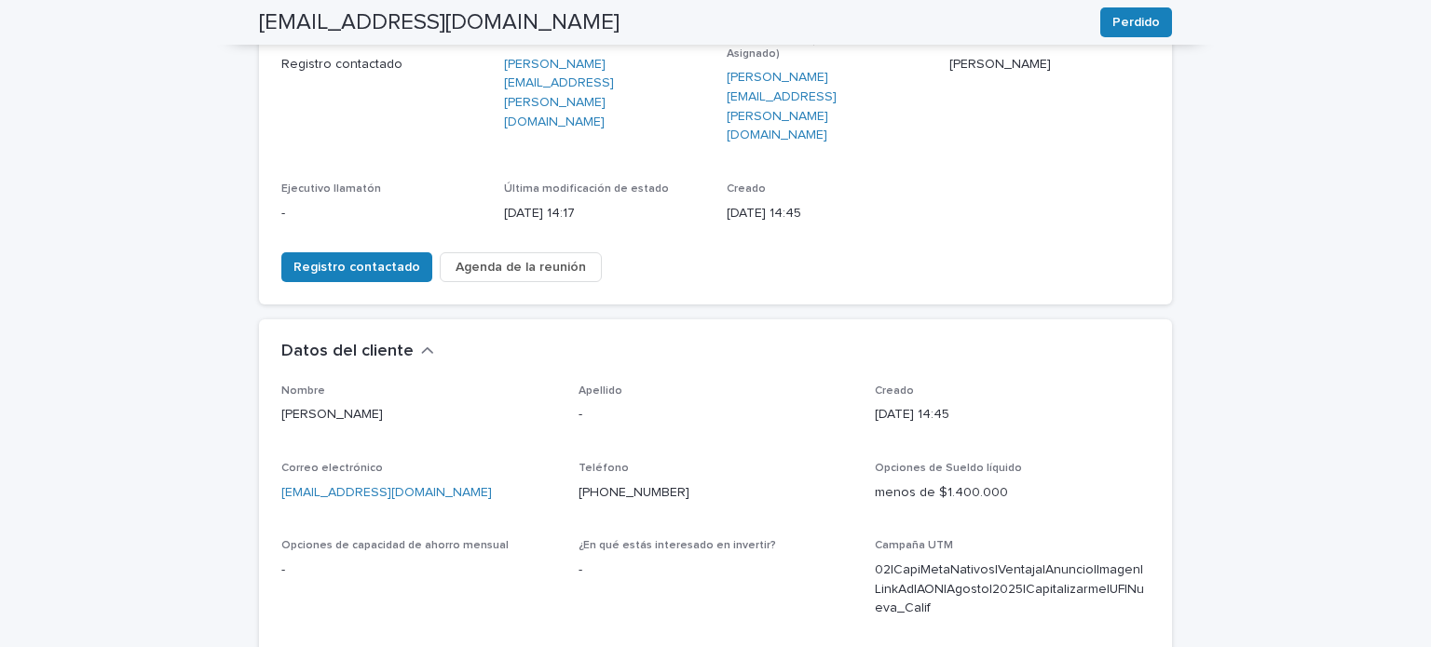
click at [369, 252] on div "Registro contactado Agenda de la reunión" at bounding box center [438, 270] width 328 height 37
click at [381, 261] on font "Registro contactado" at bounding box center [356, 267] width 127 height 13
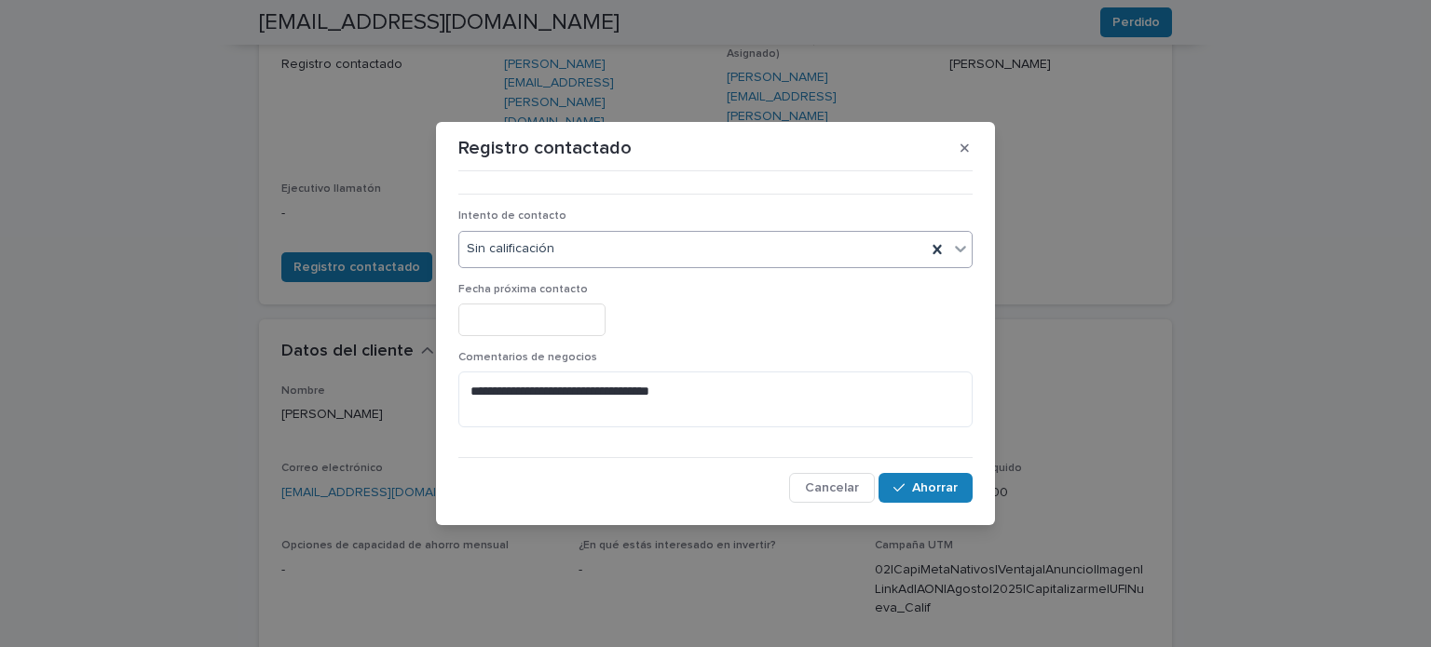
click at [580, 250] on div "Sin calificación" at bounding box center [692, 249] width 467 height 31
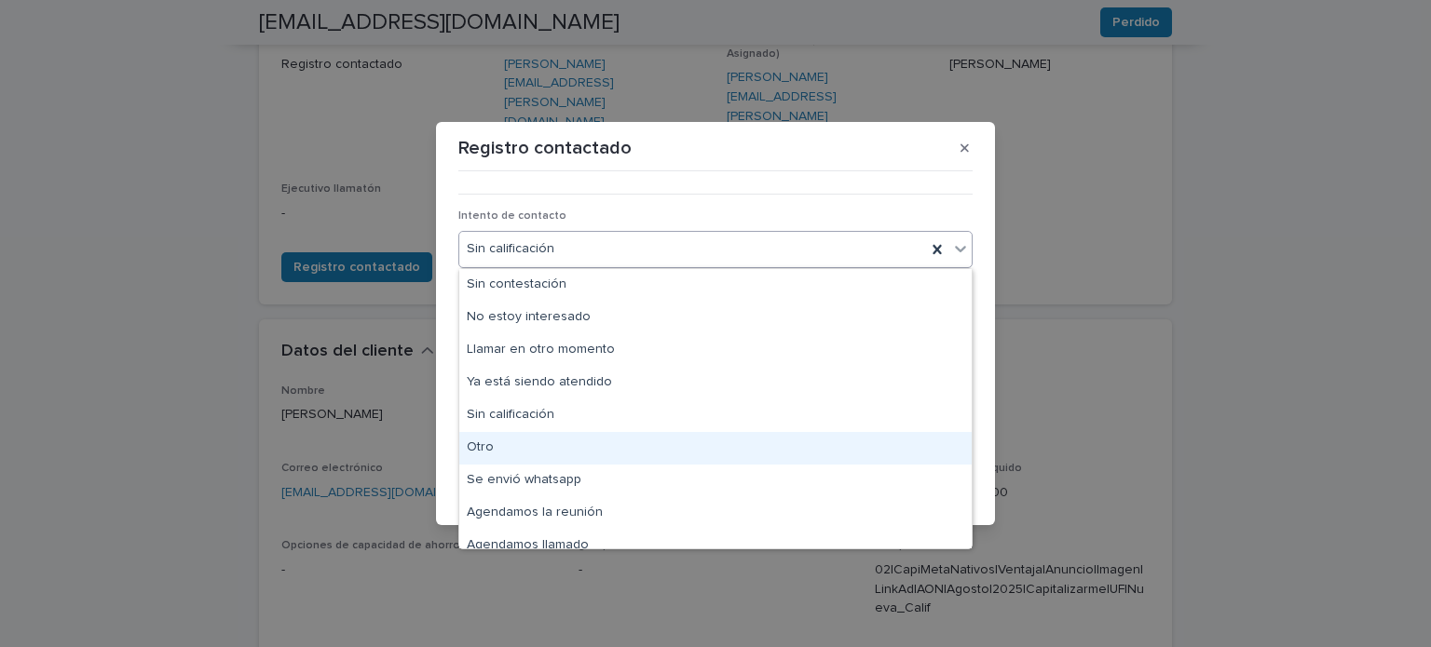
scroll to position [14, 0]
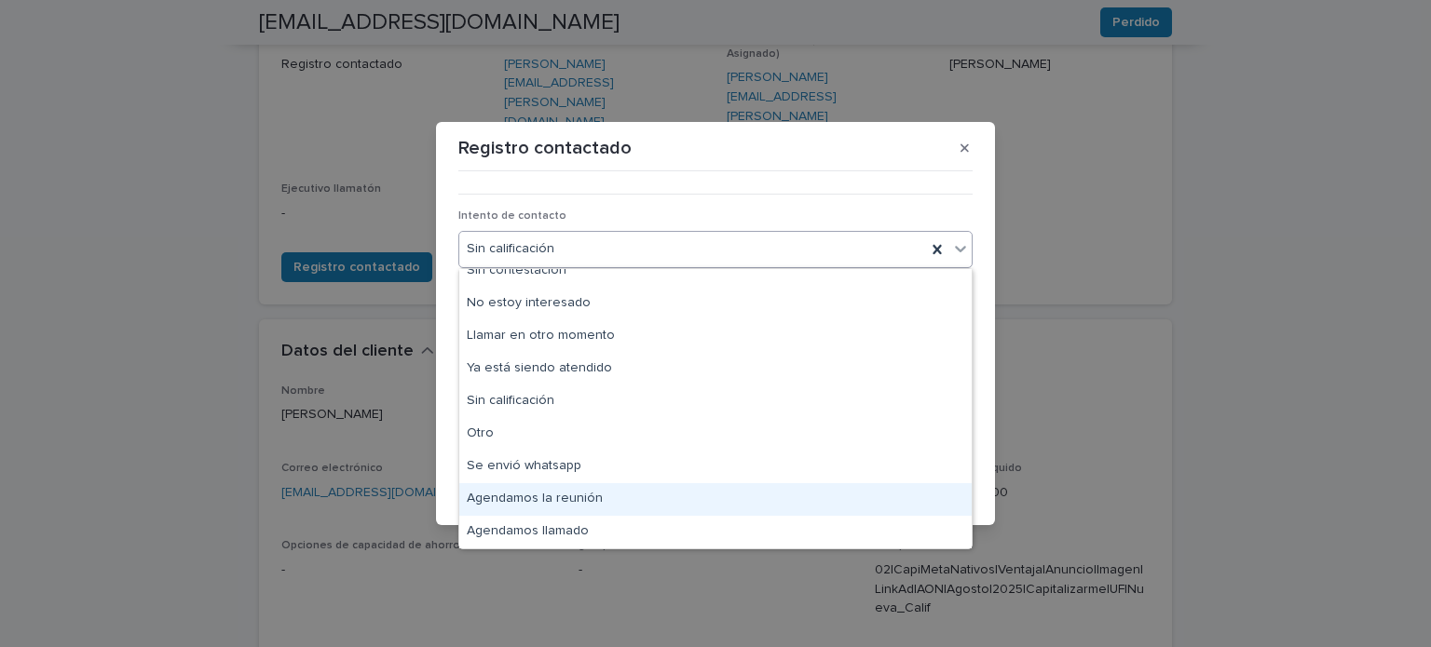
click at [554, 488] on div "Agendamos la reunión" at bounding box center [715, 499] width 512 height 33
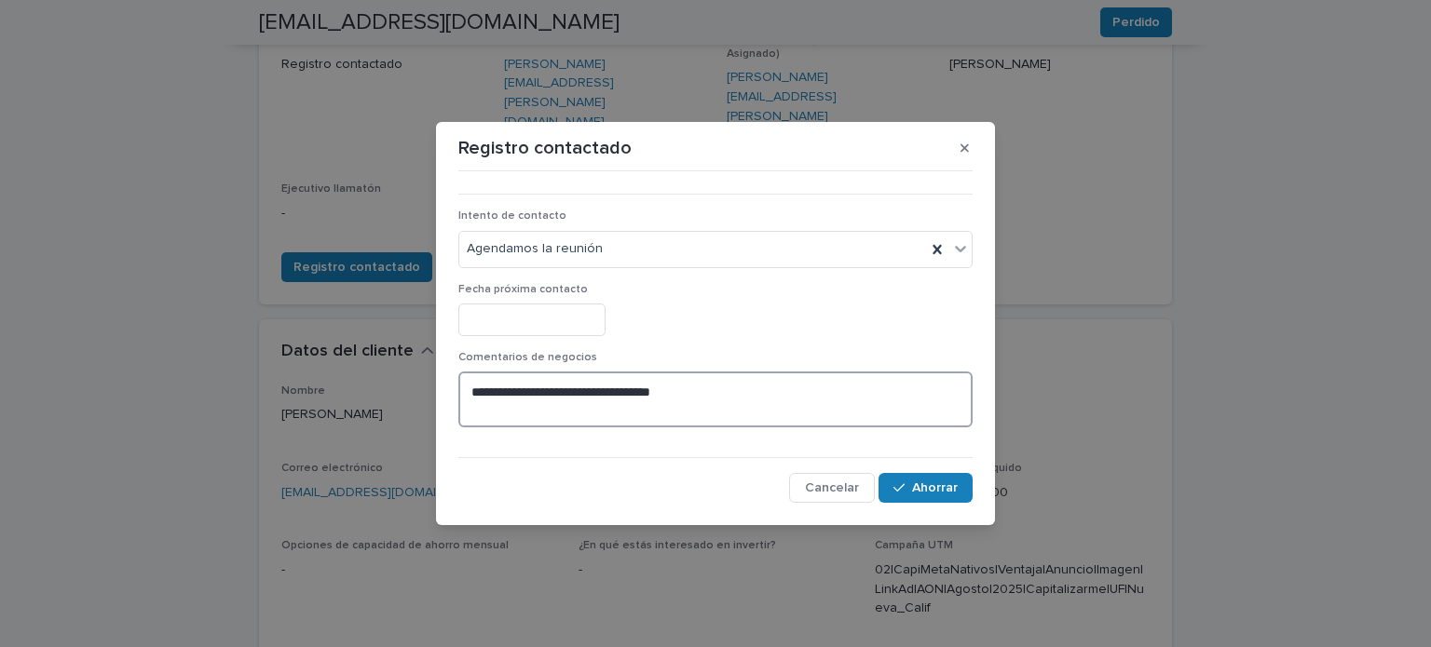
click at [740, 412] on textarea "**********" at bounding box center [715, 400] width 514 height 56
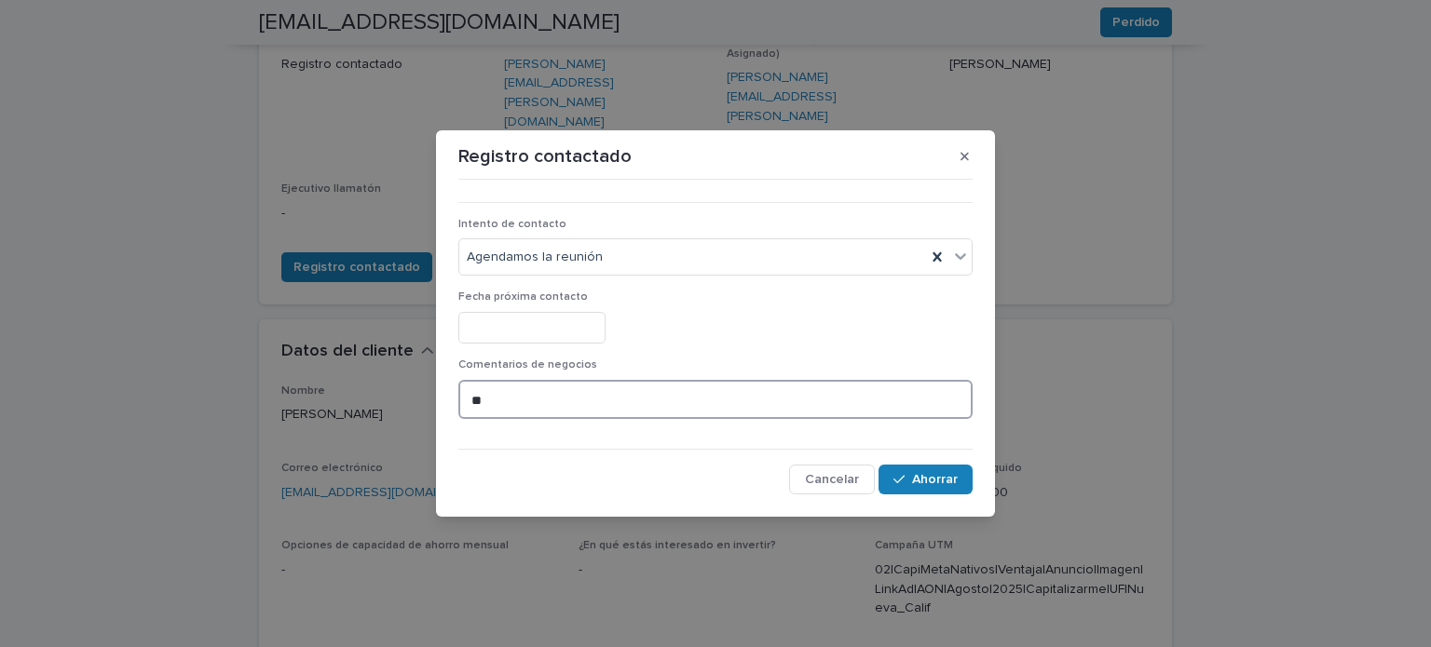
type textarea "*"
type textarea "**********"
click at [944, 473] on font "Ahorrar" at bounding box center [935, 479] width 46 height 13
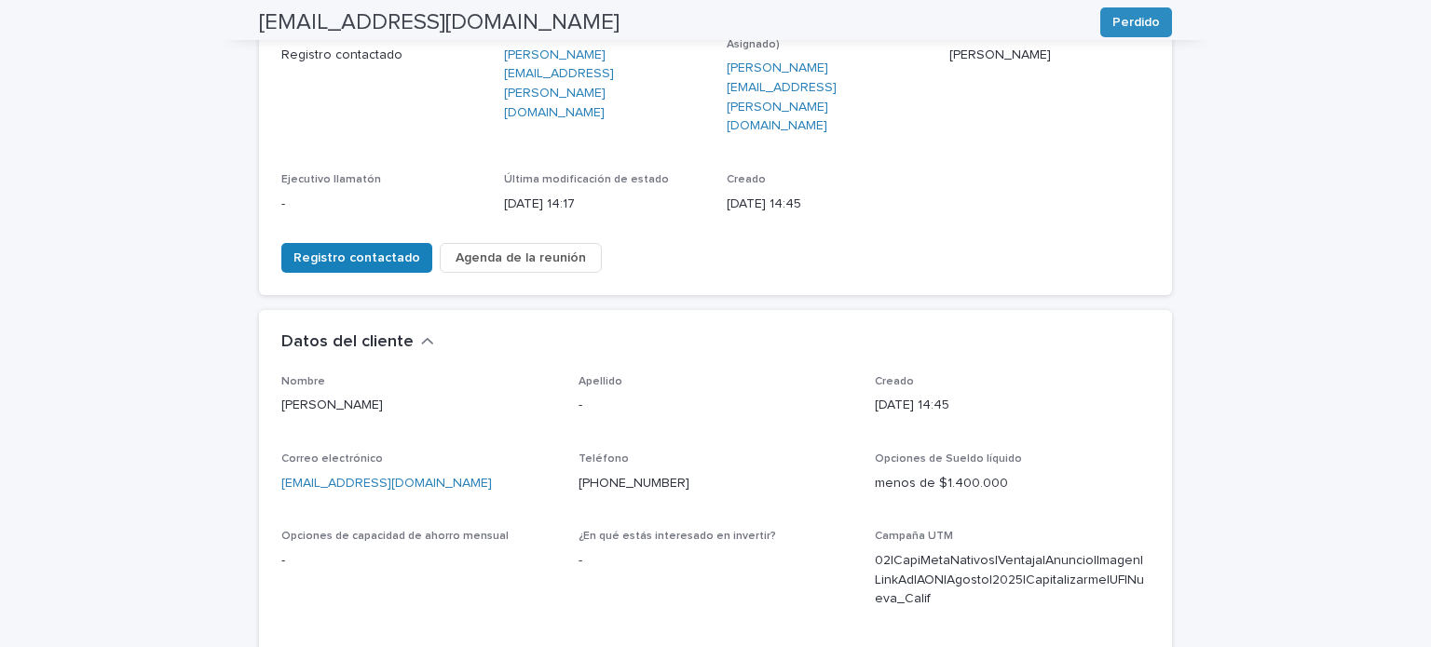
scroll to position [0, 0]
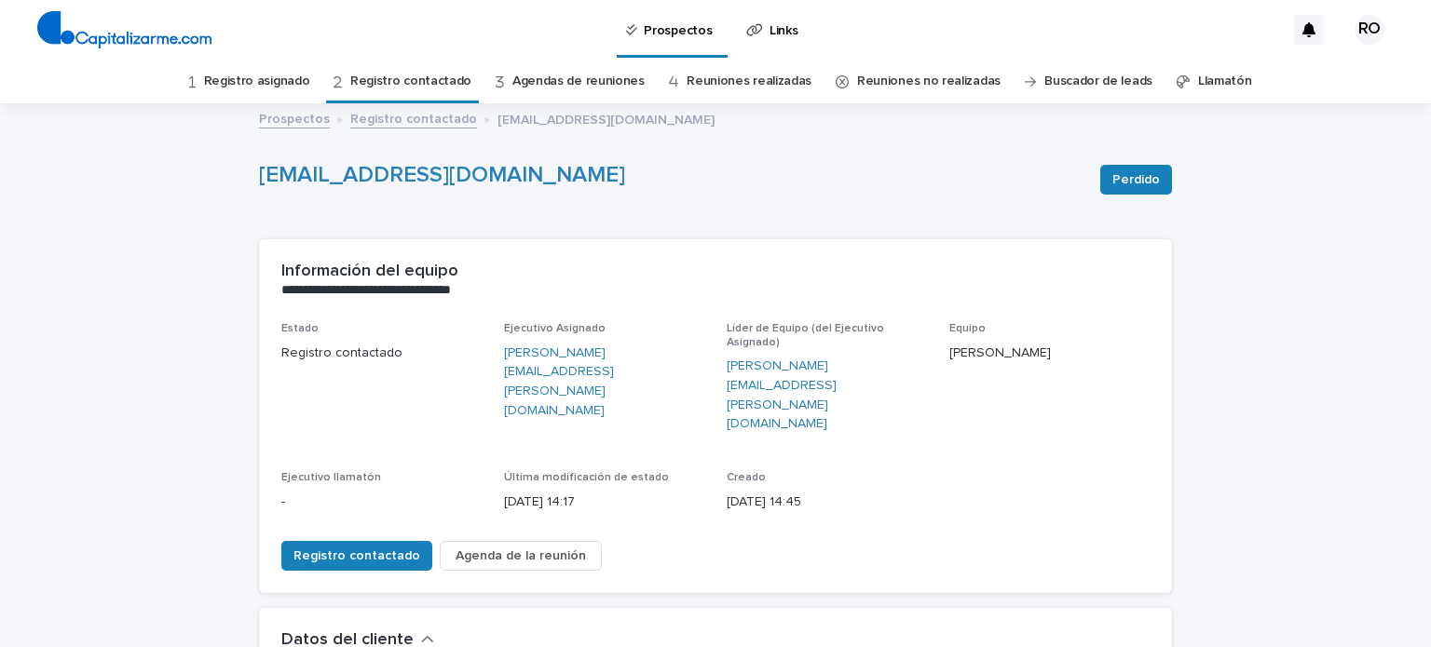
click at [253, 77] on font "Registro asignado" at bounding box center [257, 81] width 106 height 13
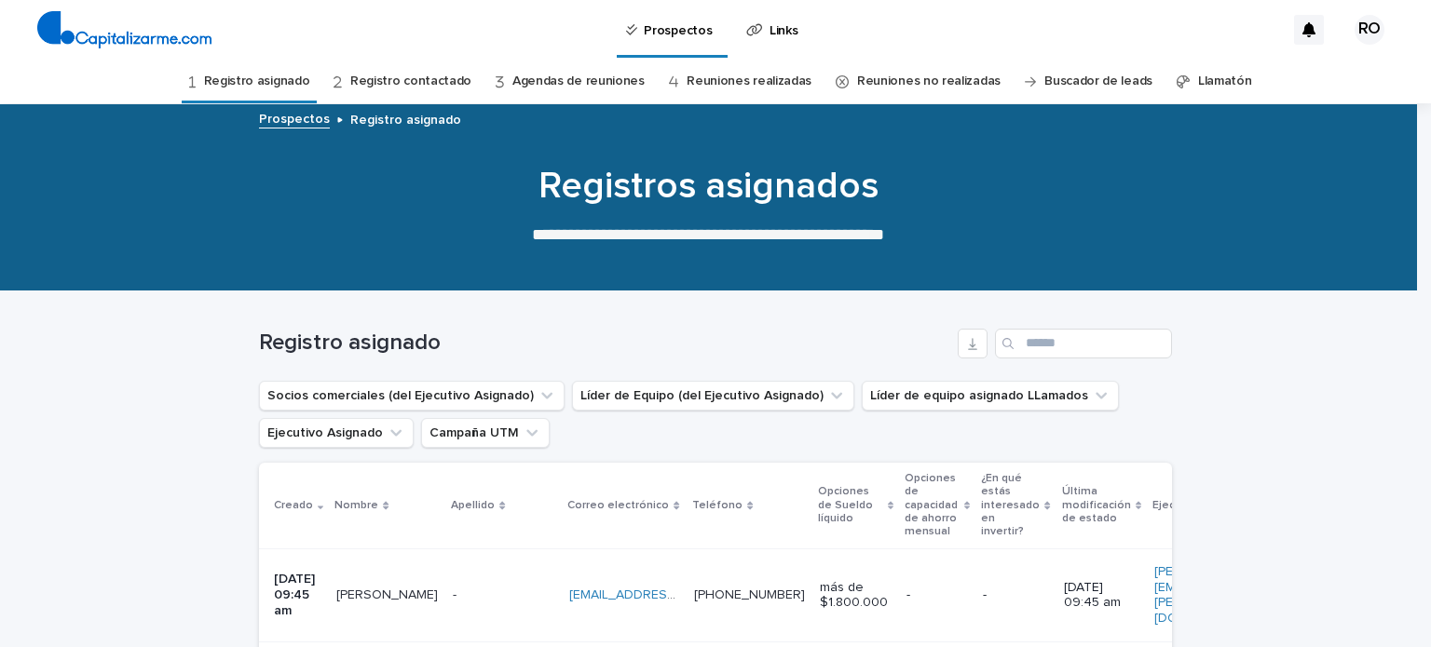
scroll to position [374, 0]
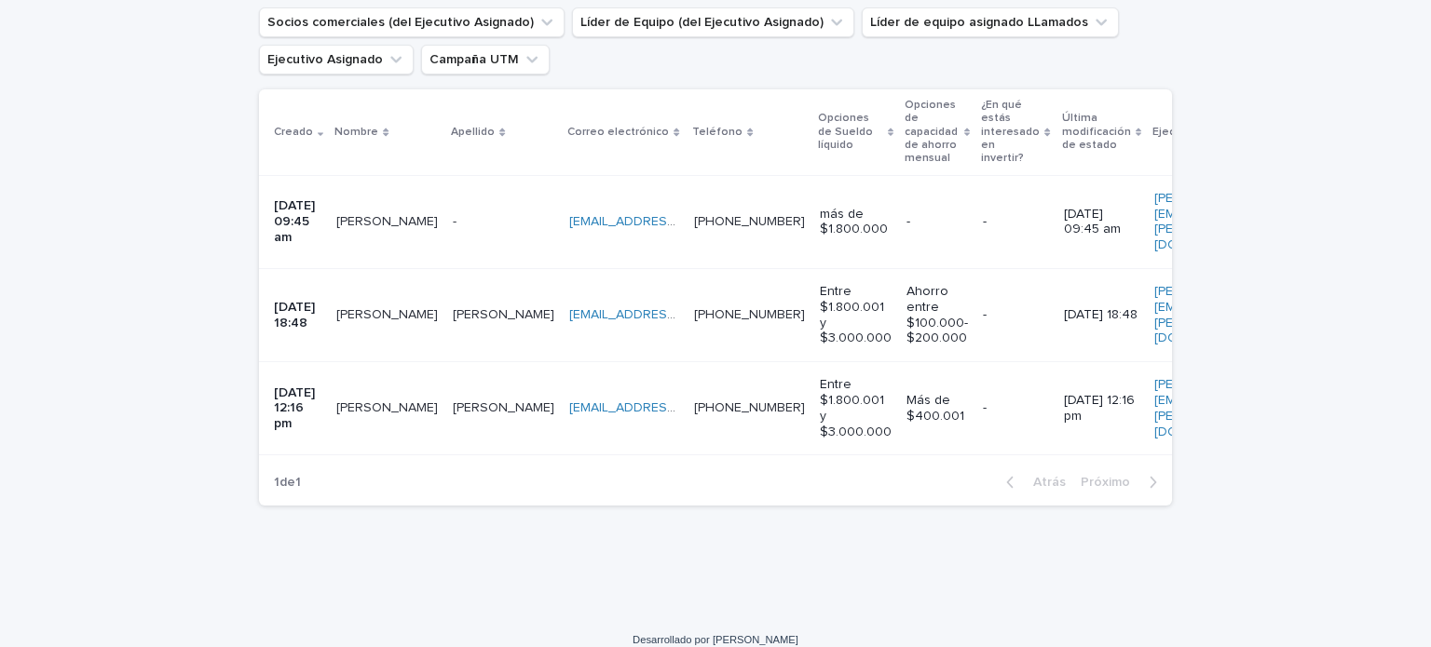
click at [562, 392] on td "[EMAIL_ADDRESS][PERSON_NAME][DOMAIN_NAME] [DOMAIN_NAME][EMAIL_ADDRESS][PERSON_N…" at bounding box center [624, 408] width 125 height 93
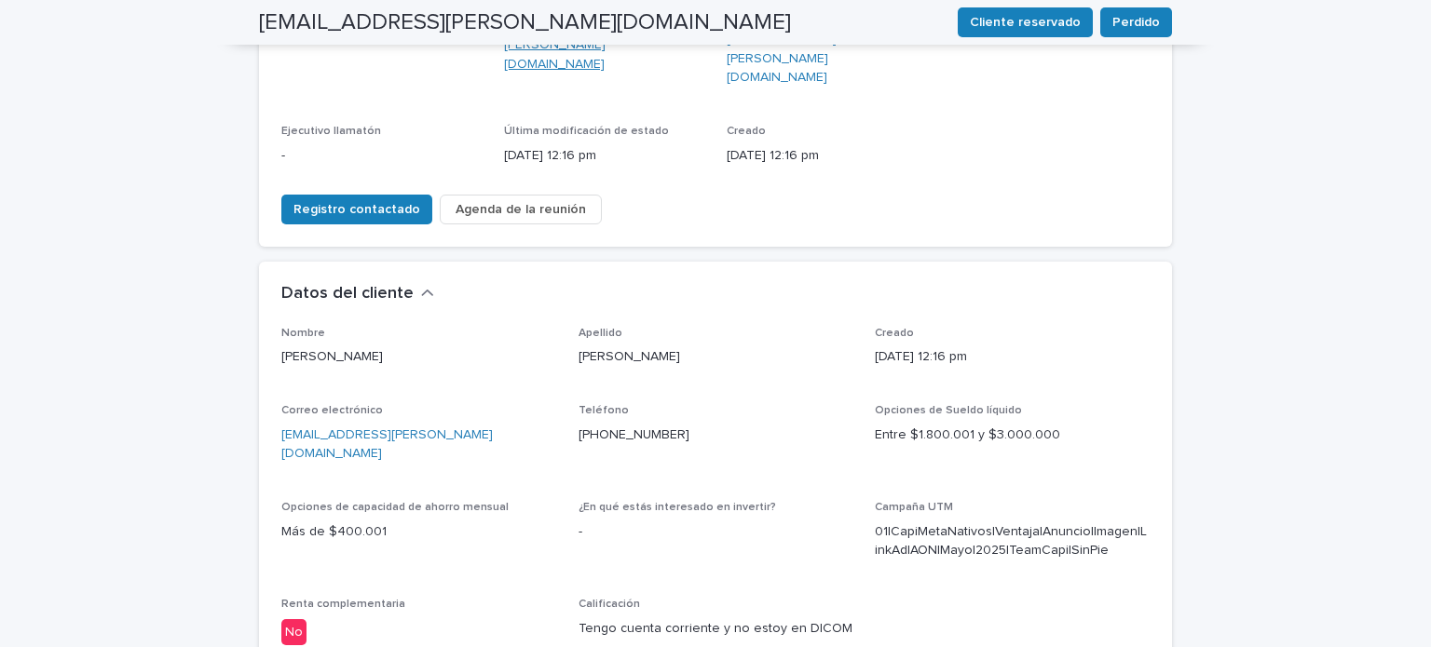
scroll to position [797, 0]
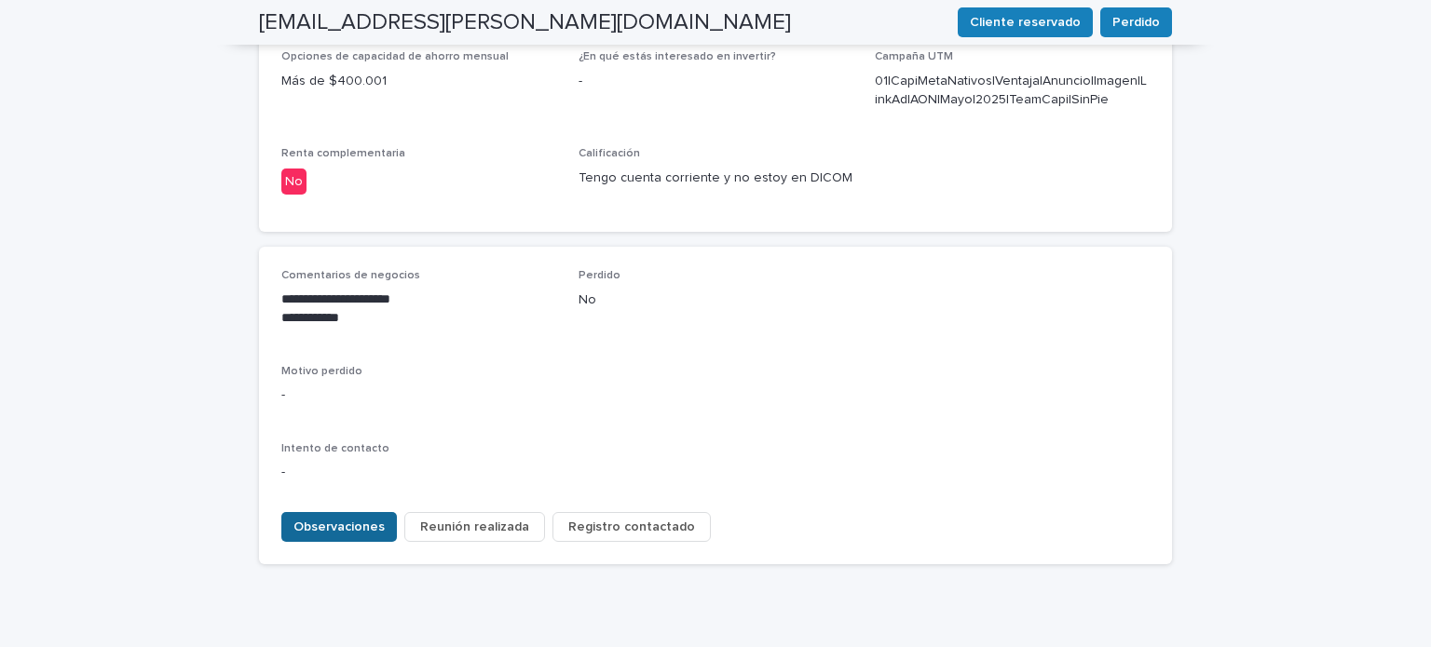
click at [362, 512] on button "Observaciones" at bounding box center [339, 527] width 116 height 30
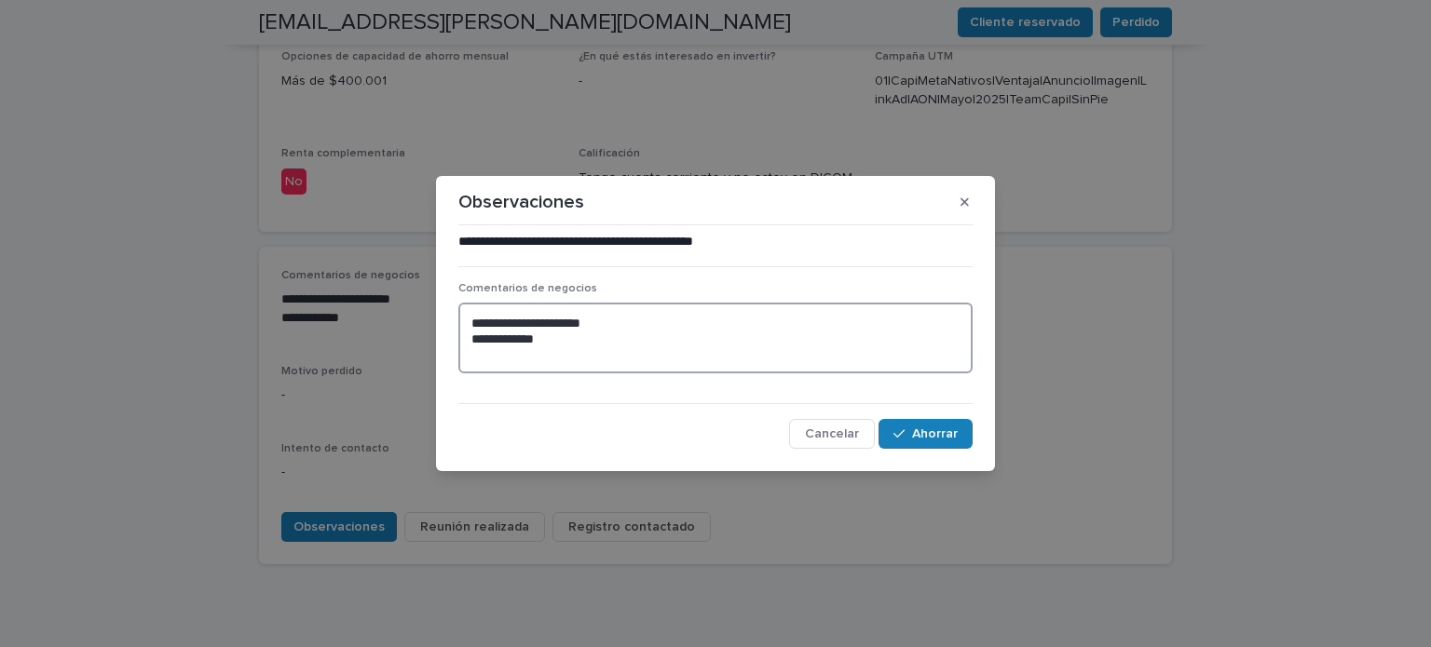
click at [567, 349] on textarea "**********" at bounding box center [715, 338] width 514 height 71
type textarea "**********"
click at [957, 433] on font "Ahorrar" at bounding box center [935, 434] width 46 height 13
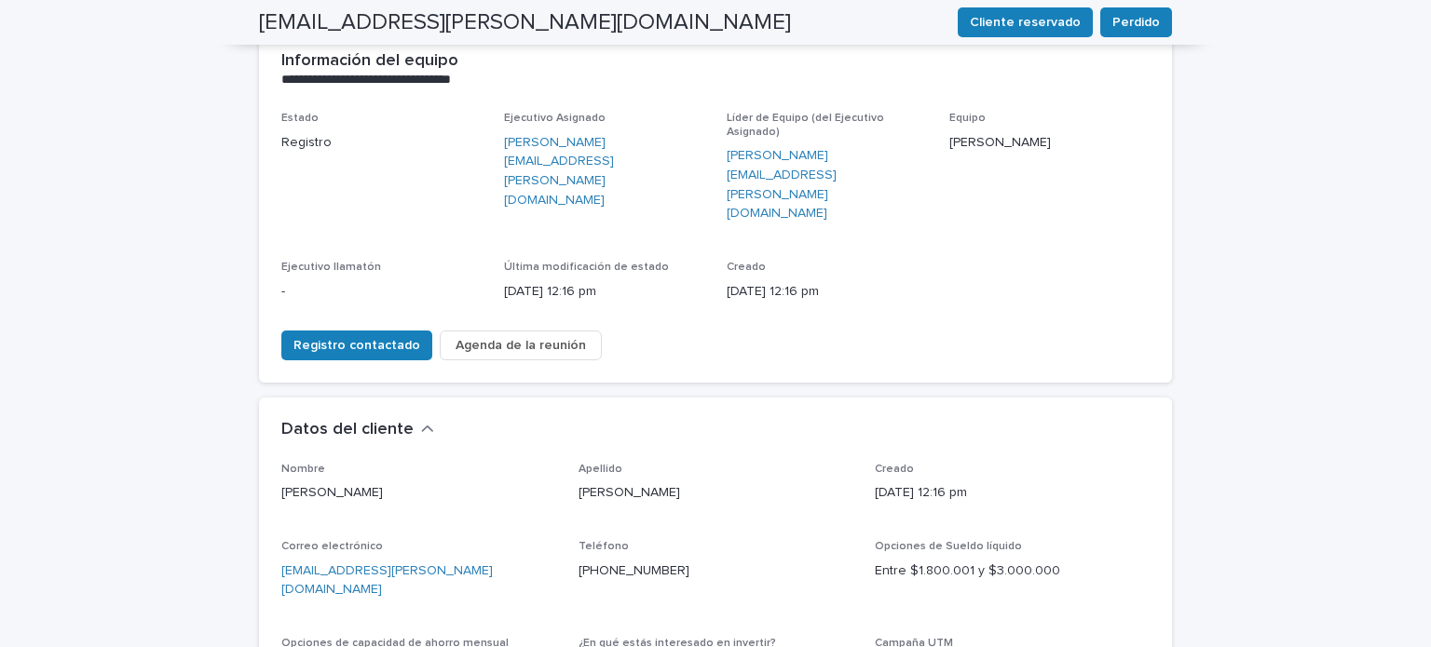
scroll to position [0, 0]
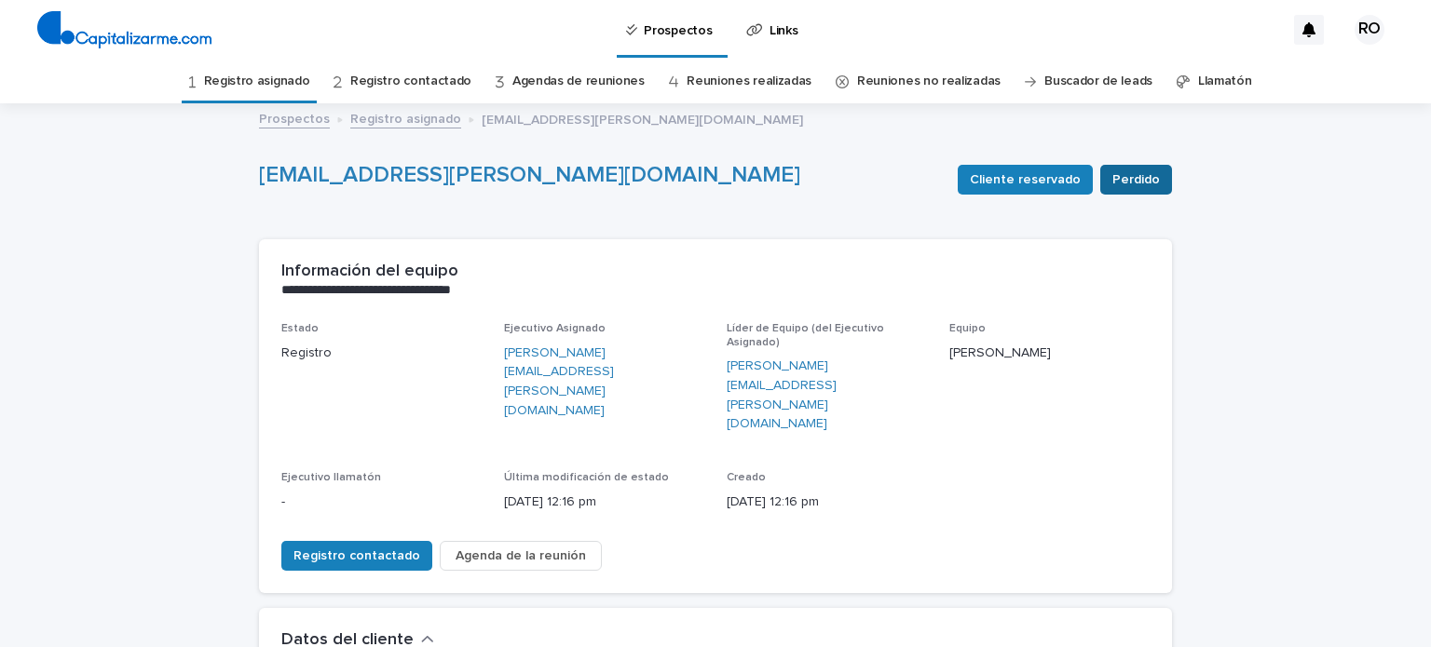
click at [1145, 186] on span "Perdido" at bounding box center [1136, 179] width 48 height 19
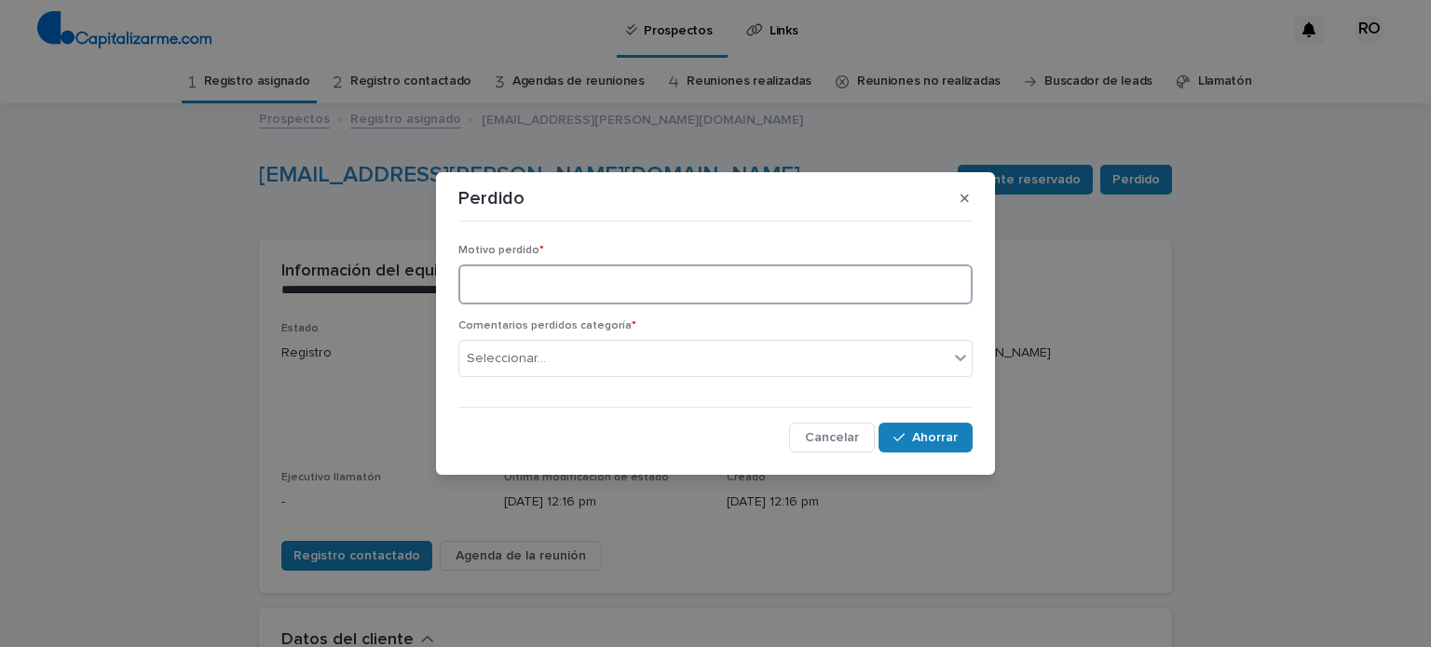
click at [816, 290] on textarea at bounding box center [715, 285] width 514 height 40
type textarea "*"
type textarea "**********"
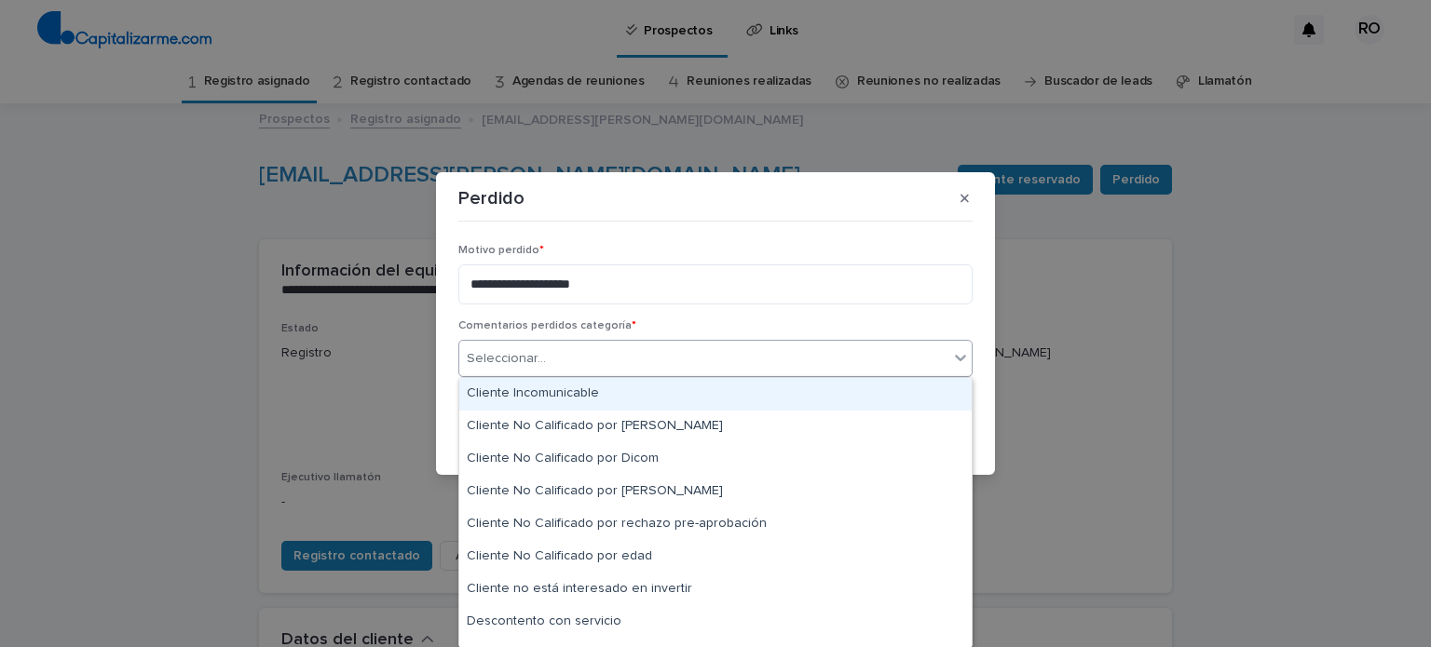
click at [832, 352] on div "Seleccionar..." at bounding box center [703, 359] width 489 height 31
click at [824, 384] on div "Cliente incomunicable" at bounding box center [715, 394] width 512 height 33
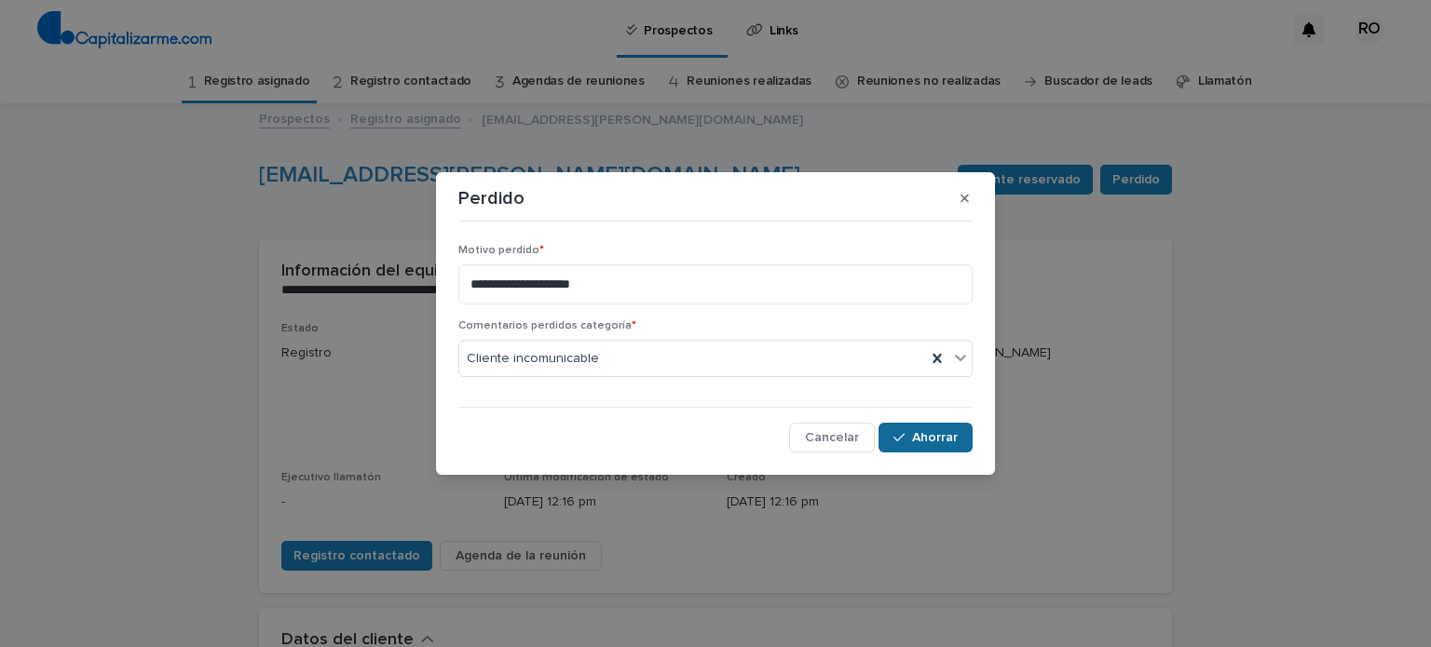
click at [916, 435] on font "Ahorrar" at bounding box center [935, 437] width 46 height 13
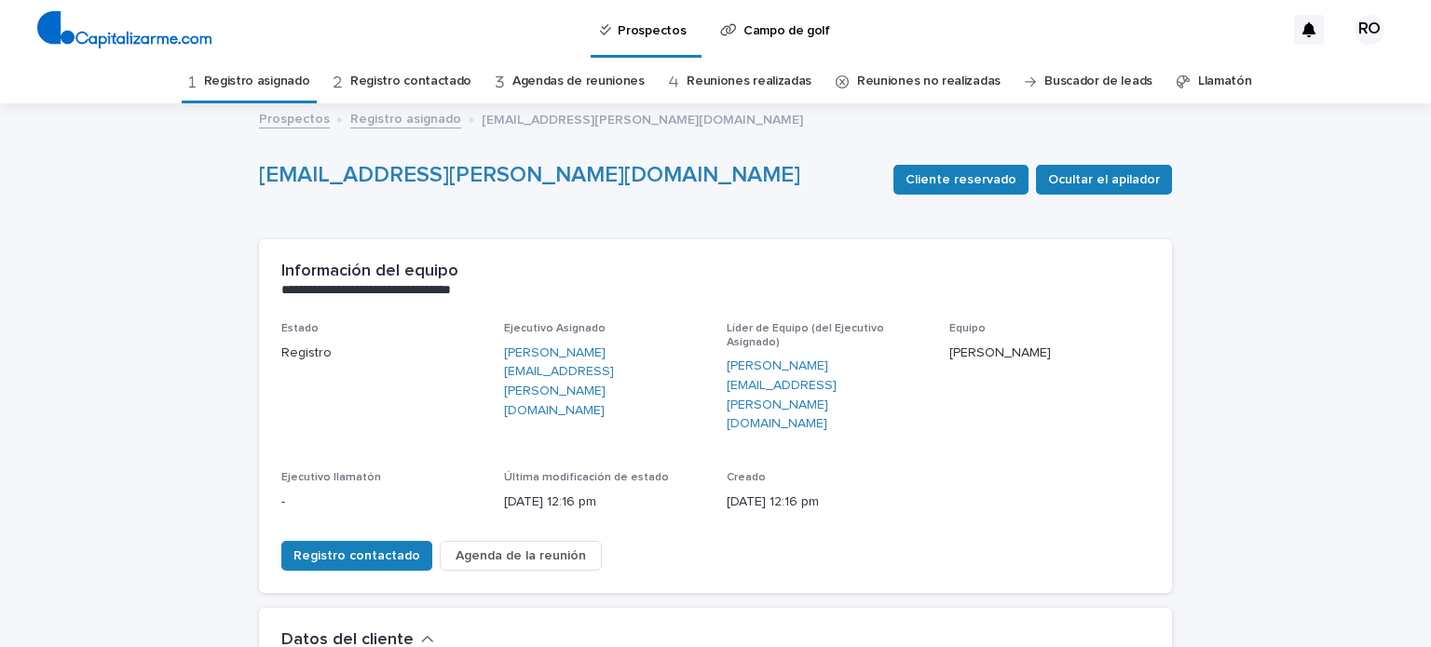
click at [255, 72] on link "Registro asignado" at bounding box center [257, 82] width 106 height 44
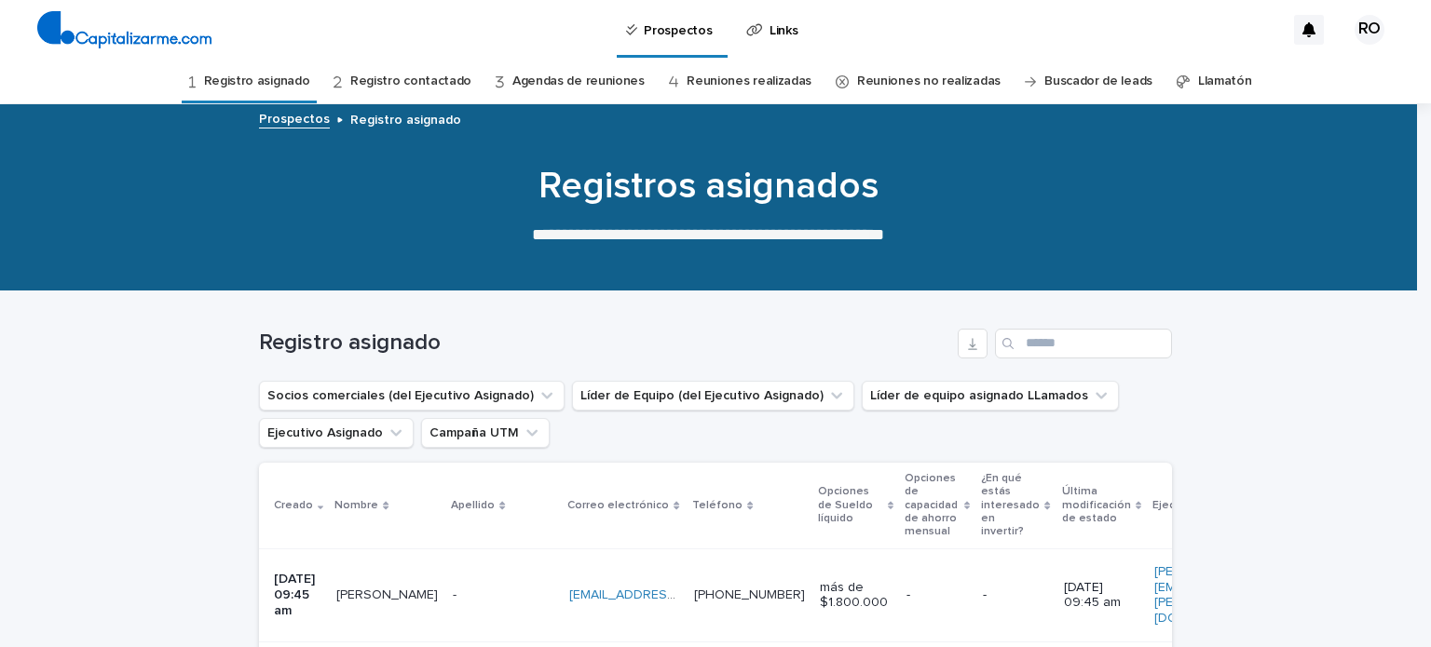
click at [440, 80] on font "Registro contactado" at bounding box center [410, 81] width 121 height 13
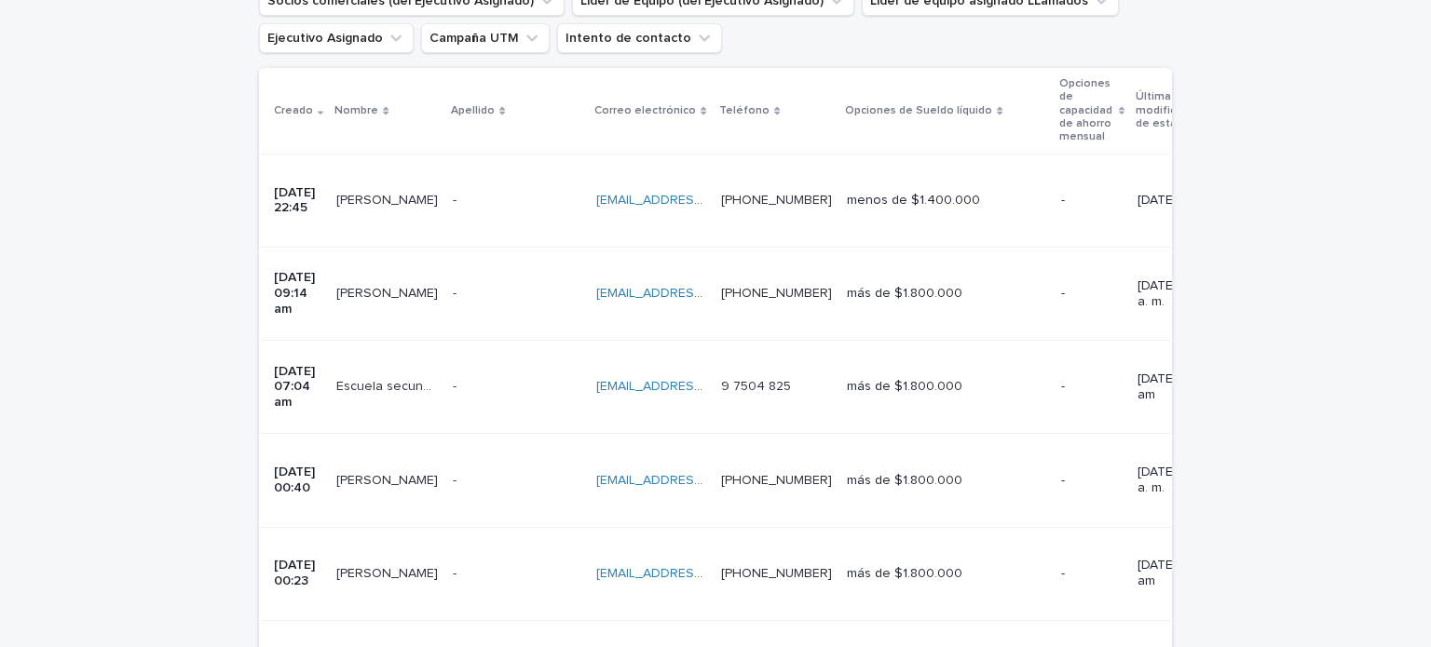
click at [509, 473] on p at bounding box center [517, 481] width 129 height 16
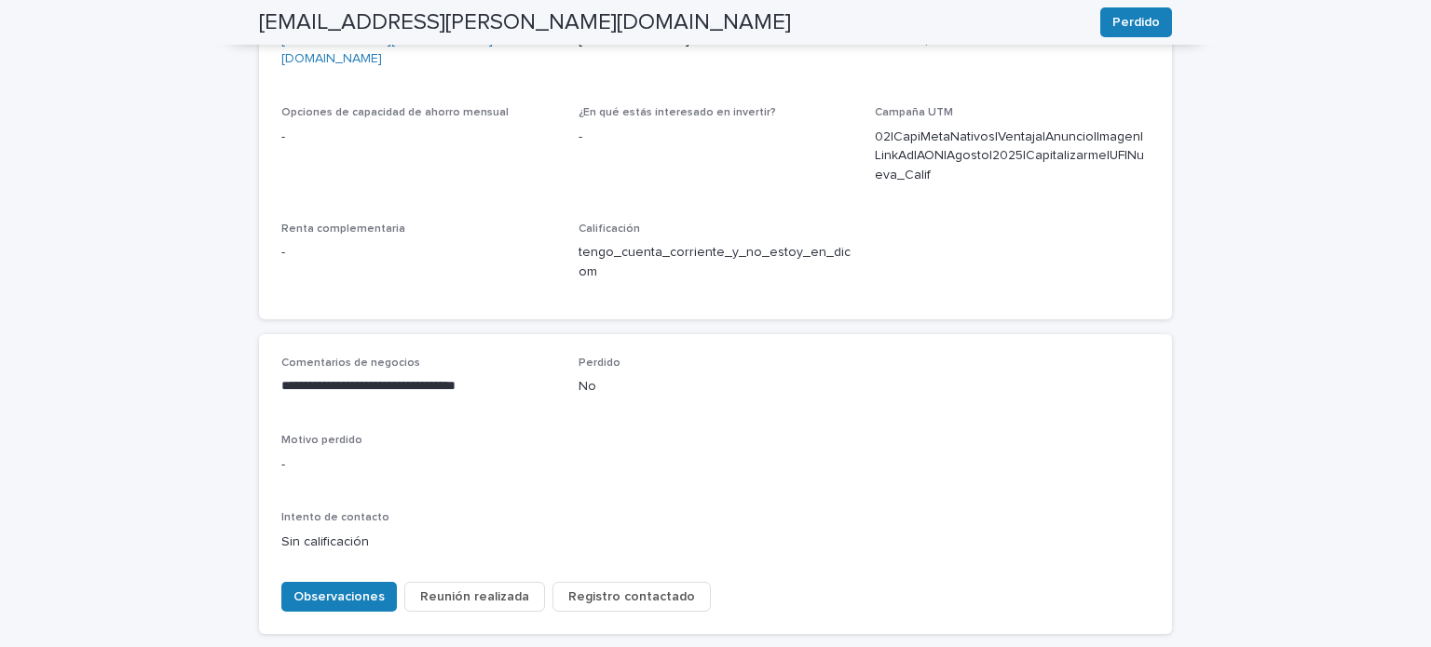
scroll to position [742, 0]
click at [355, 591] on font "Observaciones" at bounding box center [338, 597] width 91 height 13
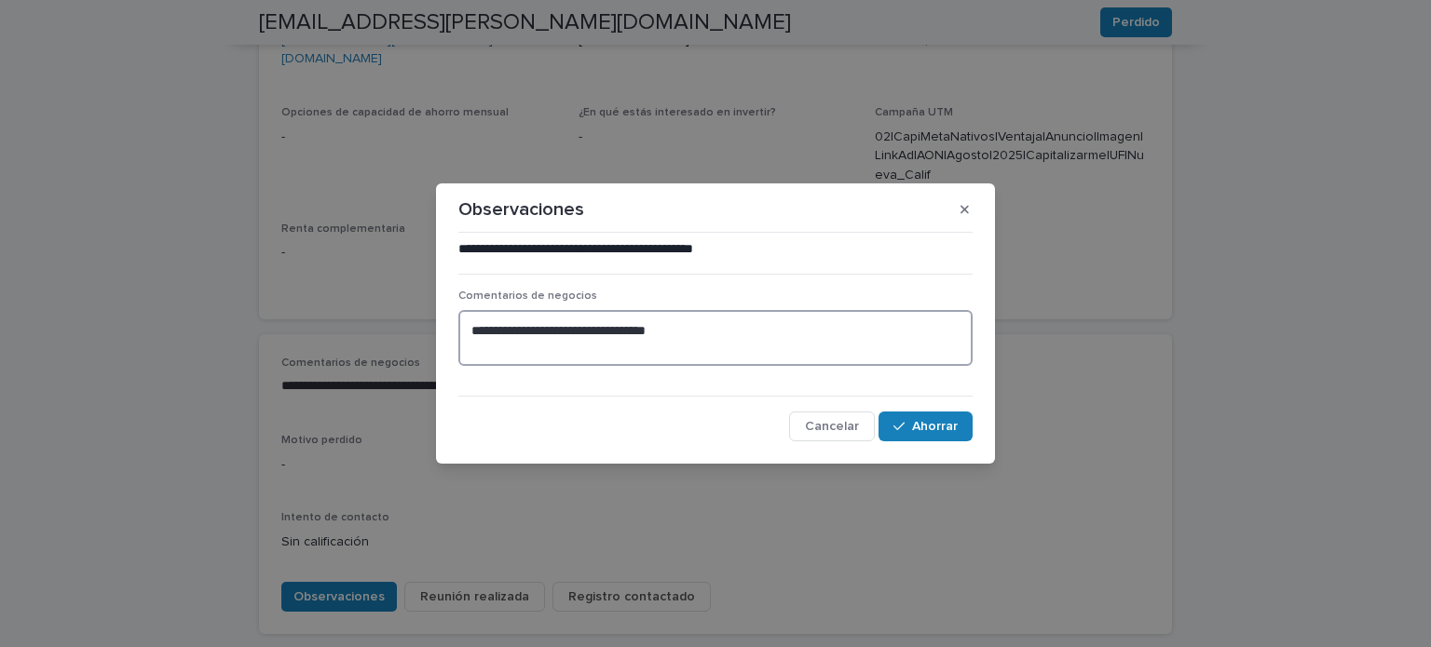
click at [760, 338] on textarea "**********" at bounding box center [715, 338] width 514 height 56
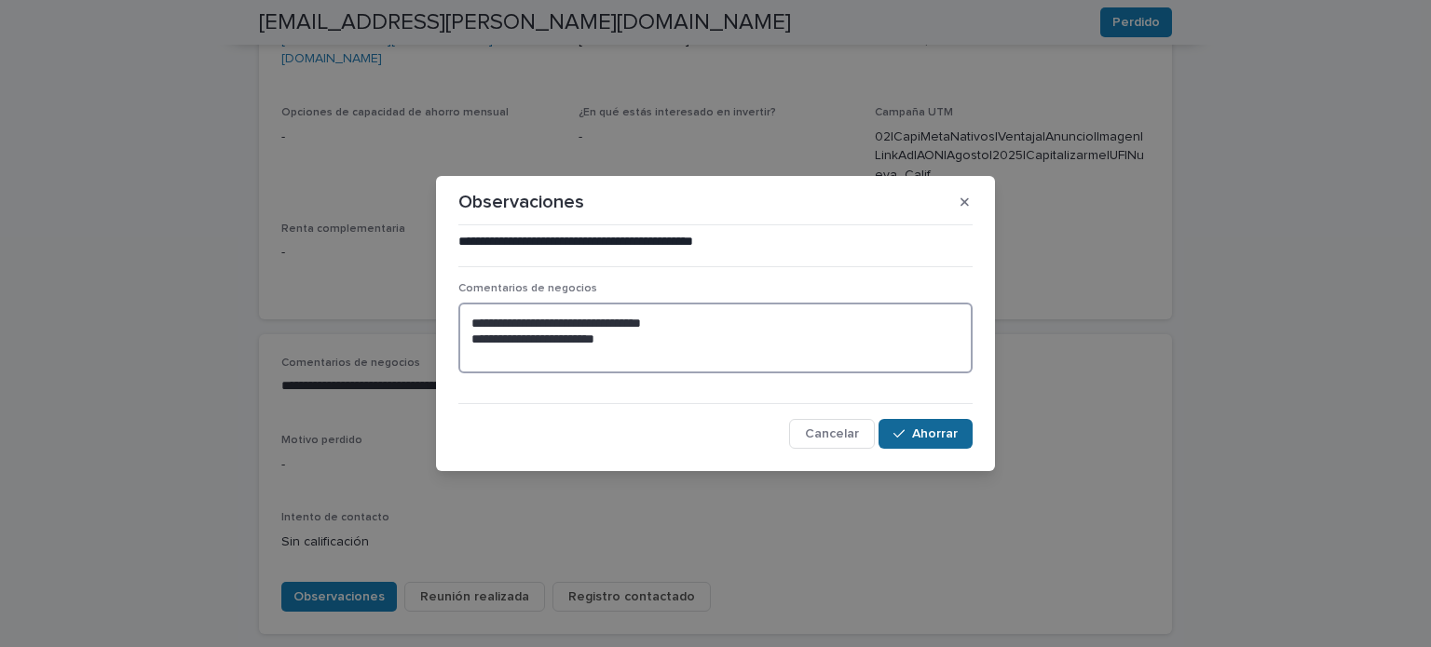
type textarea "**********"
click at [952, 431] on font "Ahorrar" at bounding box center [935, 434] width 46 height 13
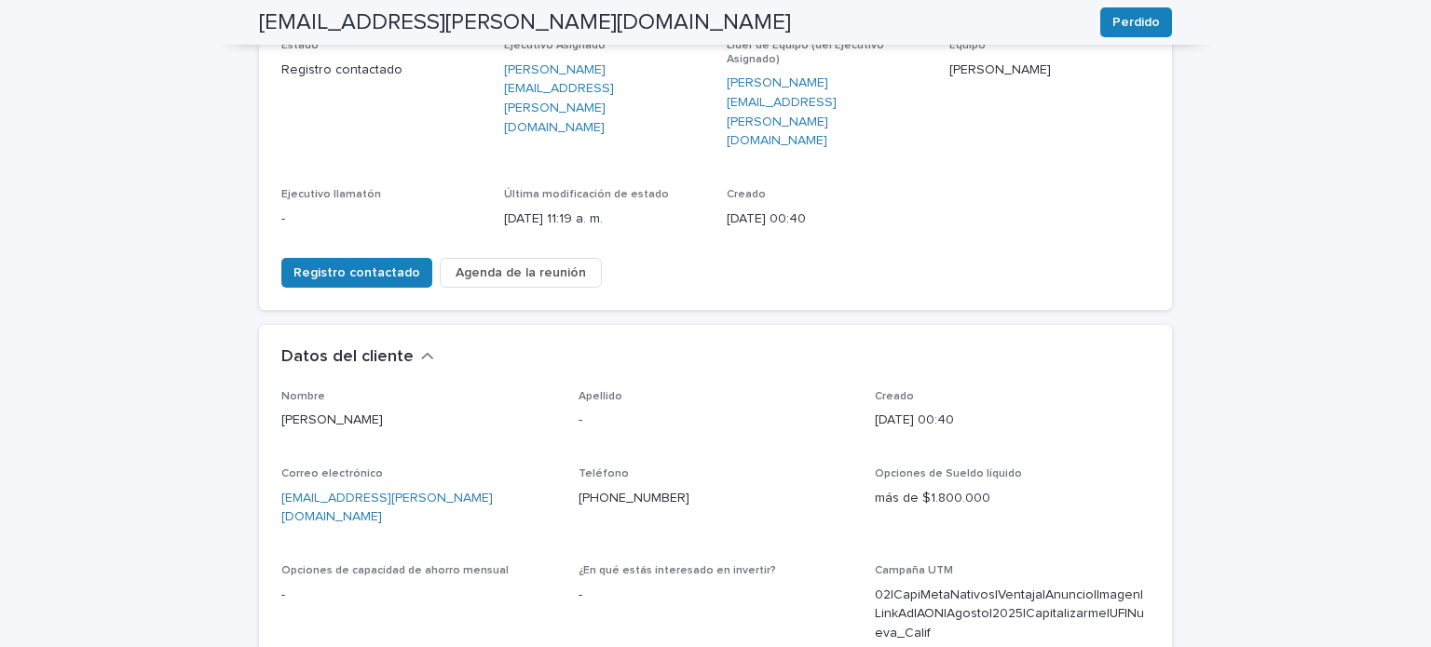
scroll to position [246, 0]
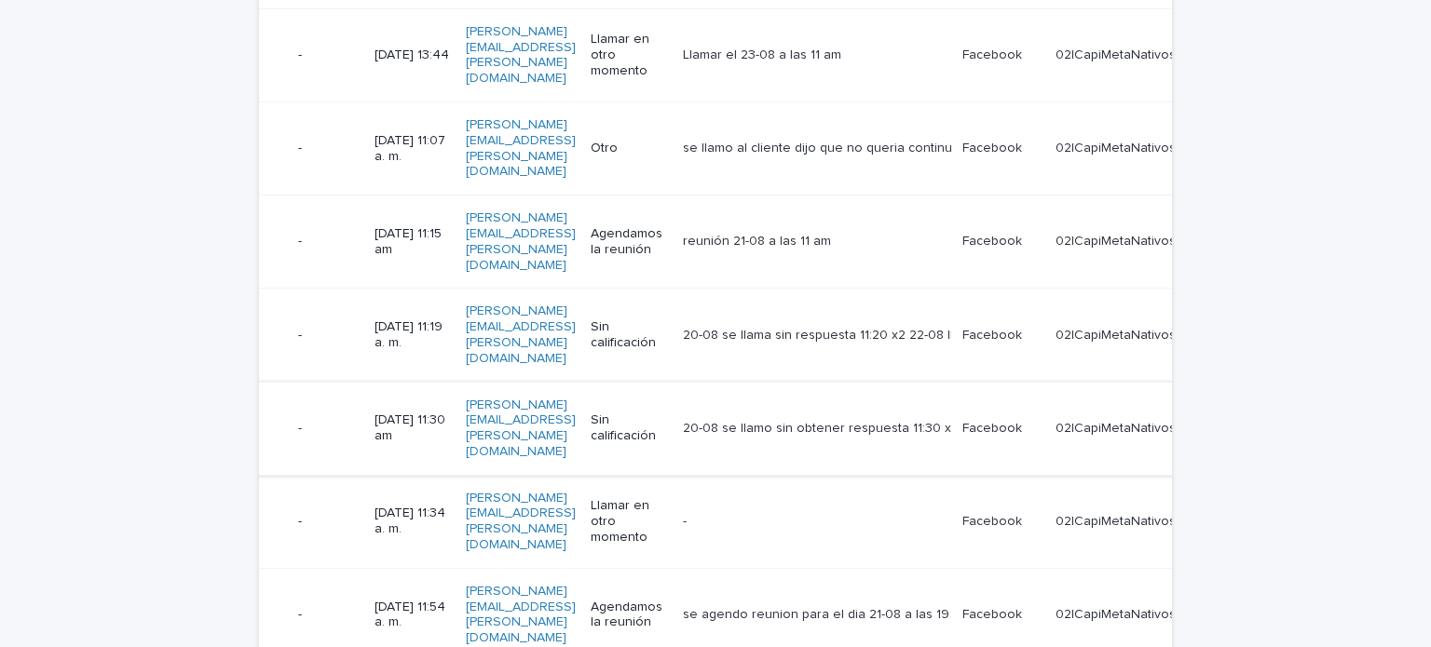
scroll to position [0, 762]
click at [577, 390] on div "[PERSON_NAME][EMAIL_ADDRESS][PERSON_NAME][DOMAIN_NAME]" at bounding box center [522, 428] width 110 height 77
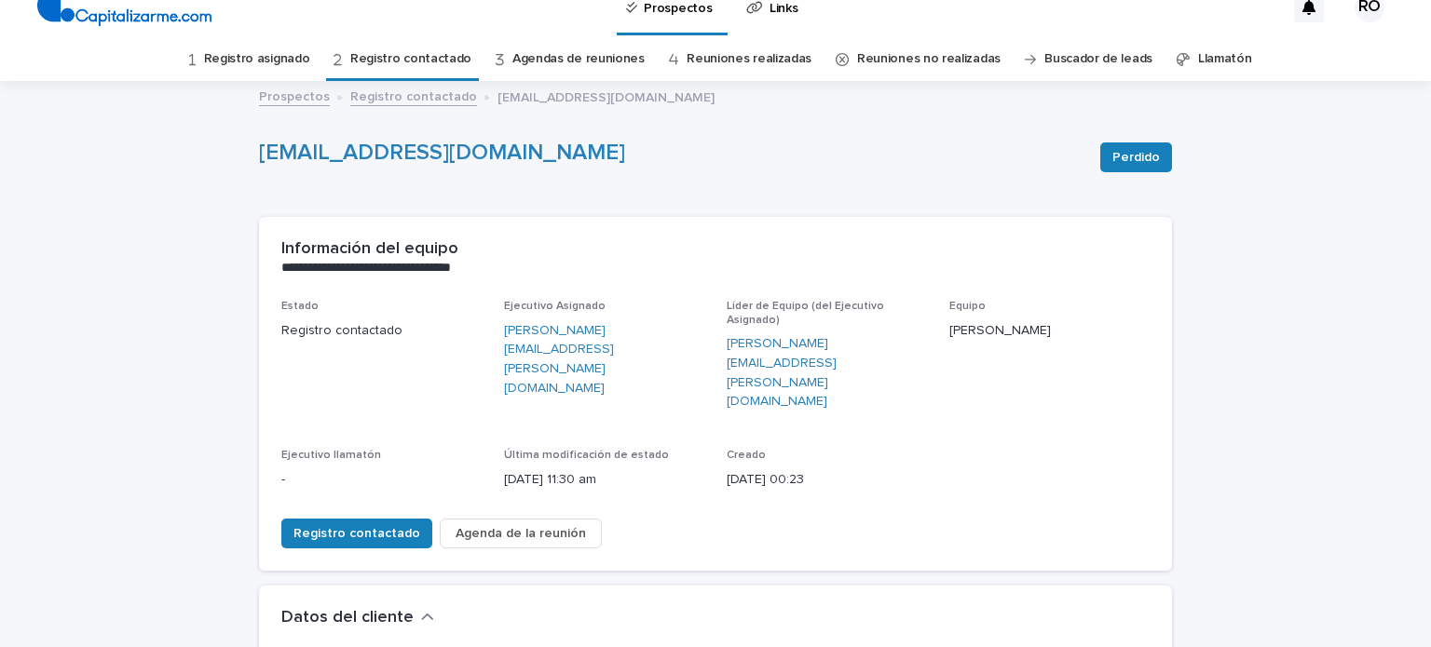
scroll to position [7, 0]
